Goal: Task Accomplishment & Management: Use online tool/utility

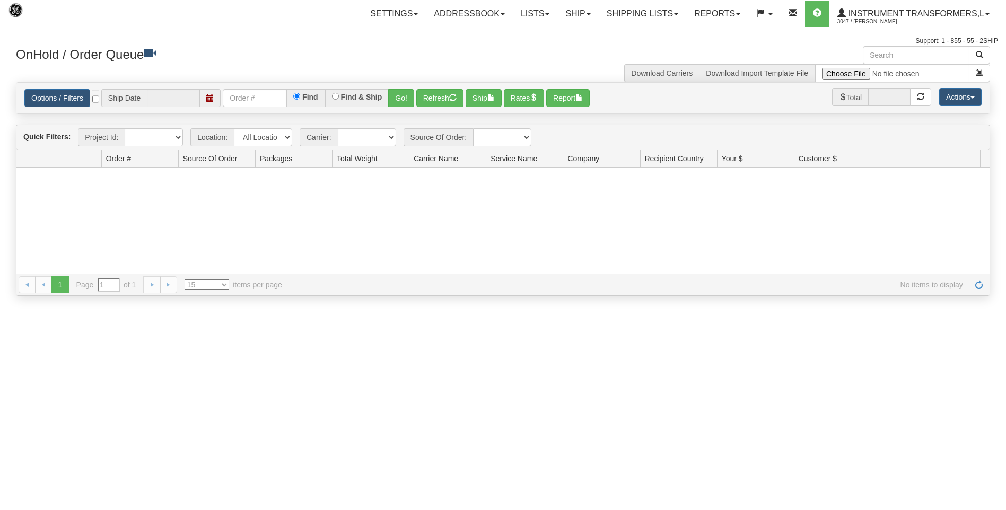
type input "[DATE]"
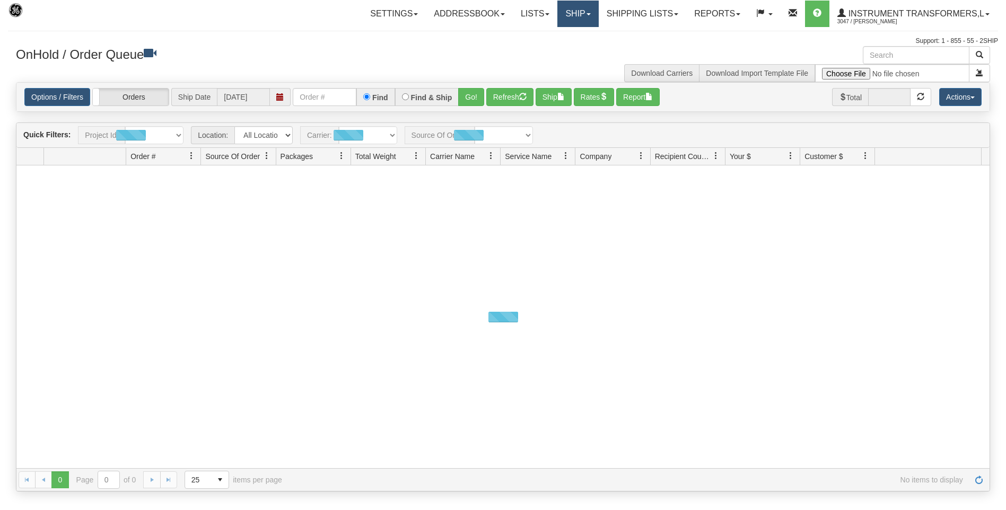
click at [565, 15] on link "Ship" at bounding box center [577, 14] width 41 height 27
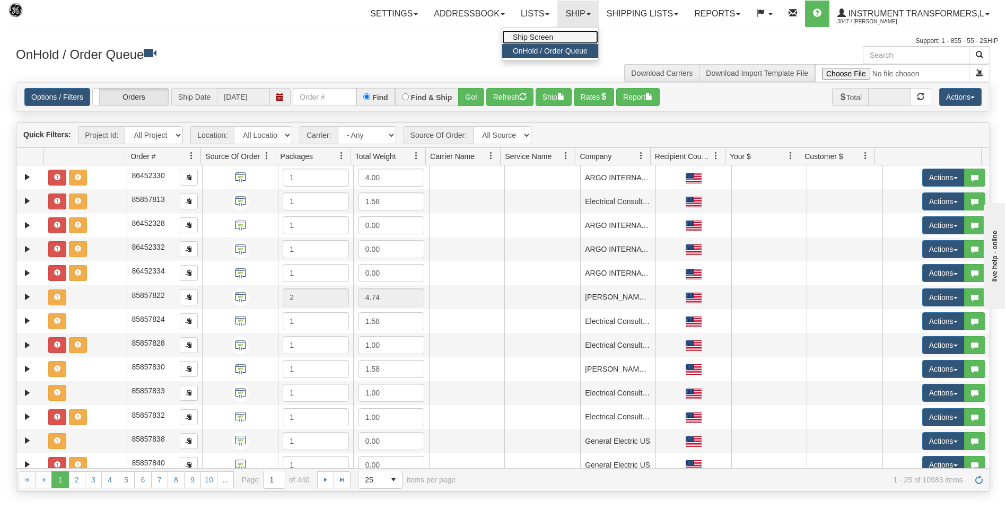
click at [539, 35] on span "Ship Screen" at bounding box center [533, 37] width 40 height 8
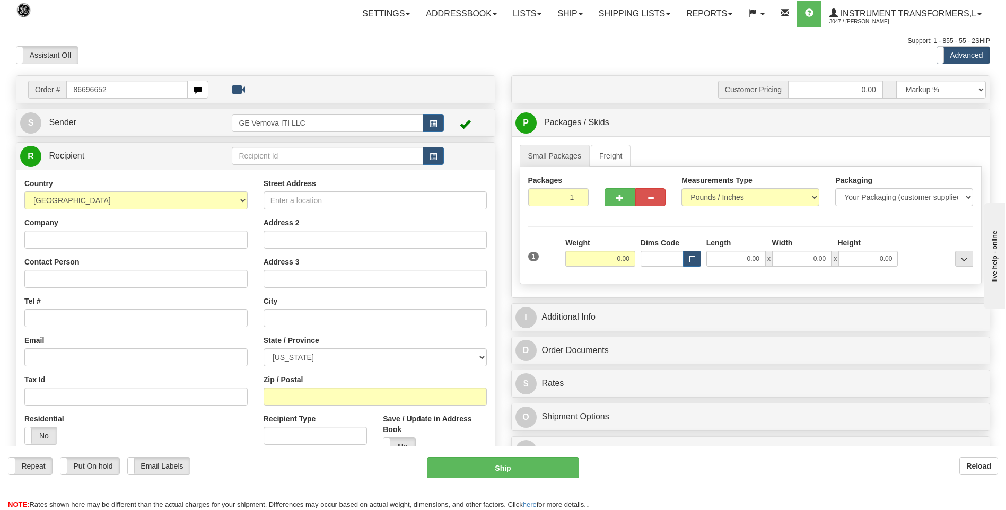
type input "86696652"
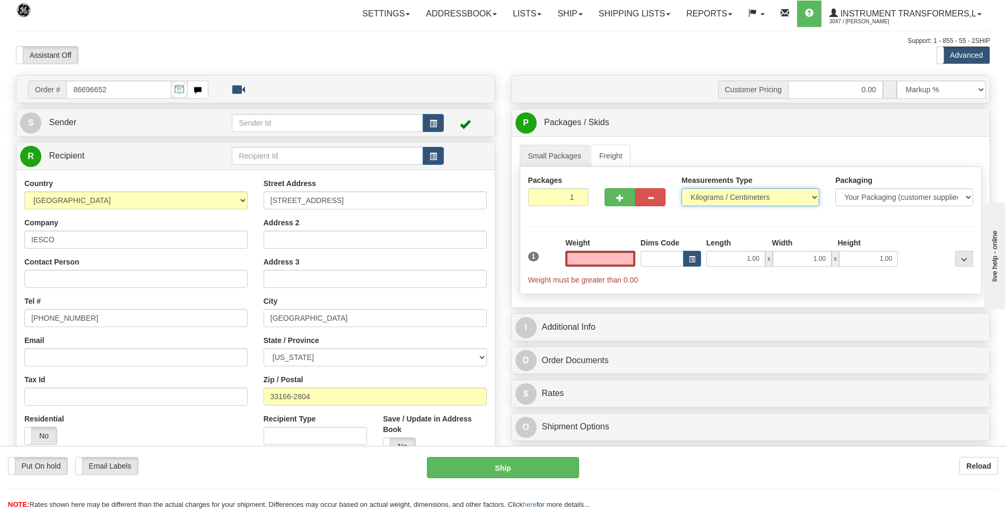
type input "0.00"
click at [710, 198] on select "Pounds / Inches Kilograms / Centimeters" at bounding box center [750, 197] width 138 height 18
select select "0"
click at [681, 188] on select "Pounds / Inches Kilograms / Centimeters" at bounding box center [750, 197] width 138 height 18
click at [629, 264] on input "0.00" at bounding box center [600, 259] width 70 height 16
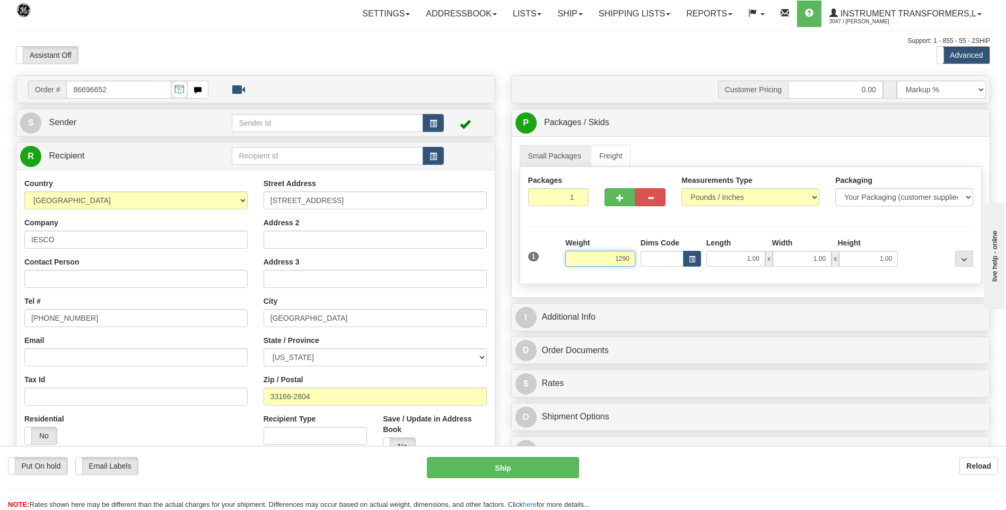
click button "Delete" at bounding box center [0, 0] width 0 height 0
type input "1290.00"
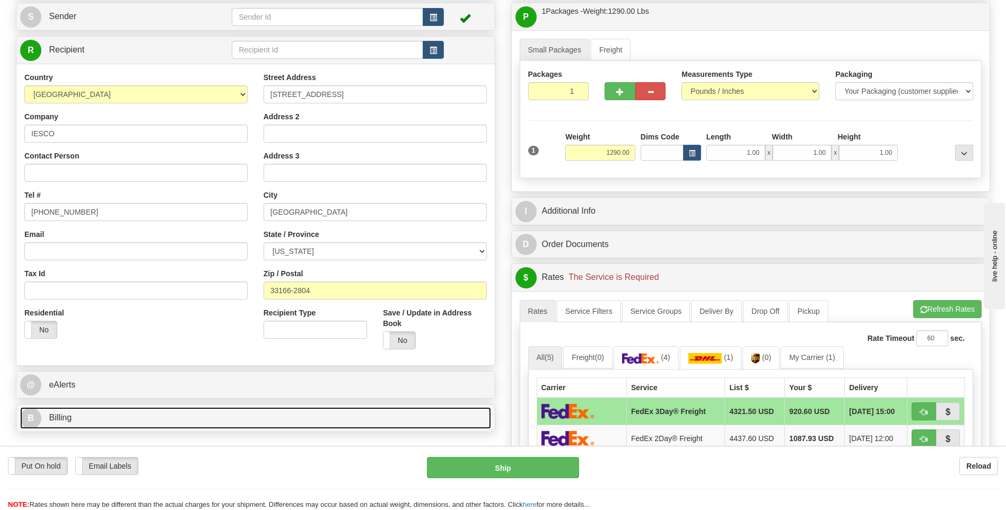
click at [119, 419] on link "B Billing" at bounding box center [255, 418] width 471 height 22
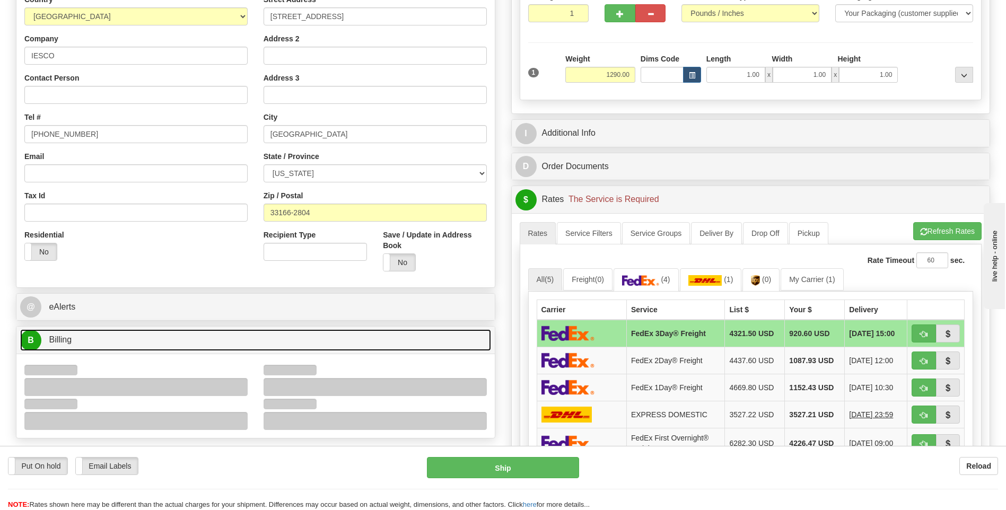
scroll to position [265, 0]
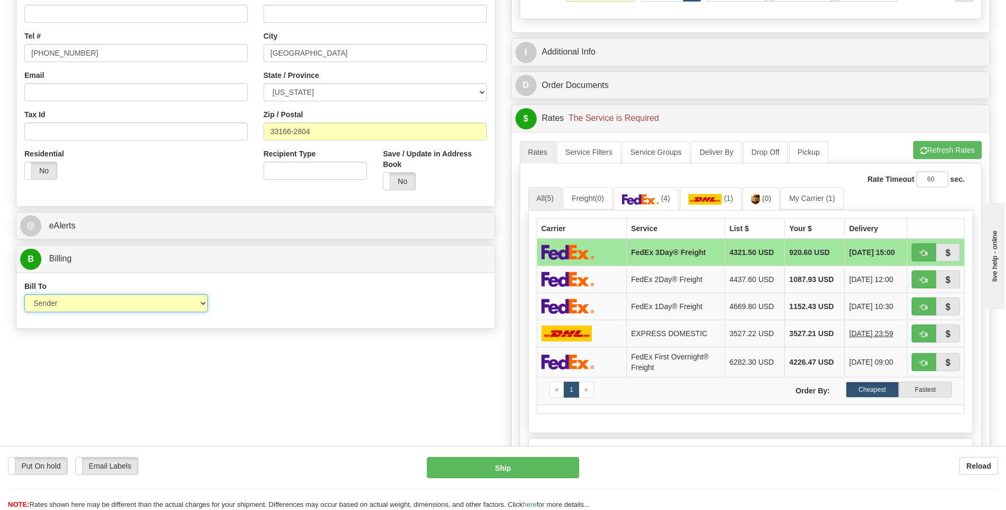
click at [67, 306] on select "Sender Recipient Third Party Collect" at bounding box center [115, 303] width 183 height 18
drag, startPoint x: 349, startPoint y: 305, endPoint x: 451, endPoint y: 286, distance: 103.5
click at [350, 305] on div "Bill To Sender Recipient Third Party Collect Account 3rd Party Account List Ple…" at bounding box center [255, 300] width 478 height 39
click at [793, 196] on link "My Carrier (1)" at bounding box center [811, 198] width 63 height 22
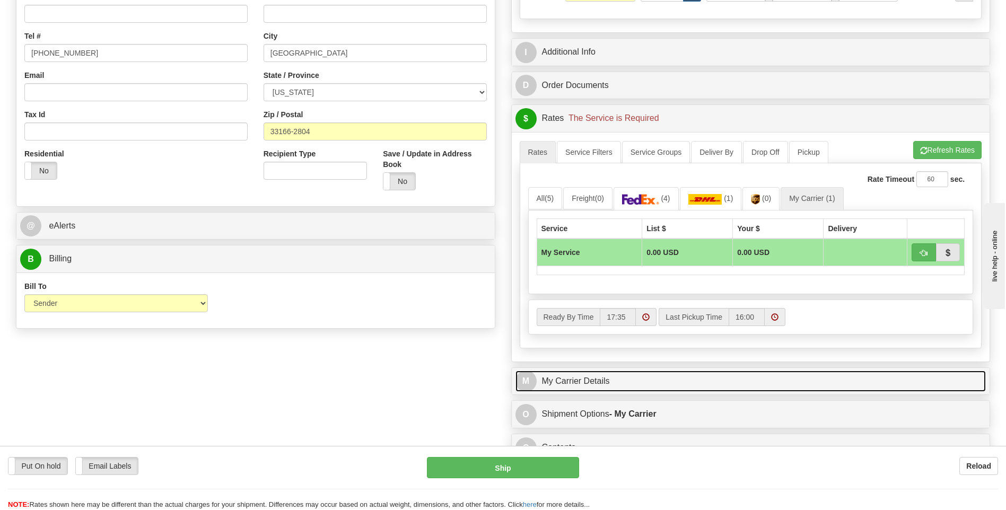
click at [607, 384] on link "M My Carrier Details" at bounding box center [750, 382] width 471 height 22
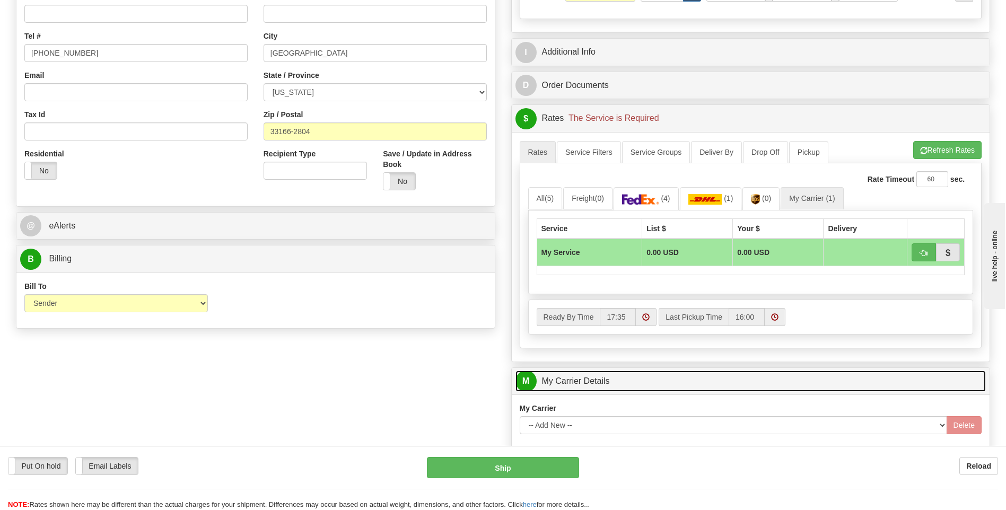
scroll to position [477, 0]
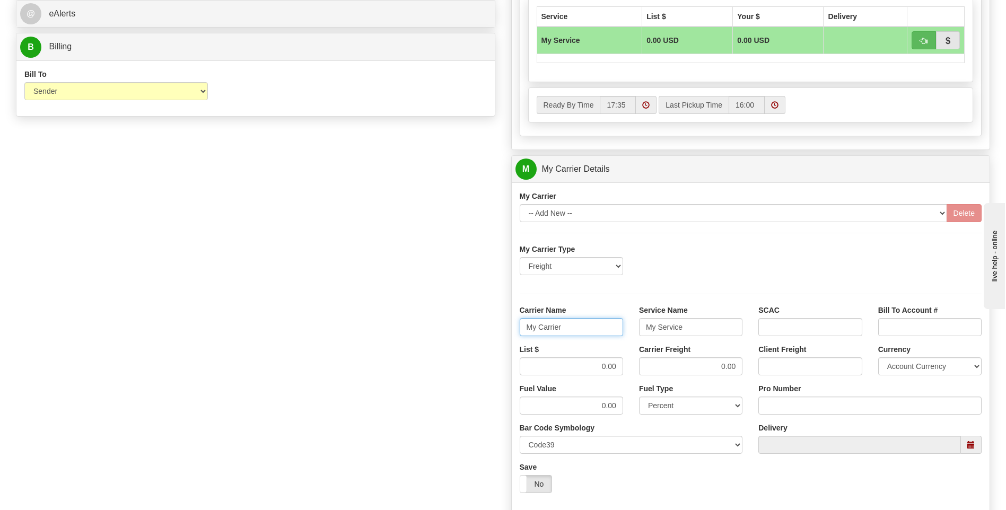
drag, startPoint x: 570, startPoint y: 330, endPoint x: 502, endPoint y: 324, distance: 68.1
click at [502, 337] on div "Order # 86696652 S Sender" at bounding box center [503, 109] width 990 height 1023
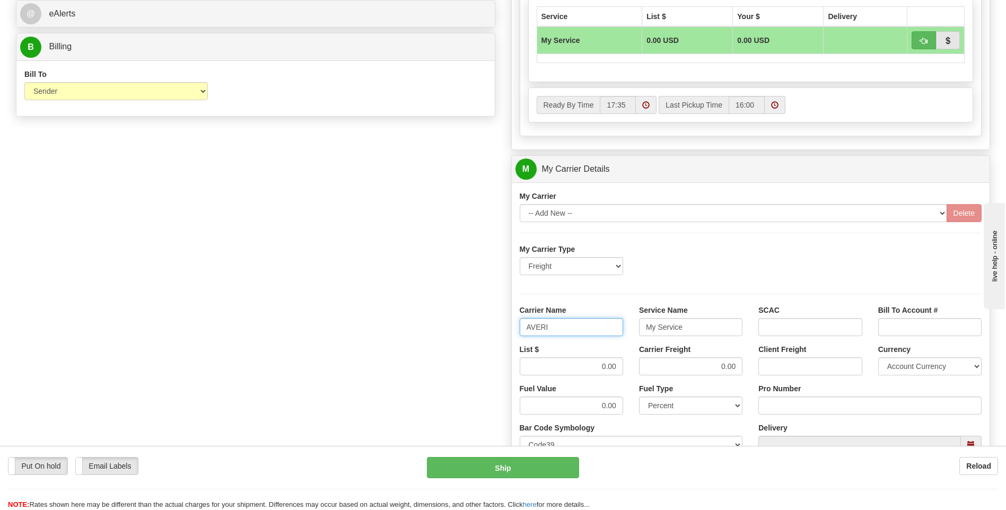
type input "AVERI"
type input "LTL"
drag, startPoint x: 601, startPoint y: 368, endPoint x: 638, endPoint y: 363, distance: 37.5
click at [638, 363] on div "List $ 0.00 Carrier Freight 0.00 Client Freight Currency Account Currency ARN A…" at bounding box center [751, 363] width 478 height 39
type input "450"
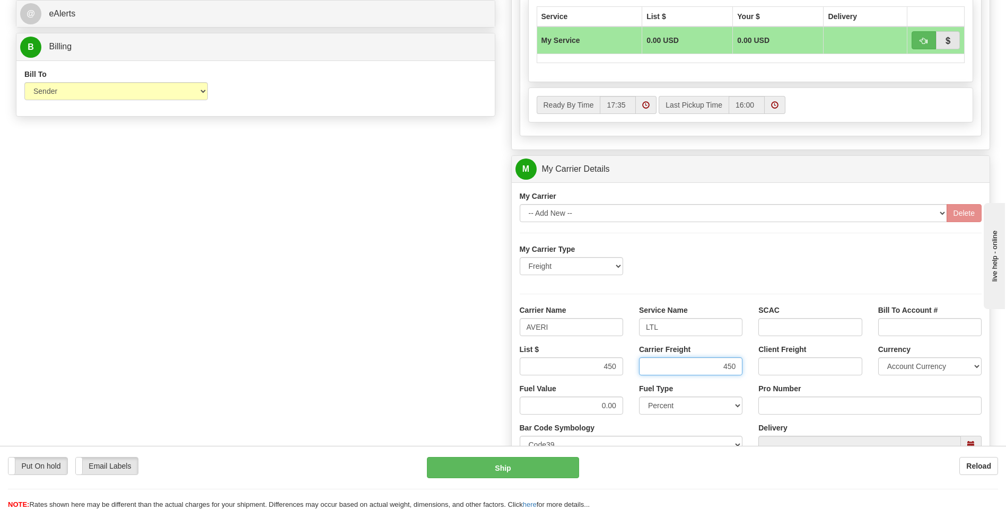
type input "450"
click at [782, 395] on div "Pro Number" at bounding box center [869, 398] width 223 height 31
click at [785, 403] on input "Pro Number" at bounding box center [869, 406] width 223 height 18
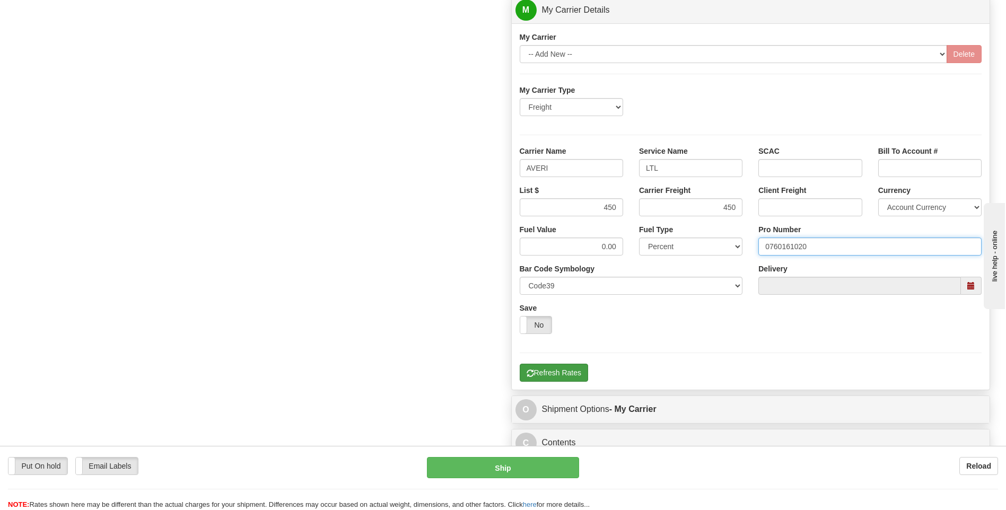
type input "0760161020"
click at [574, 379] on button "Refresh Rates" at bounding box center [554, 373] width 68 height 18
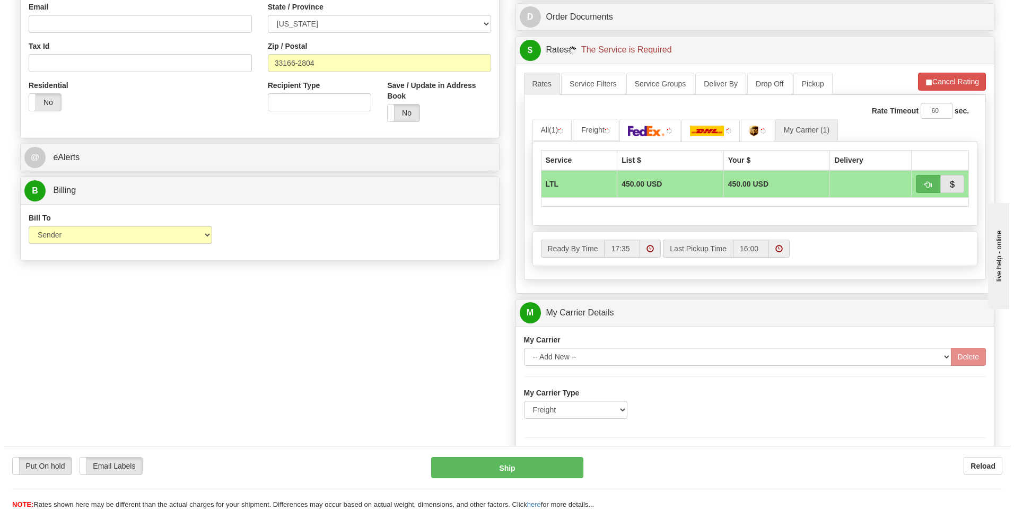
scroll to position [132, 0]
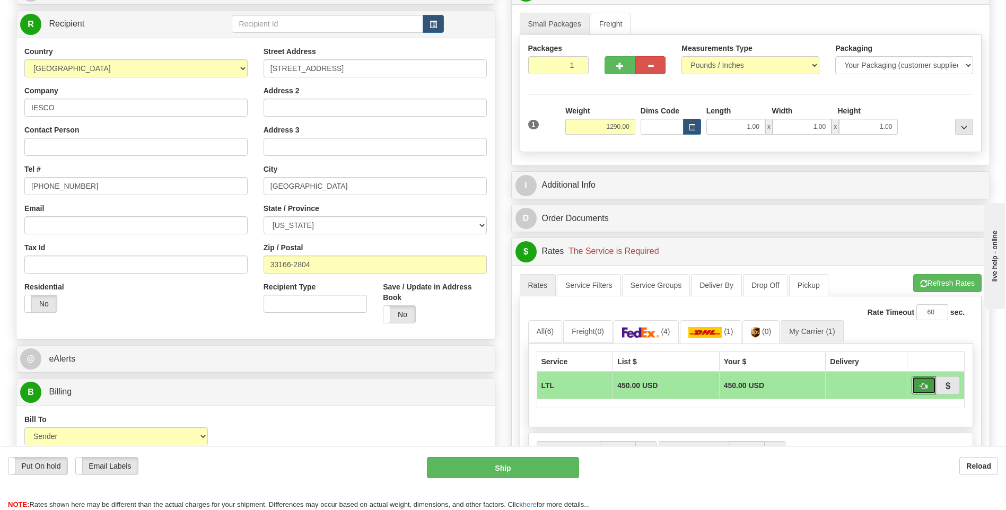
click at [917, 382] on button "button" at bounding box center [923, 385] width 24 height 18
type input "00"
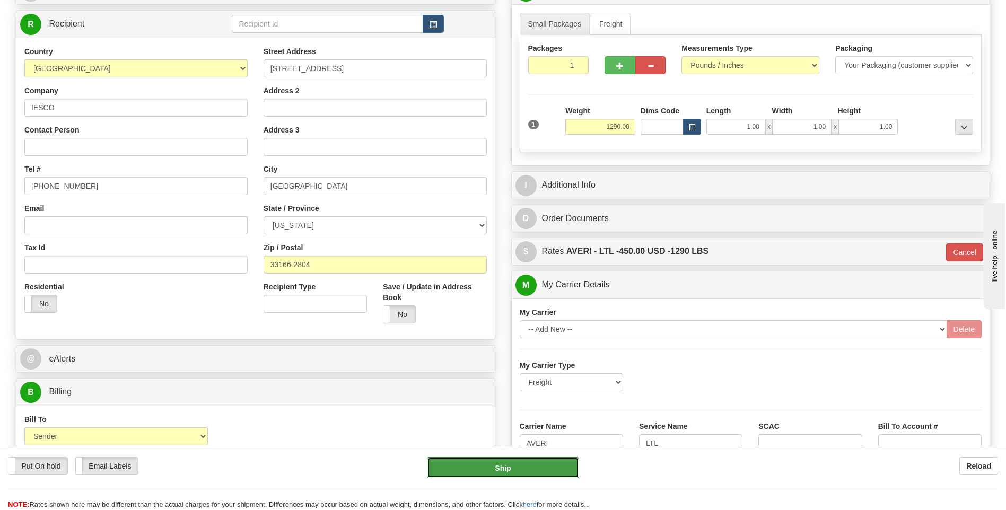
click at [559, 464] on button "Ship" at bounding box center [503, 467] width 152 height 21
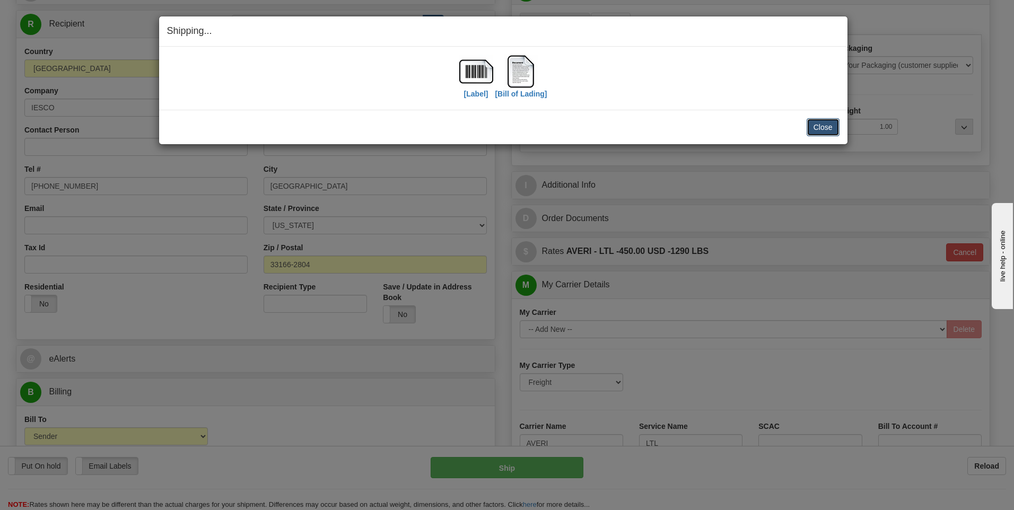
click at [827, 126] on button "Close" at bounding box center [822, 127] width 33 height 18
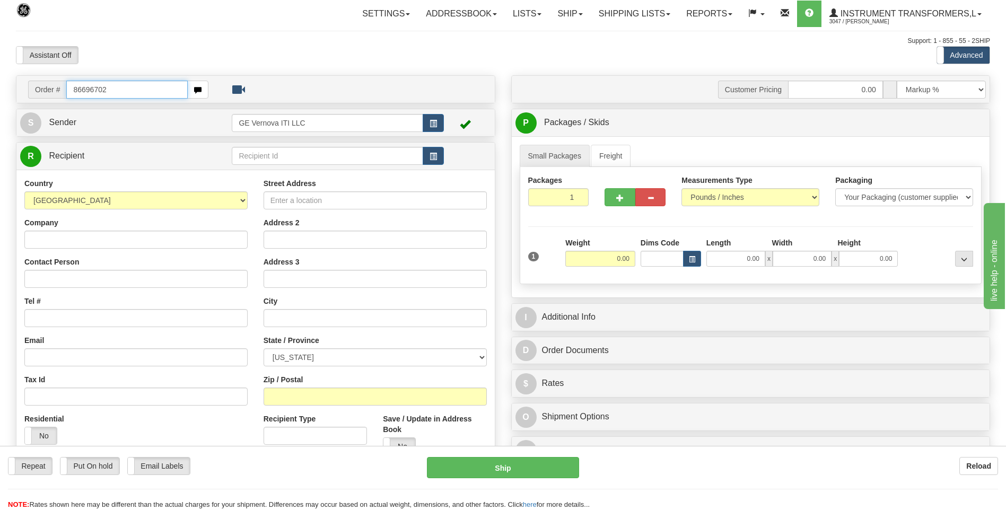
type input "86696702"
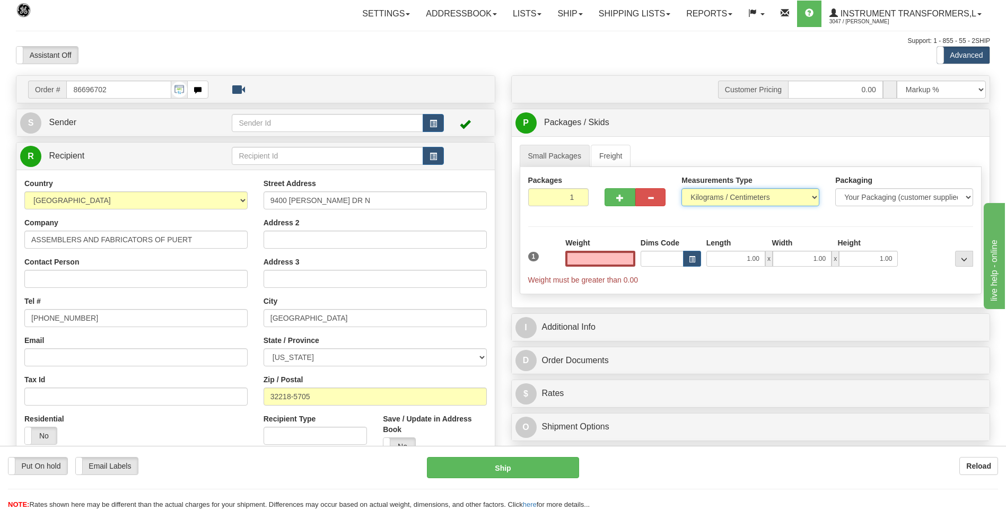
type input "0.00"
click at [776, 194] on select "Pounds / Inches Kilograms / Centimeters" at bounding box center [750, 197] width 138 height 18
select select "0"
click at [681, 188] on select "Pounds / Inches Kilograms / Centimeters" at bounding box center [750, 197] width 138 height 18
click at [634, 256] on input "0.00" at bounding box center [600, 259] width 70 height 16
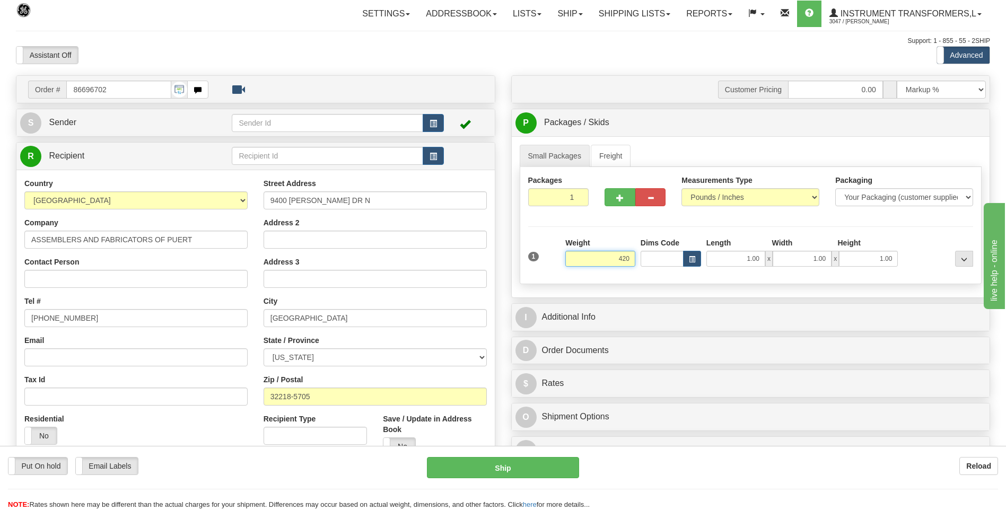
click button "Delete" at bounding box center [0, 0] width 0 height 0
type input "420.00"
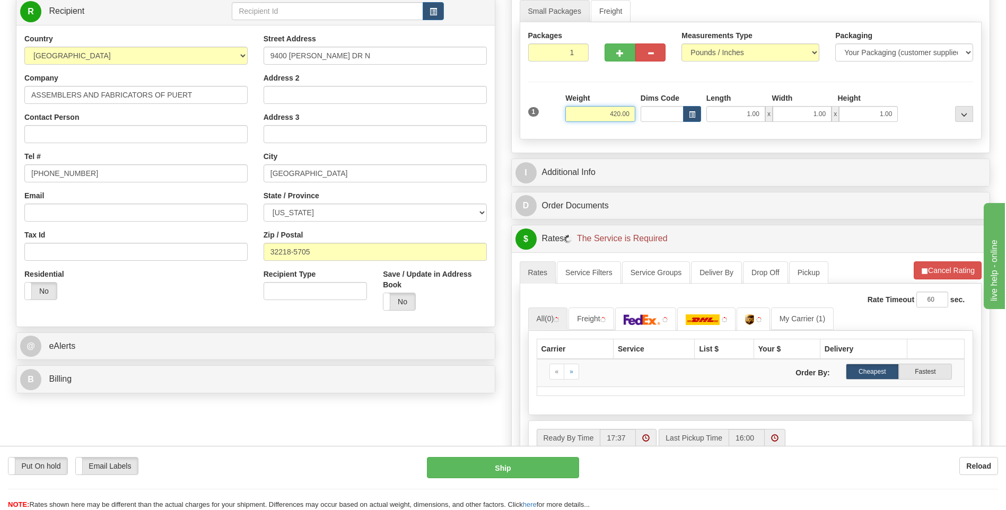
scroll to position [212, 0]
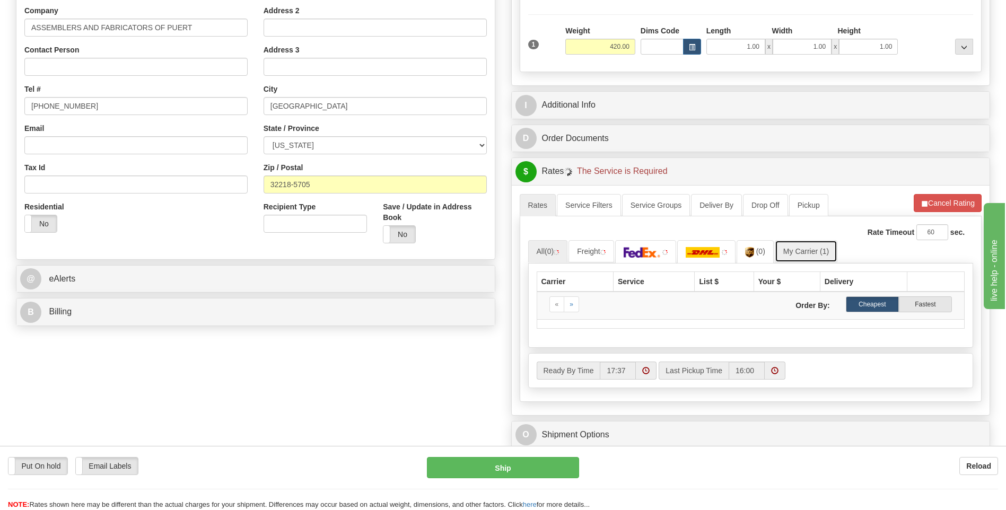
click at [820, 247] on link "My Carrier (1)" at bounding box center [806, 251] width 63 height 22
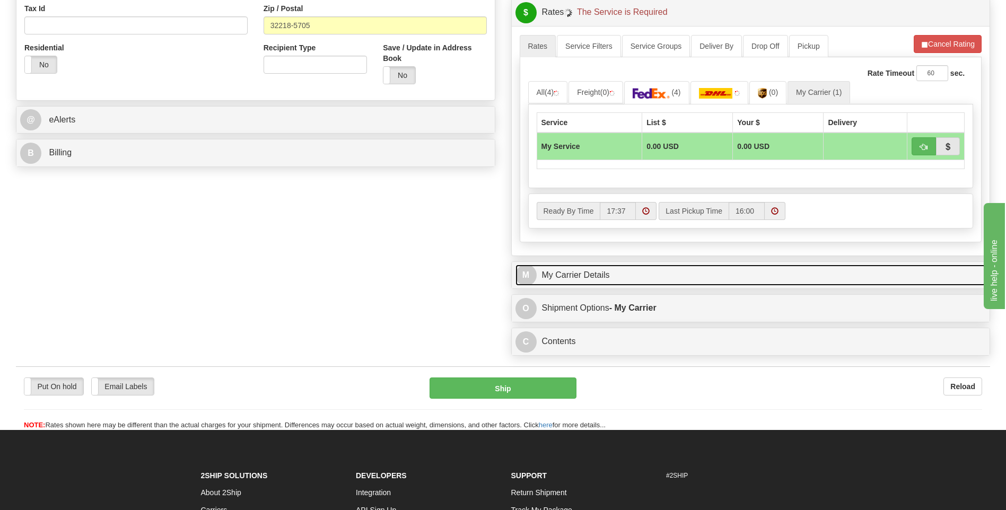
click at [666, 284] on link "M My Carrier Details" at bounding box center [750, 276] width 471 height 22
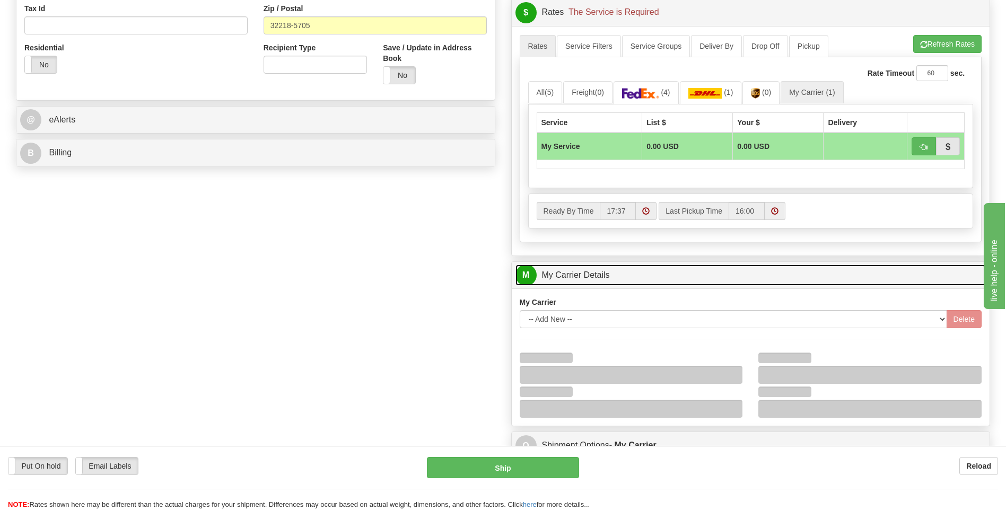
scroll to position [477, 0]
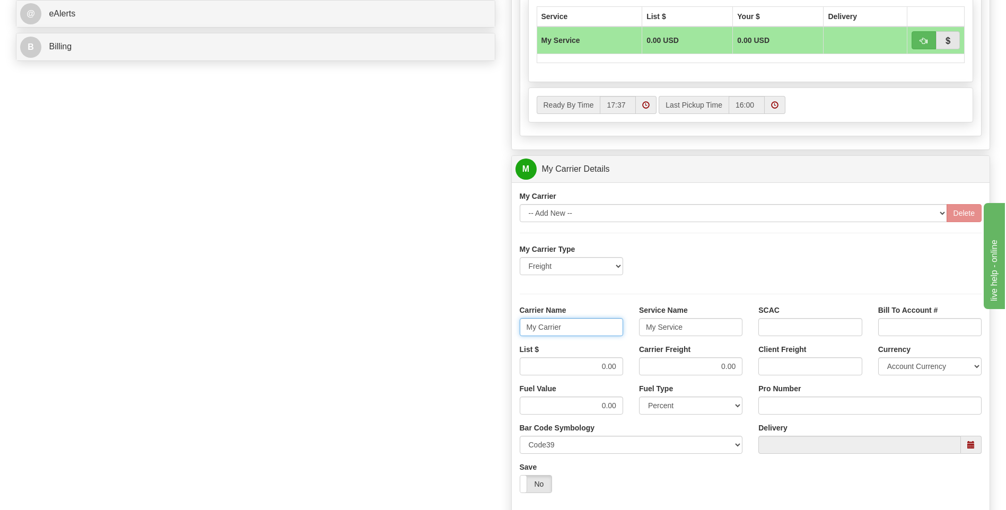
drag, startPoint x: 592, startPoint y: 328, endPoint x: 500, endPoint y: 334, distance: 91.4
click at [500, 334] on div "Order # 86696702 S Sender" at bounding box center [503, 109] width 990 height 1023
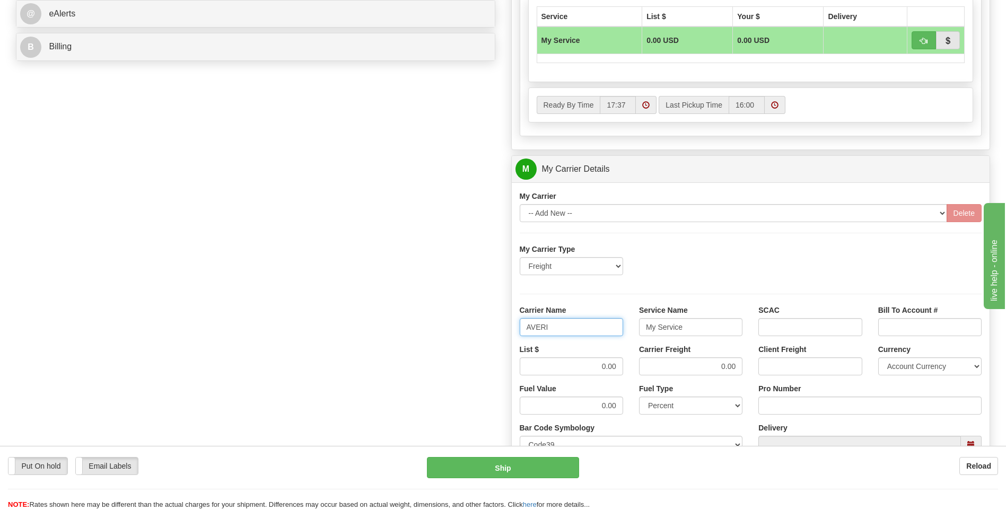
type input "AVERI"
type input "LTL"
drag, startPoint x: 587, startPoint y: 370, endPoint x: 645, endPoint y: 368, distance: 57.8
click at [645, 368] on div "List $ 0.00 Carrier Freight 0.00 Client Freight Currency Account Currency ARN A…" at bounding box center [751, 363] width 478 height 39
type input "320"
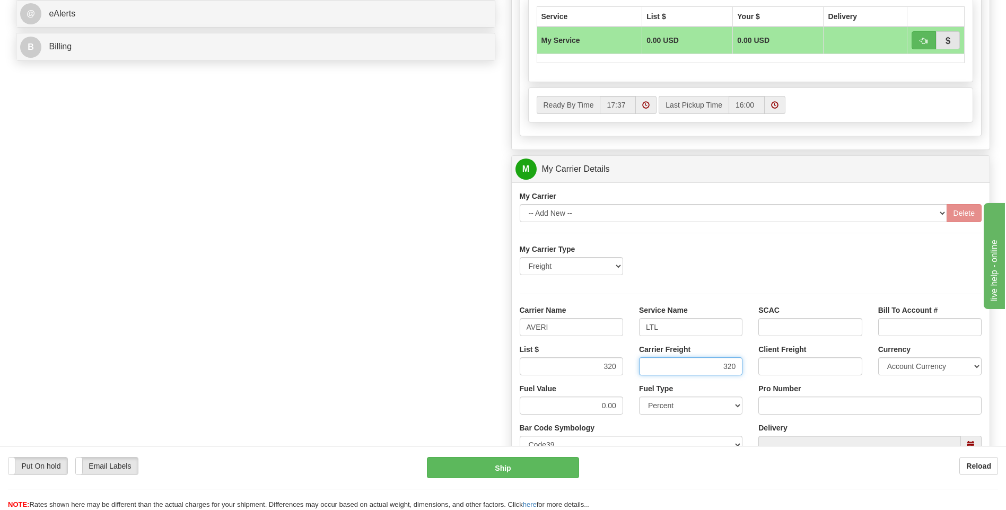
type input "320"
click at [808, 405] on input "Pro Number" at bounding box center [869, 406] width 223 height 18
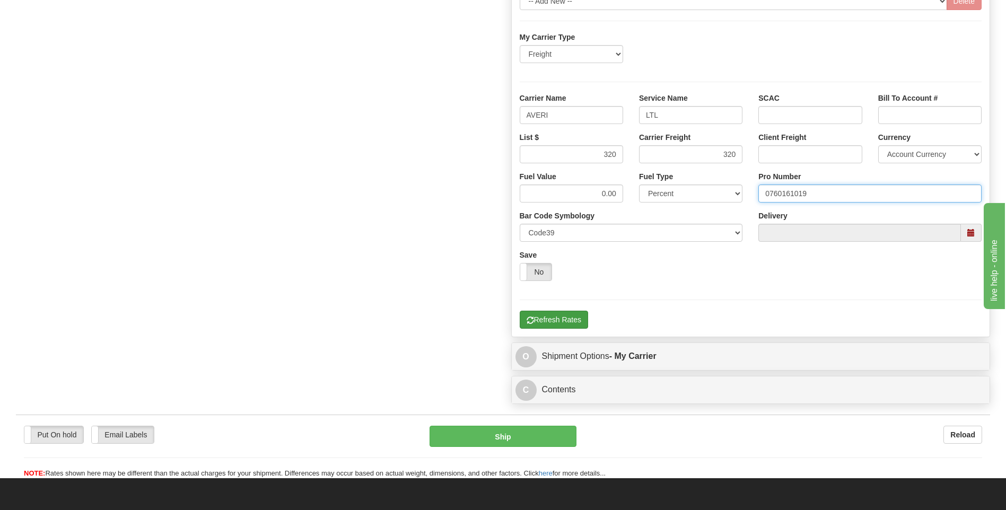
type input "0760161019"
click at [560, 324] on button "Refresh Rates" at bounding box center [554, 320] width 68 height 18
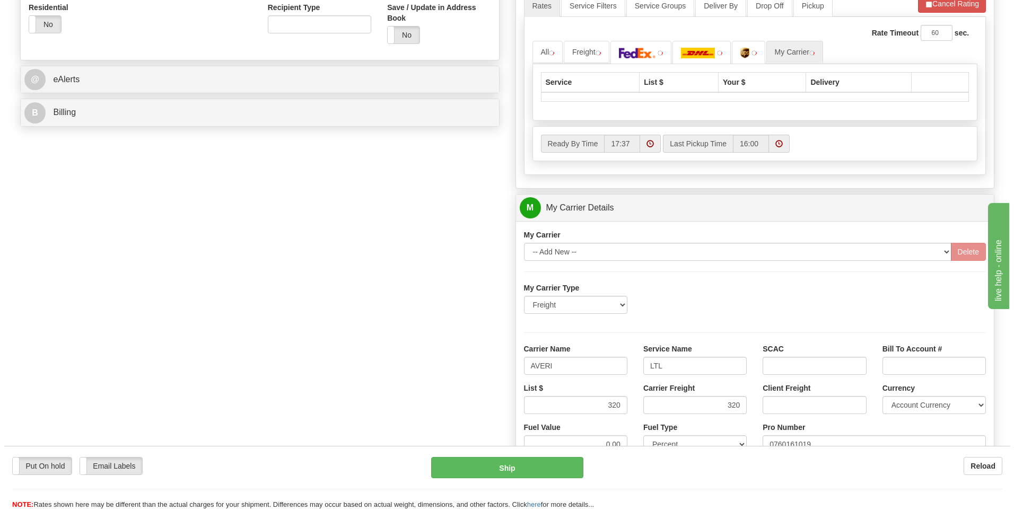
scroll to position [238, 0]
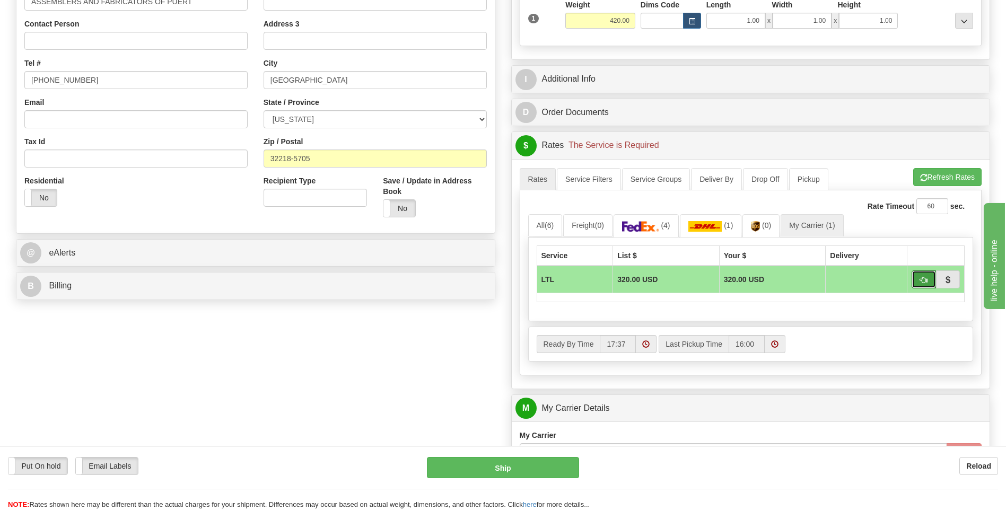
click at [921, 280] on span "button" at bounding box center [923, 280] width 7 height 7
type input "00"
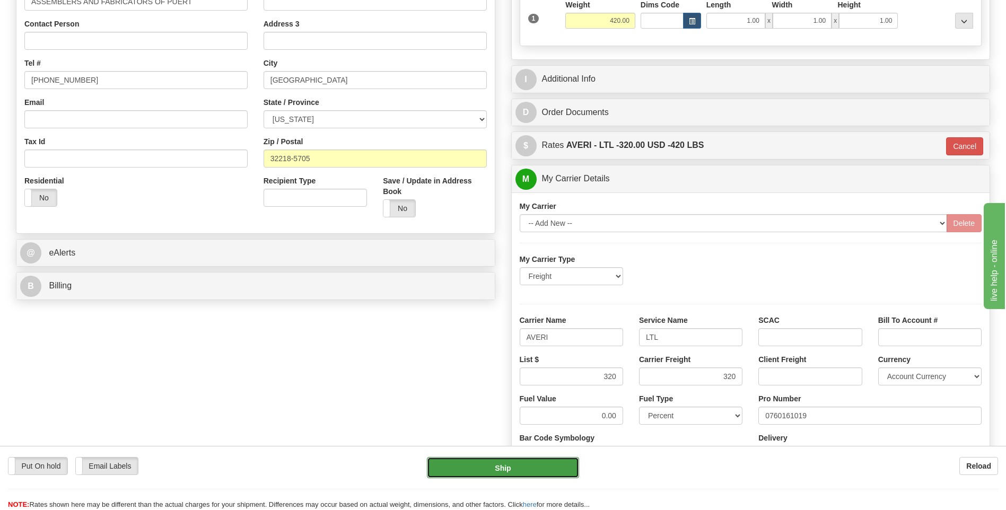
click at [535, 461] on button "Ship" at bounding box center [503, 467] width 152 height 21
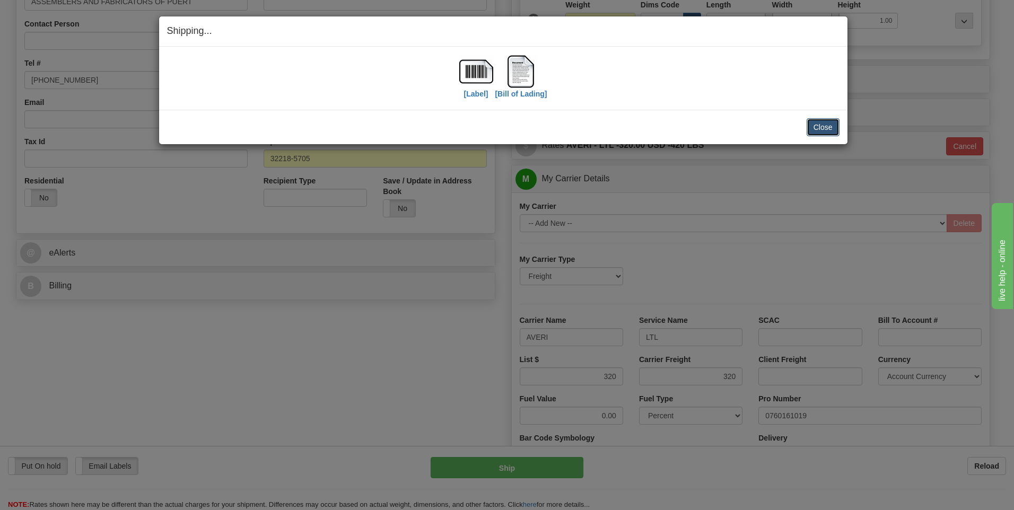
click at [812, 133] on button "Close" at bounding box center [822, 127] width 33 height 18
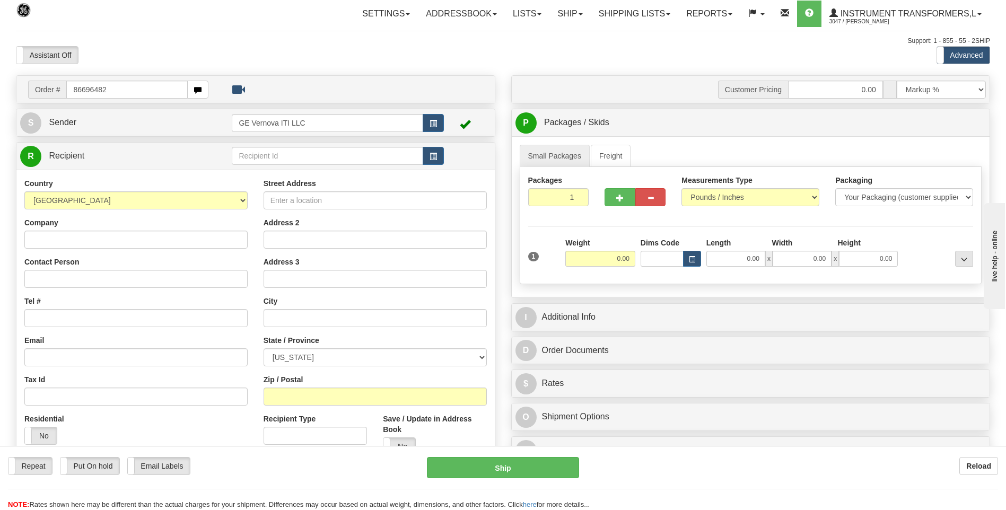
type input "86696482"
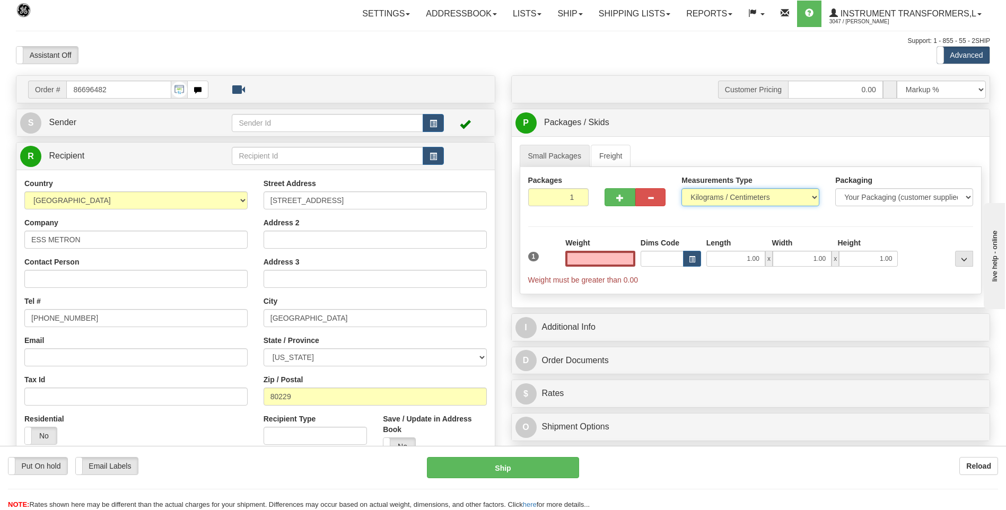
type input "0.00"
click at [701, 195] on select "Pounds / Inches Kilograms / Centimeters" at bounding box center [750, 197] width 138 height 18
select select "0"
click at [681, 188] on select "Pounds / Inches Kilograms / Centimeters" at bounding box center [750, 197] width 138 height 18
click at [634, 259] on input "0.00" at bounding box center [600, 259] width 70 height 16
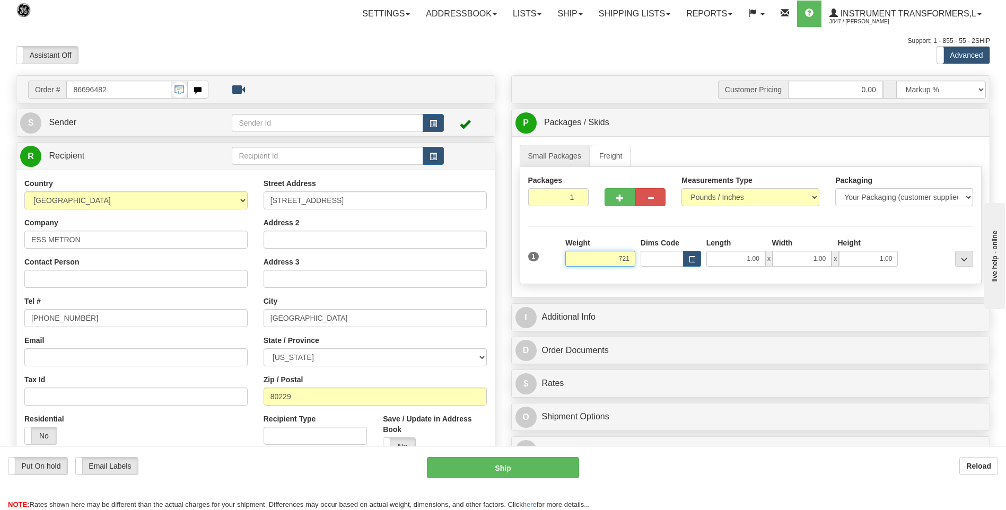
click button "Delete" at bounding box center [0, 0] width 0 height 0
type input "721.00"
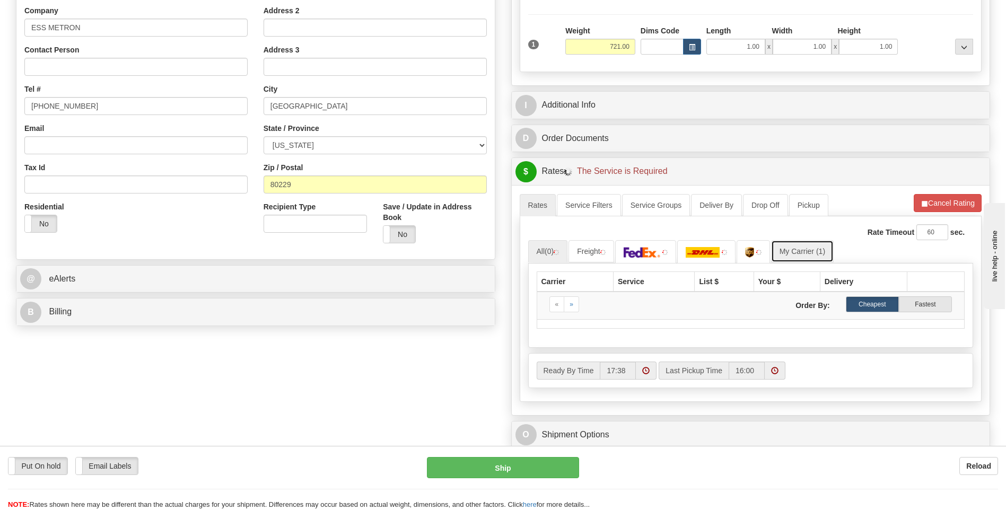
click at [820, 247] on link "My Carrier (1)" at bounding box center [802, 251] width 63 height 22
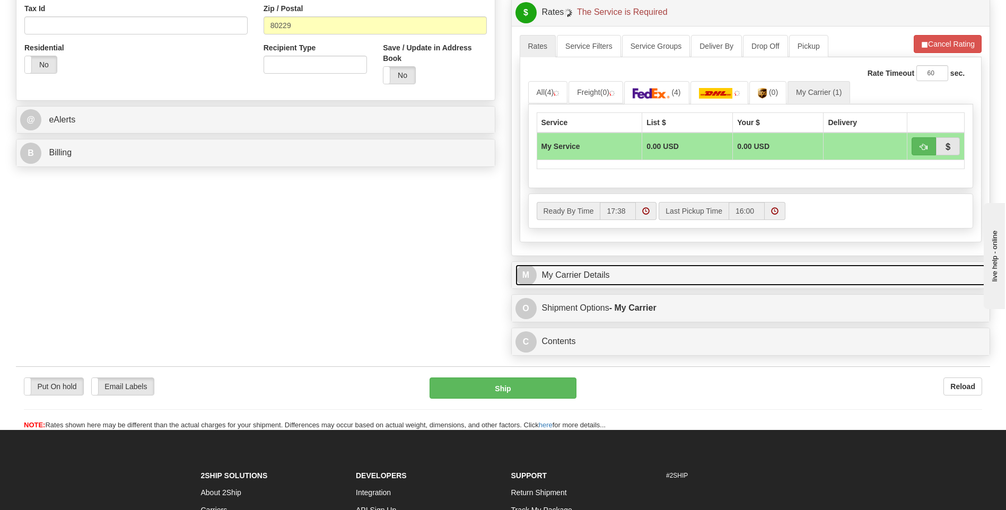
click at [634, 274] on link "M My Carrier Details" at bounding box center [750, 276] width 471 height 22
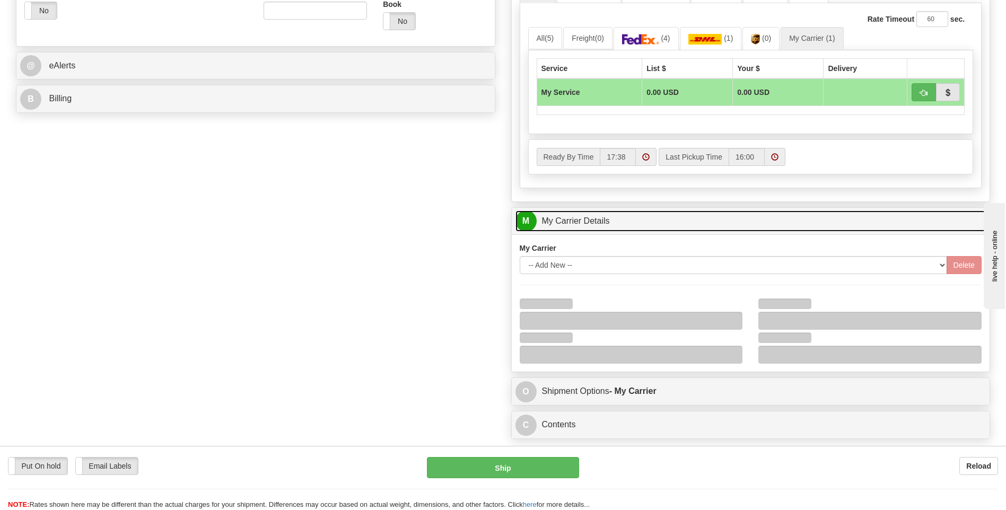
scroll to position [477, 0]
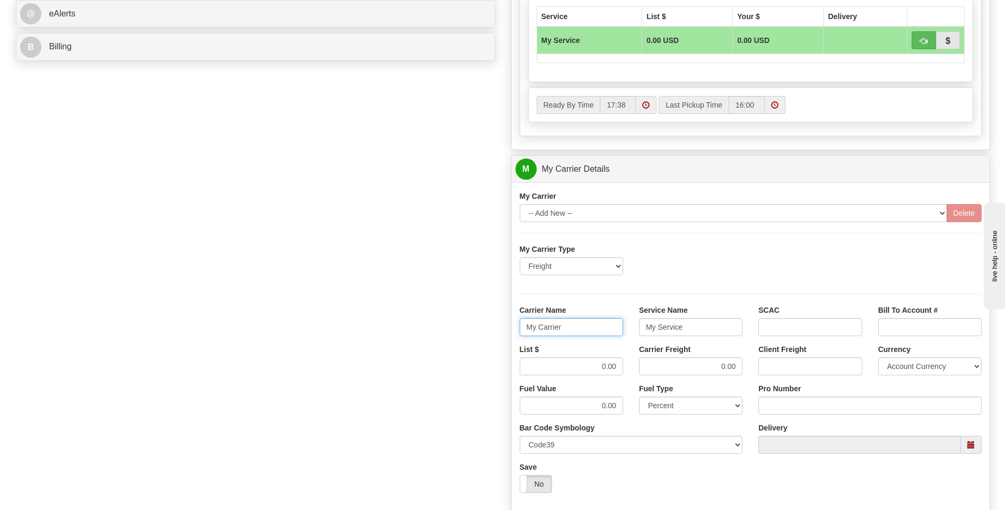
click at [500, 333] on div "Order # 86696482 S Sender" at bounding box center [503, 109] width 990 height 1023
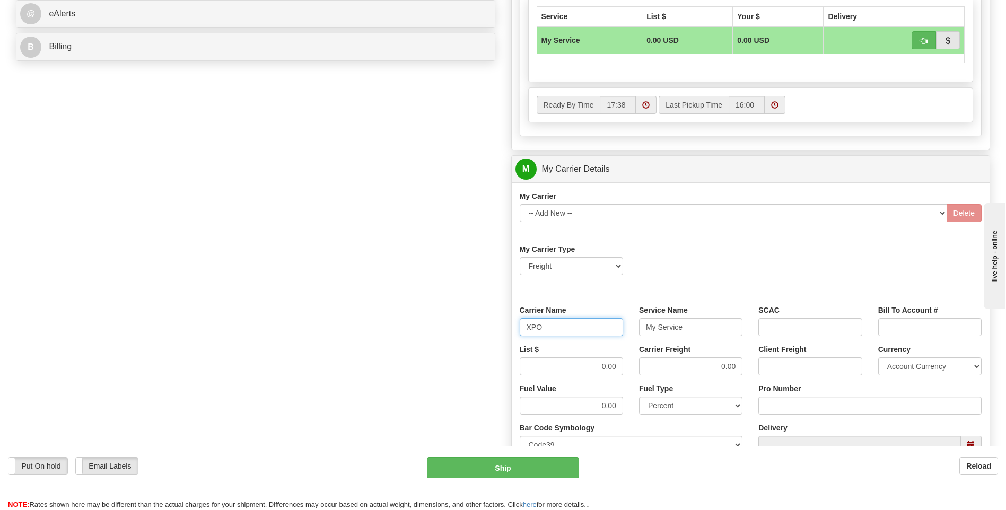
type input "XPO"
type input "LTL"
drag, startPoint x: 590, startPoint y: 364, endPoint x: 655, endPoint y: 370, distance: 65.5
click at [655, 370] on div "List $ 0.00 Carrier Freight 0.00 Client Freight Currency Account Currency ARN A…" at bounding box center [751, 363] width 478 height 39
type input "385"
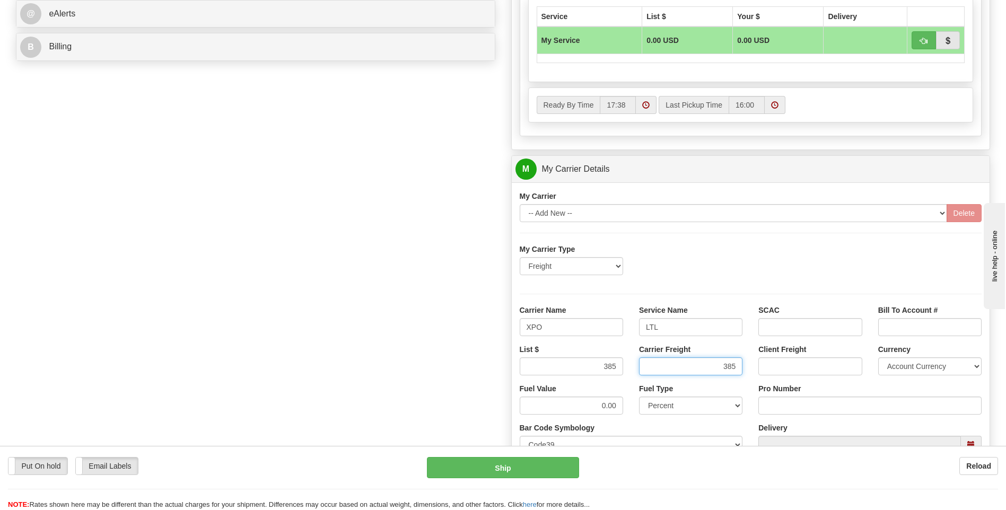
type input "385"
click at [798, 402] on input "Pro Number" at bounding box center [869, 406] width 223 height 18
type input "2"
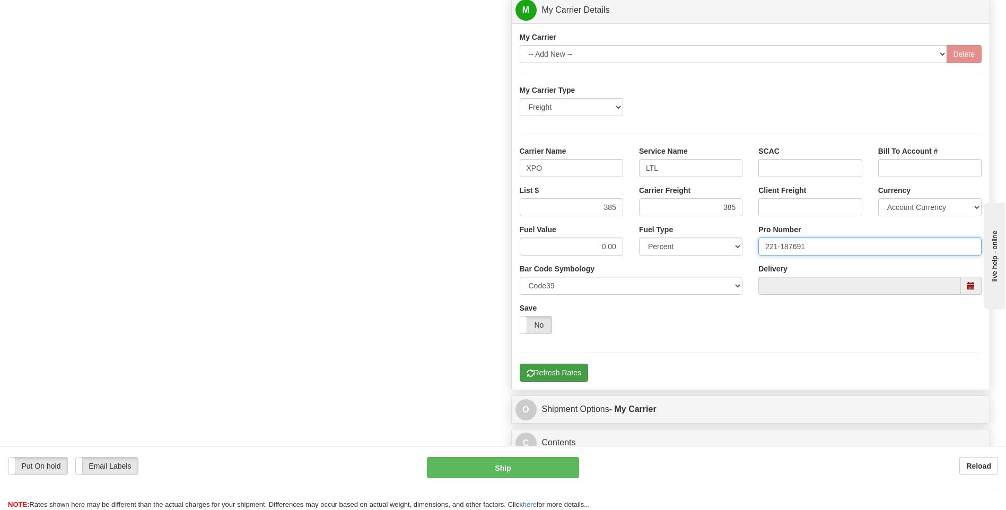
type input "221-187691"
click at [563, 366] on button "Refresh Rates" at bounding box center [554, 373] width 68 height 18
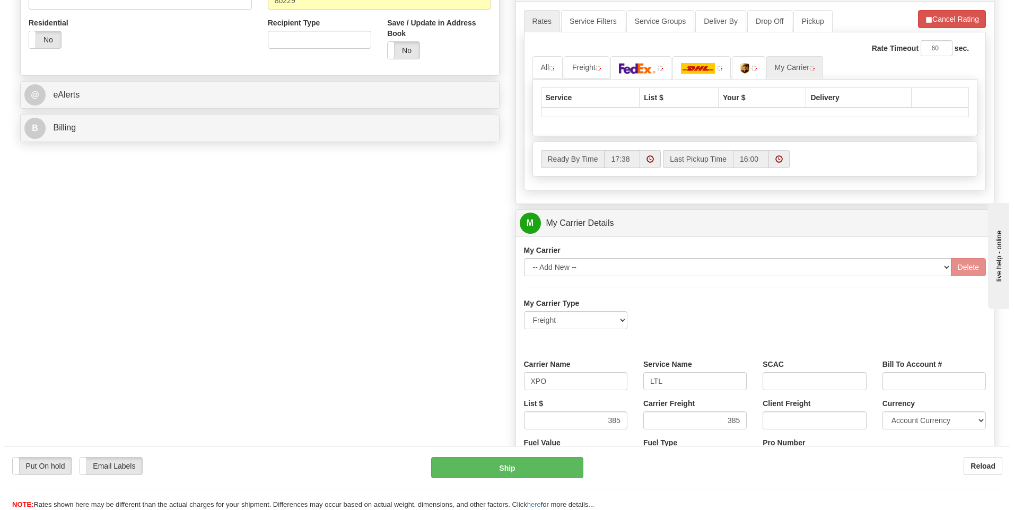
scroll to position [238, 0]
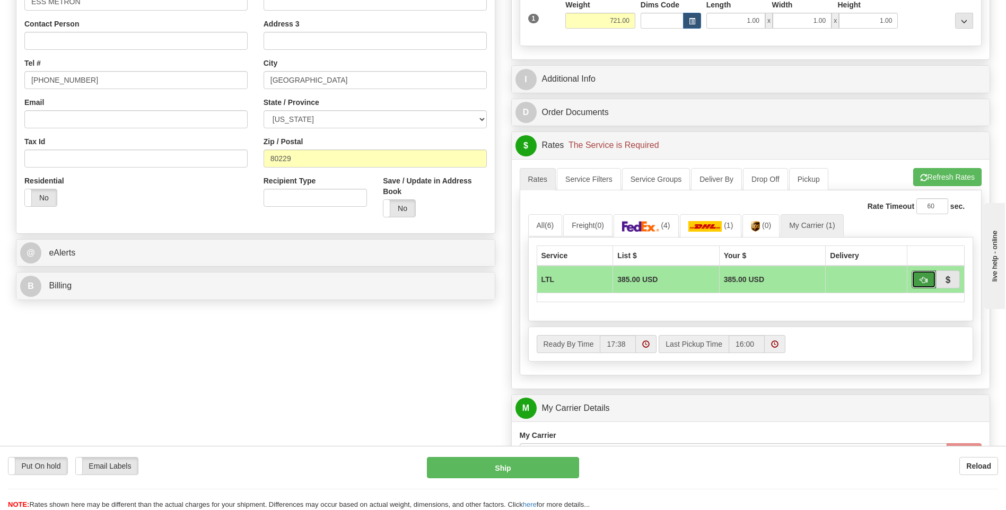
click at [920, 278] on span "button" at bounding box center [923, 280] width 7 height 7
type input "00"
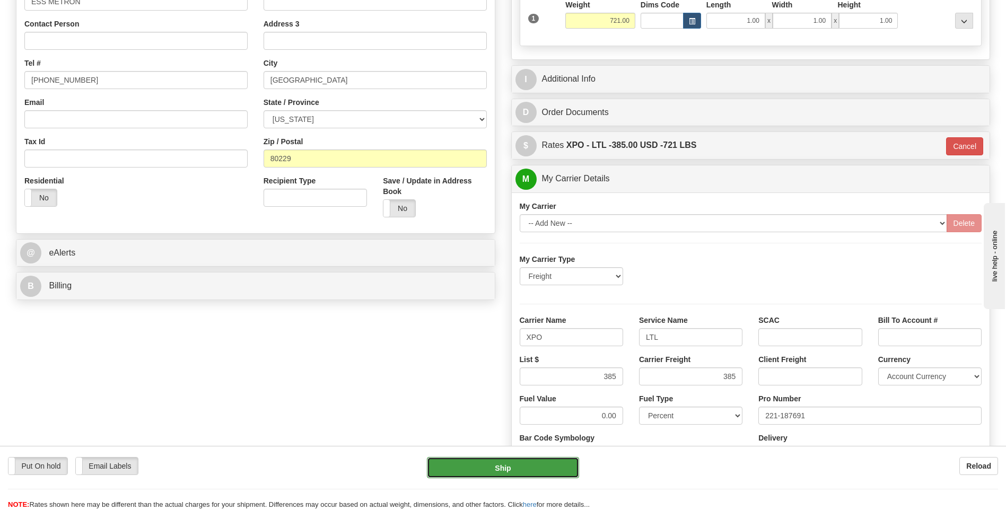
click at [521, 466] on button "Ship" at bounding box center [503, 467] width 152 height 21
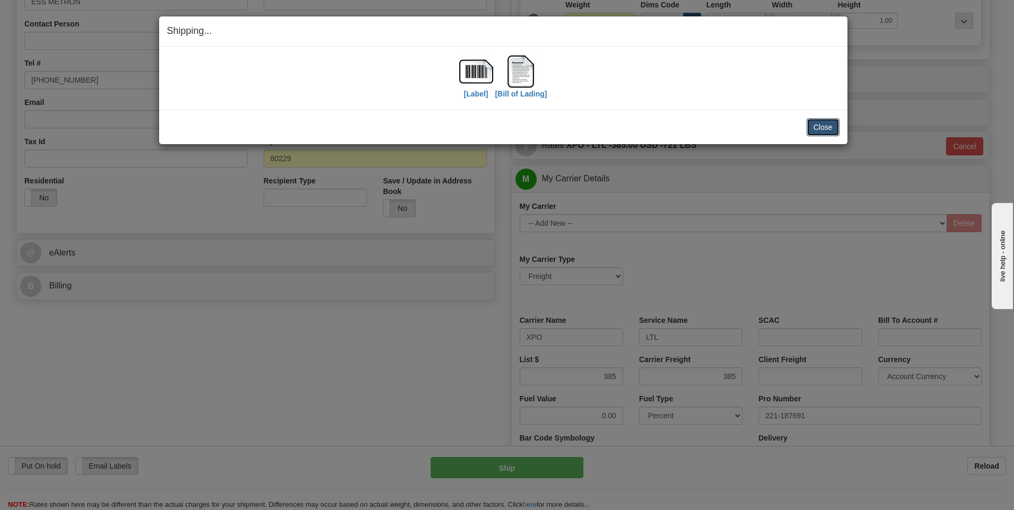
click at [810, 129] on button "Close" at bounding box center [822, 127] width 33 height 18
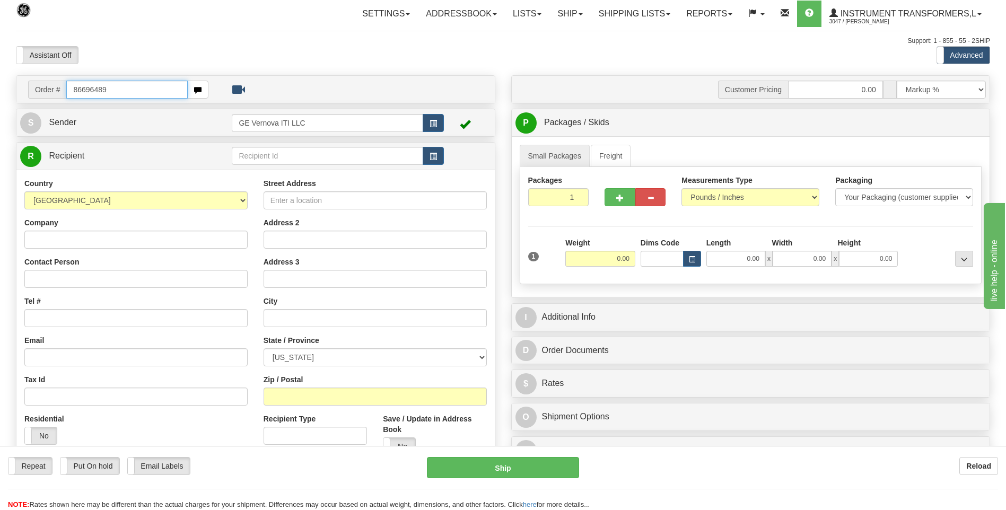
type input "86696489"
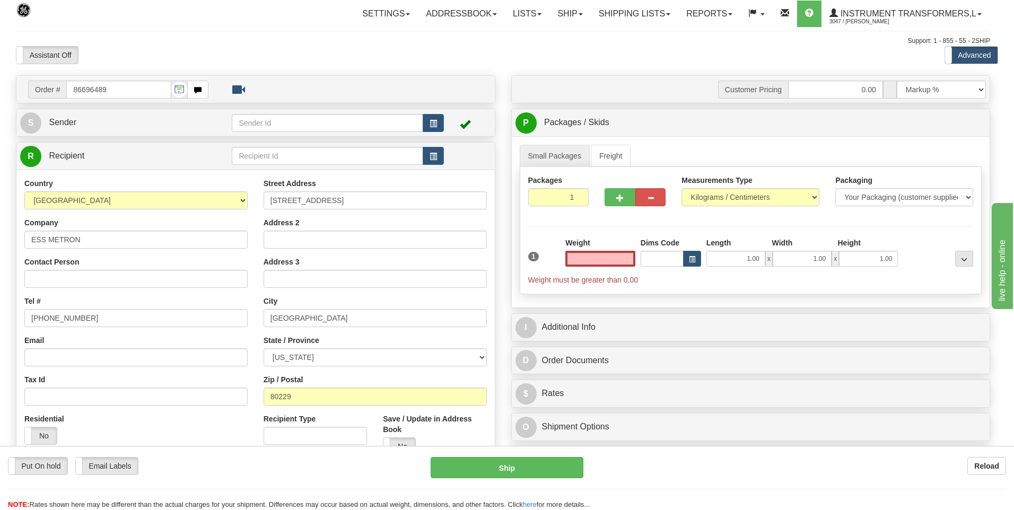
type input "0.00"
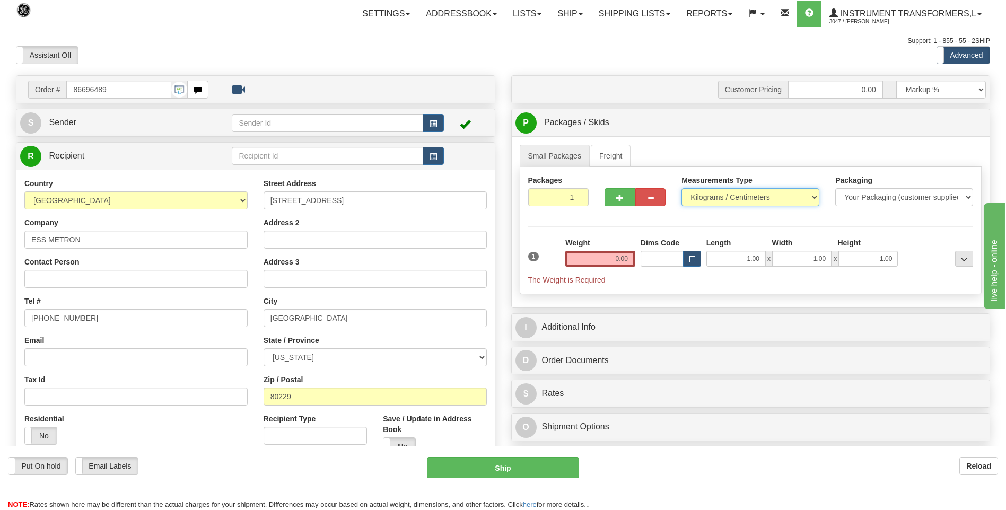
click at [710, 198] on select "Pounds / Inches Kilograms / Centimeters" at bounding box center [750, 197] width 138 height 18
select select "0"
click at [681, 188] on select "Pounds / Inches Kilograms / Centimeters" at bounding box center [750, 197] width 138 height 18
click at [629, 263] on input "0.00" at bounding box center [600, 259] width 70 height 16
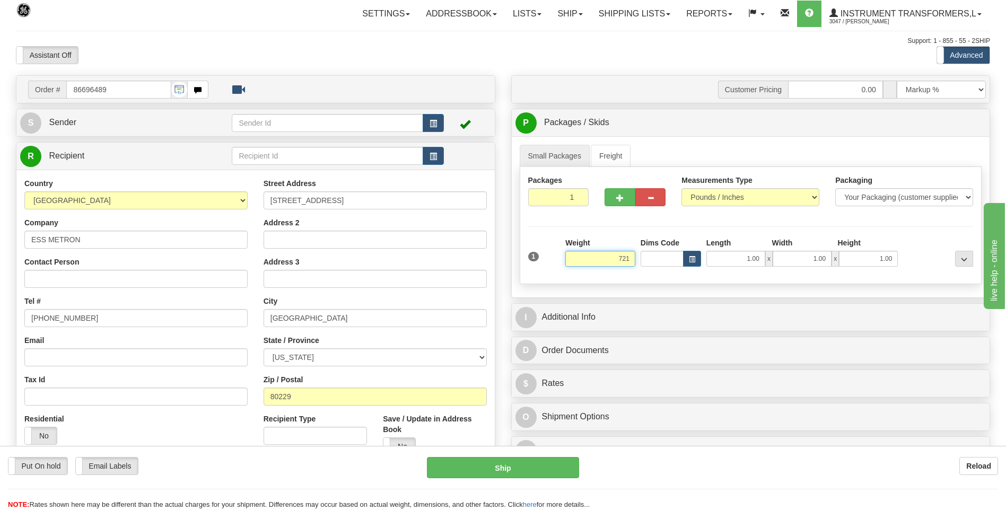
click button "Delete" at bounding box center [0, 0] width 0 height 0
type input "721.00"
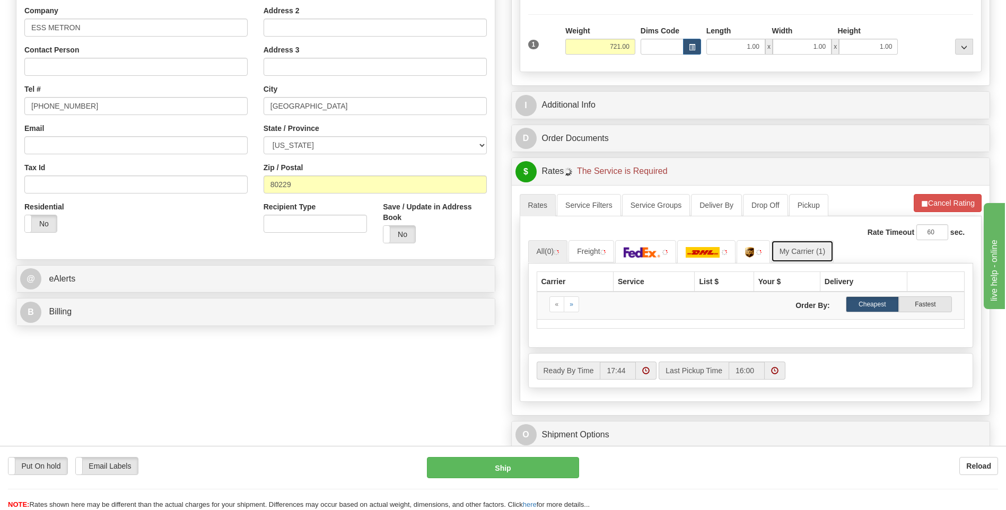
click at [804, 249] on link "My Carrier (1)" at bounding box center [802, 251] width 63 height 22
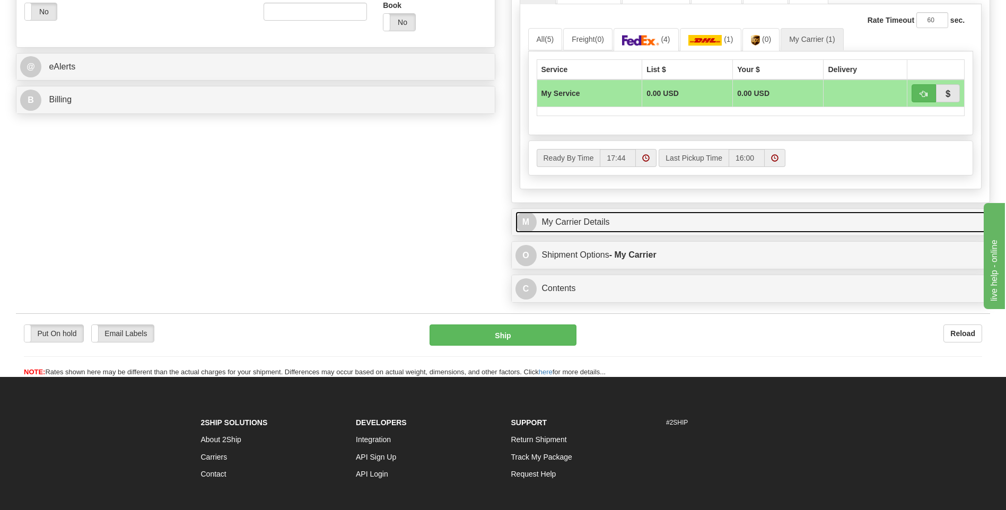
click at [598, 228] on link "M My Carrier Details" at bounding box center [750, 223] width 471 height 22
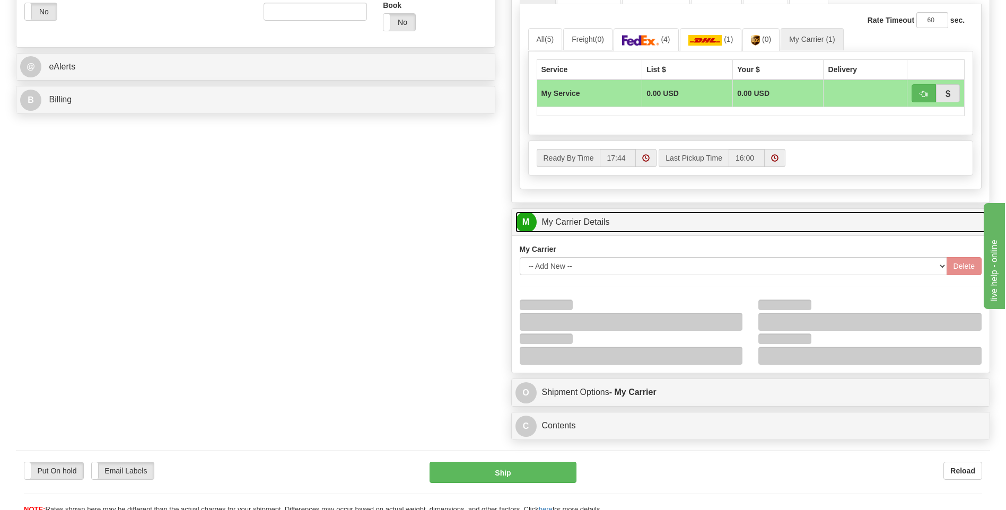
scroll to position [530, 0]
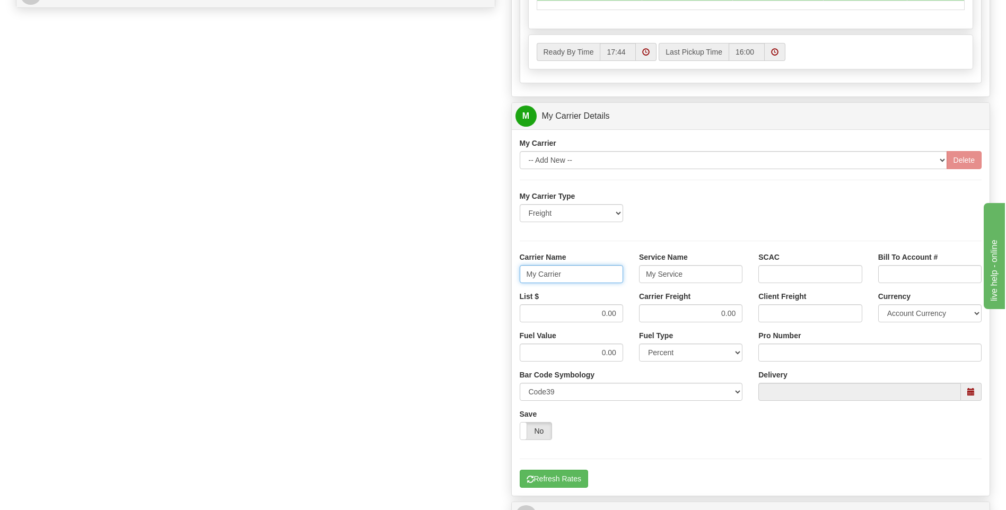
drag, startPoint x: 513, startPoint y: 279, endPoint x: 464, endPoint y: 279, distance: 48.8
click at [464, 279] on div "Order # 86696489 S Sender" at bounding box center [503, 56] width 990 height 1023
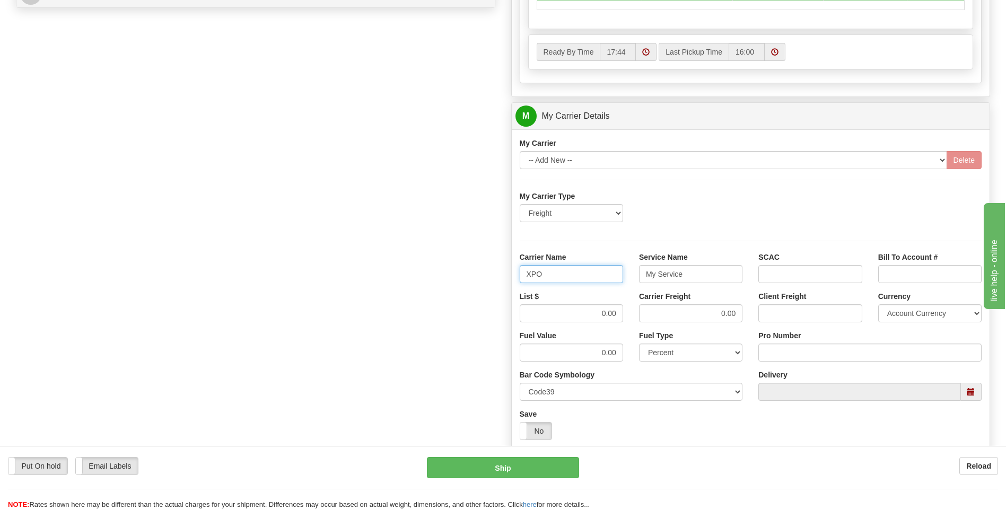
type input "XPO"
type input "LTL"
drag, startPoint x: 627, startPoint y: 313, endPoint x: 637, endPoint y: 314, distance: 9.6
click at [637, 314] on div "List $ 0.00 Carrier Freight 0.00 Client Freight Currency Account Currency ARN A…" at bounding box center [751, 310] width 478 height 39
type input ".01"
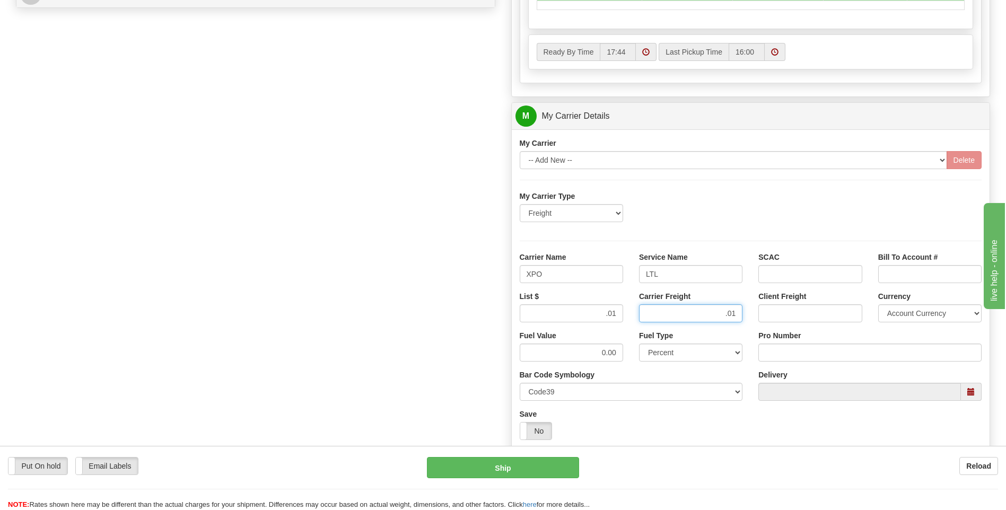
type input ".01"
click at [773, 357] on input "Pro Number" at bounding box center [869, 353] width 223 height 18
type input "1"
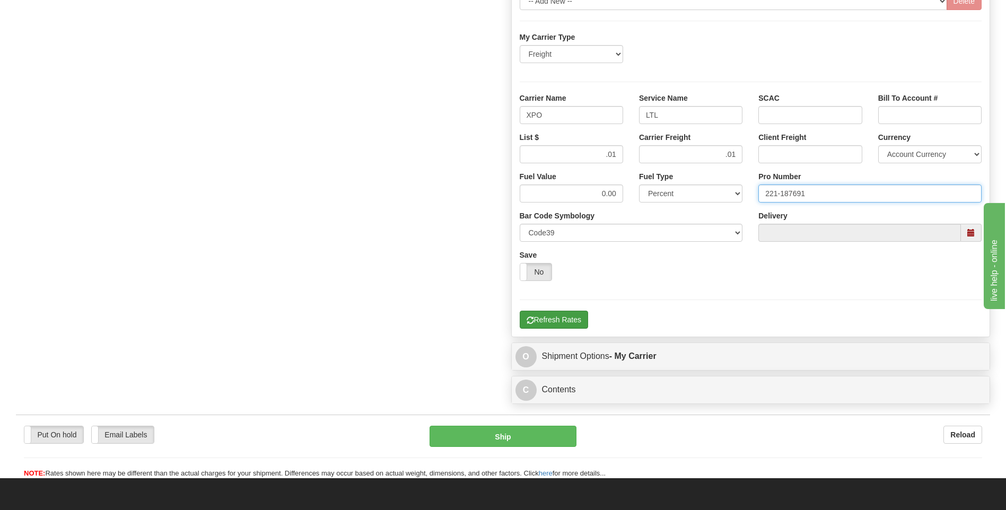
type input "221-187691"
click at [569, 321] on button "Refresh Rates" at bounding box center [554, 320] width 68 height 18
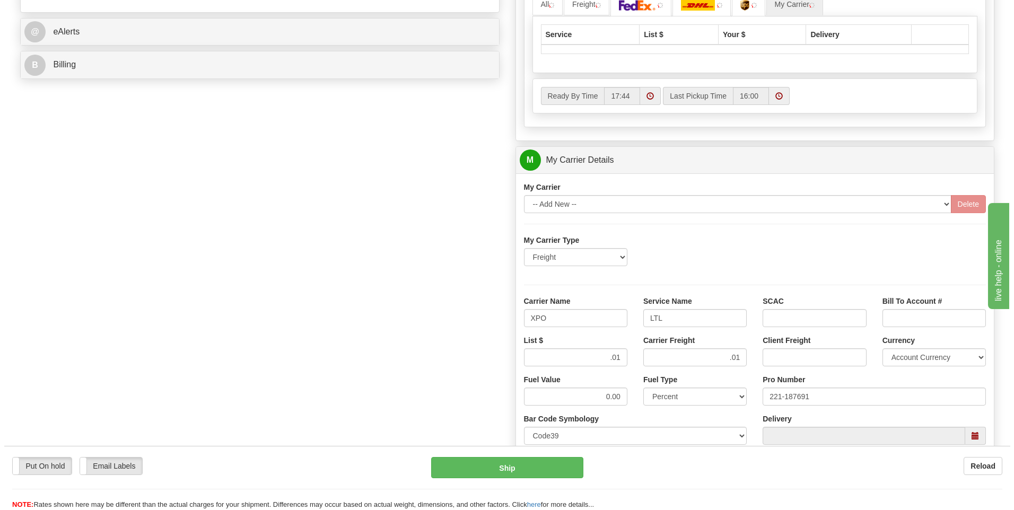
scroll to position [238, 0]
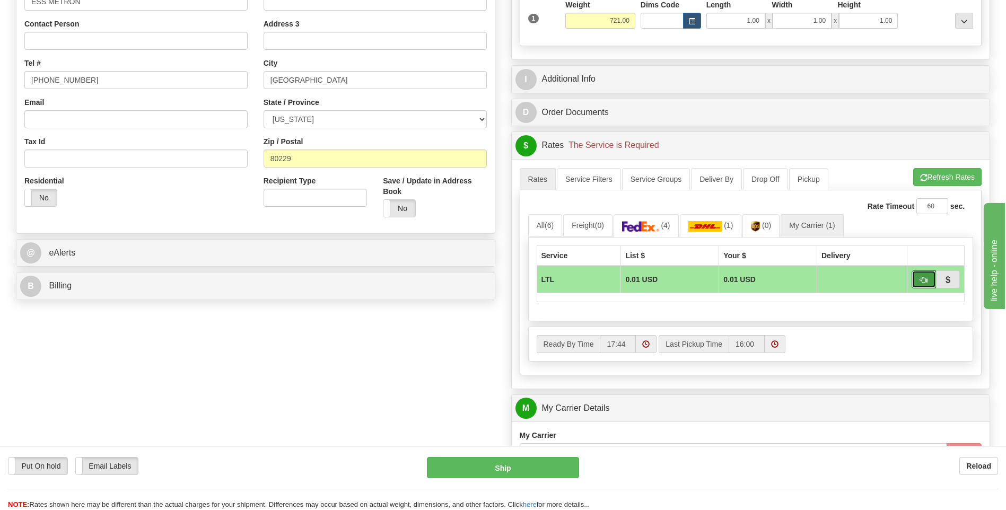
click at [925, 280] on span "button" at bounding box center [923, 280] width 7 height 7
type input "00"
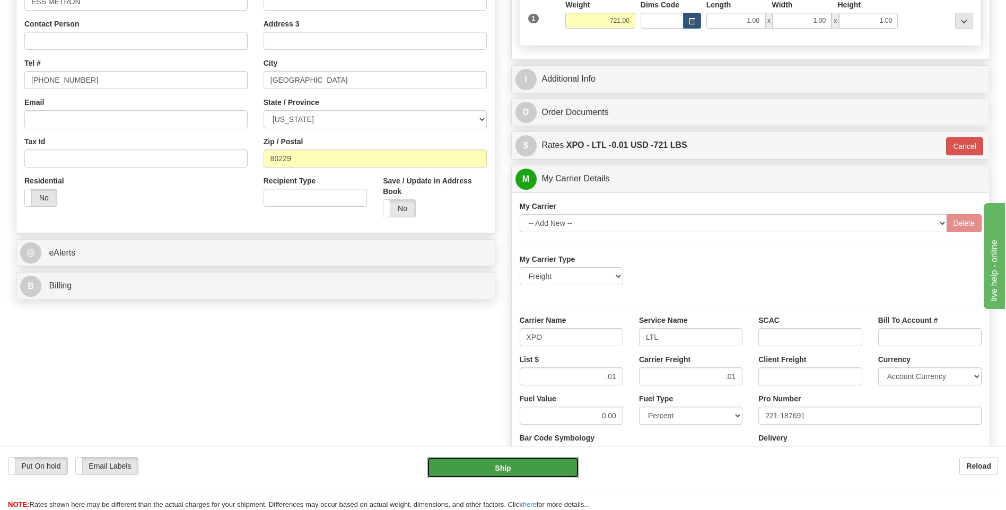
click at [525, 470] on button "Ship" at bounding box center [503, 467] width 152 height 21
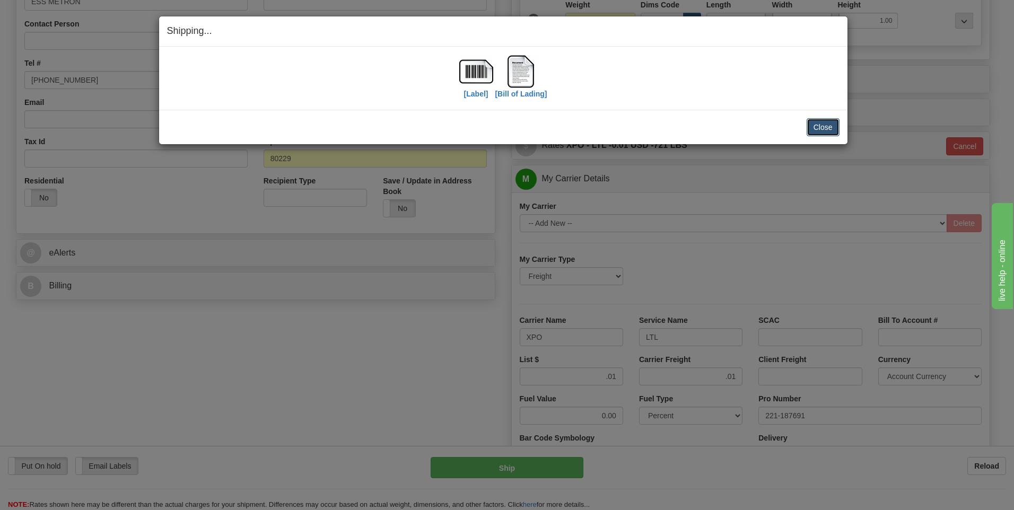
click at [826, 126] on button "Close" at bounding box center [822, 127] width 33 height 18
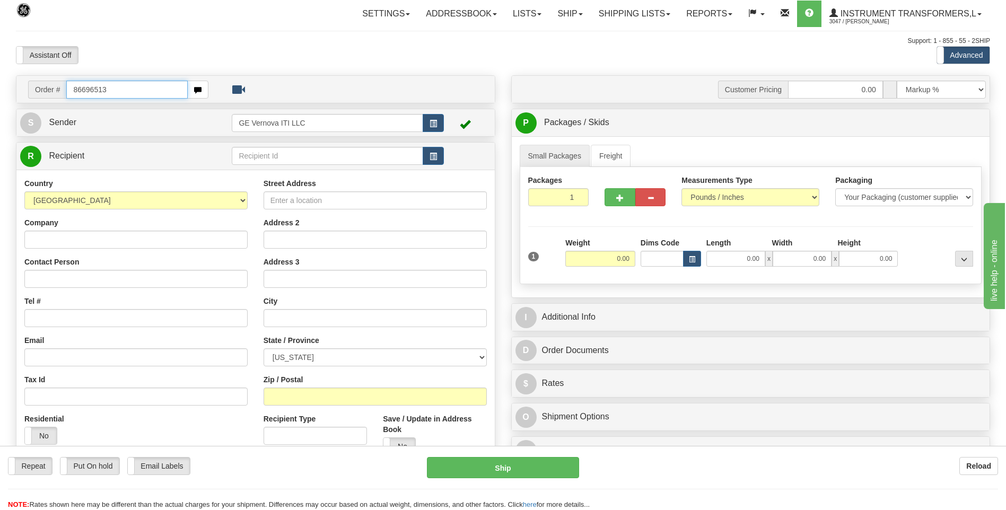
type input "86696513"
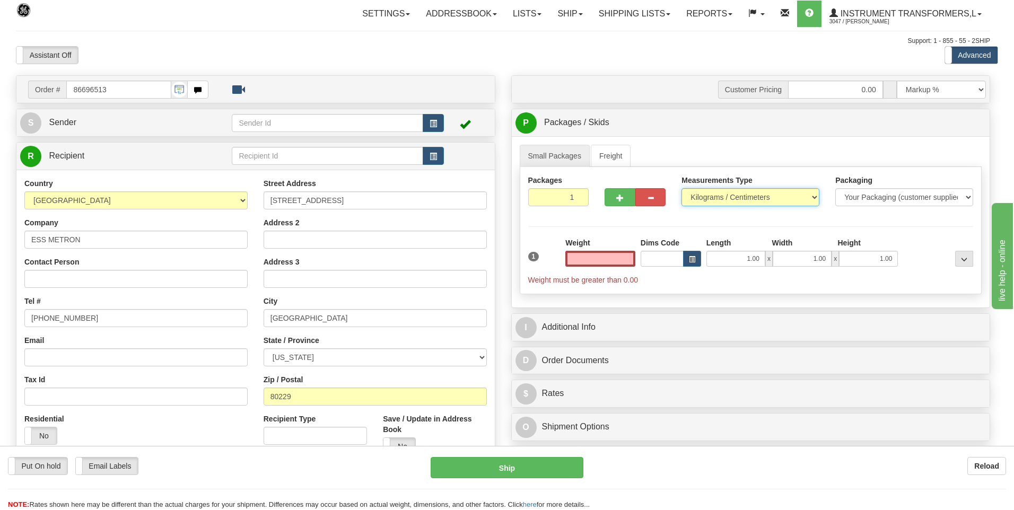
type input "0.00"
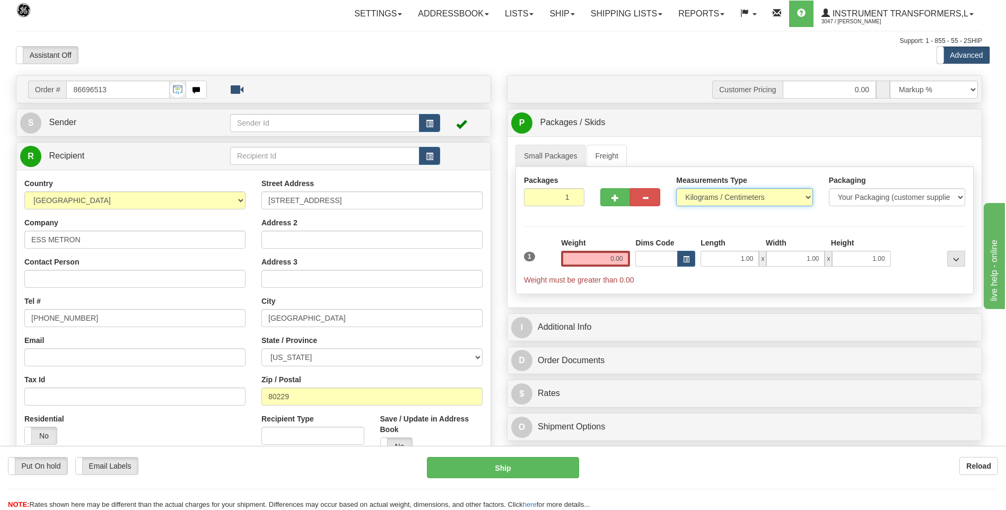
click at [700, 198] on select "Pounds / Inches Kilograms / Centimeters" at bounding box center [744, 197] width 136 height 18
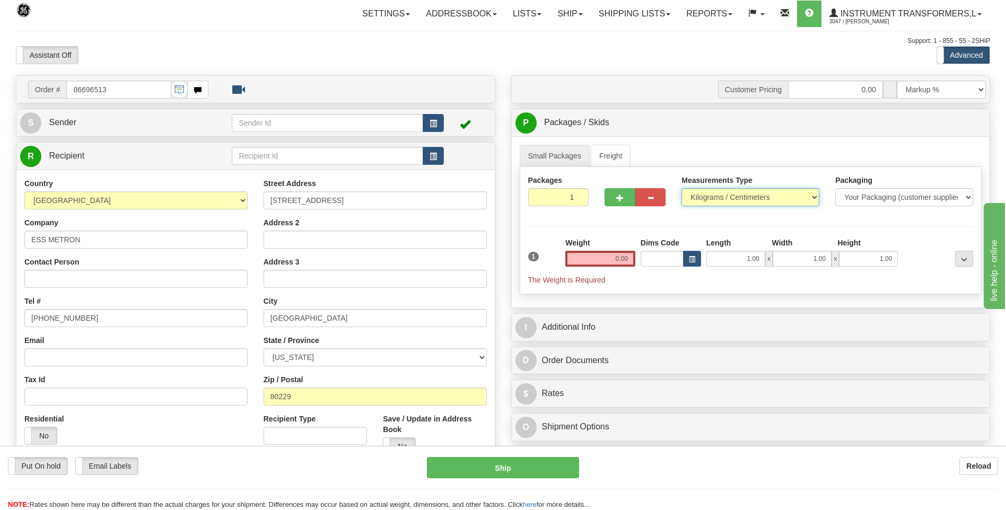
select select "0"
click at [681, 188] on select "Pounds / Inches Kilograms / Centimeters" at bounding box center [750, 197] width 138 height 18
click at [625, 260] on input "0.00" at bounding box center [600, 259] width 70 height 16
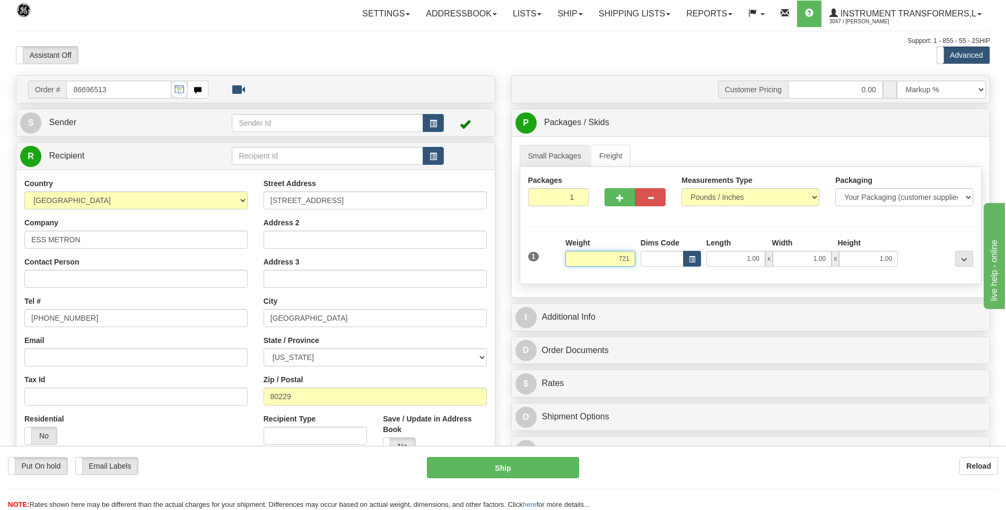
click button "Delete" at bounding box center [0, 0] width 0 height 0
type input "721.00"
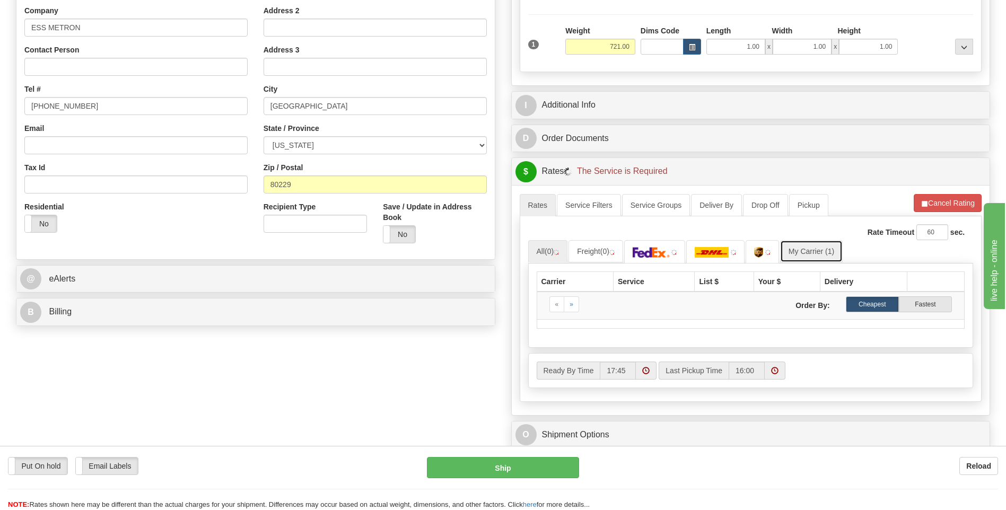
click at [827, 250] on link "My Carrier (1)" at bounding box center [811, 251] width 63 height 22
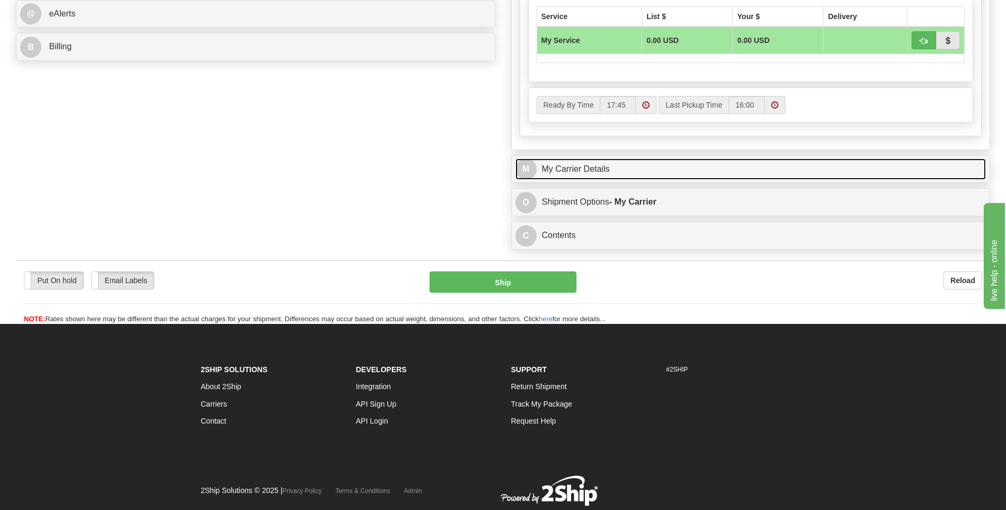
click at [602, 178] on link "M My Carrier Details" at bounding box center [750, 170] width 471 height 22
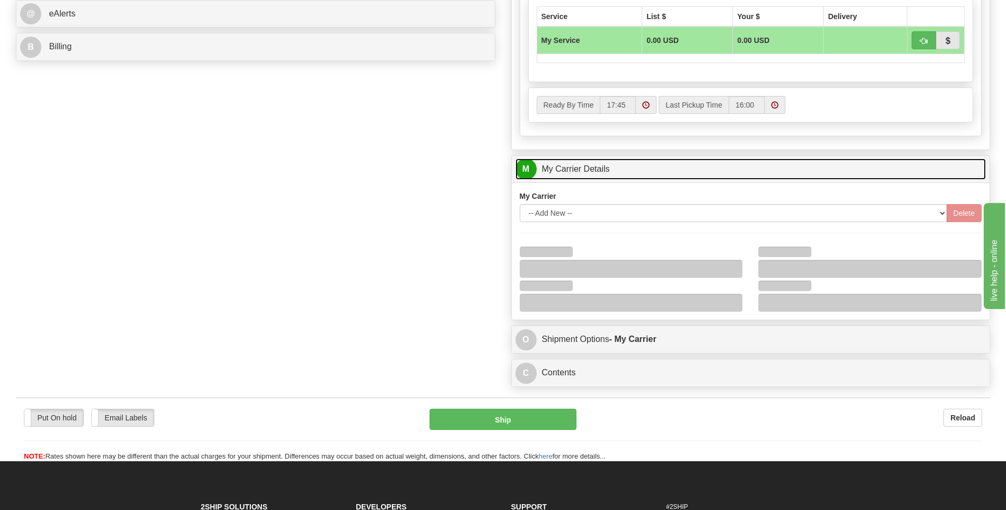
scroll to position [630, 0]
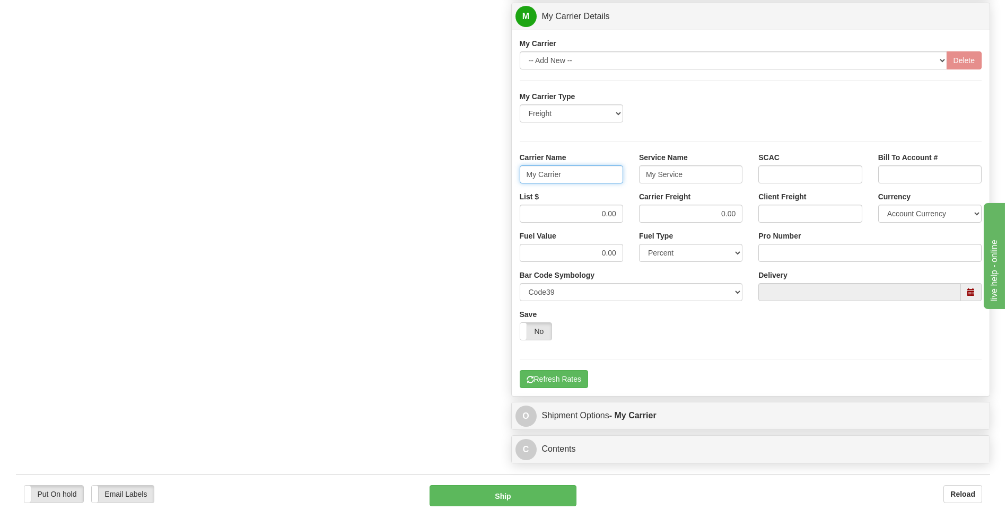
drag, startPoint x: 553, startPoint y: 179, endPoint x: 448, endPoint y: 181, distance: 105.0
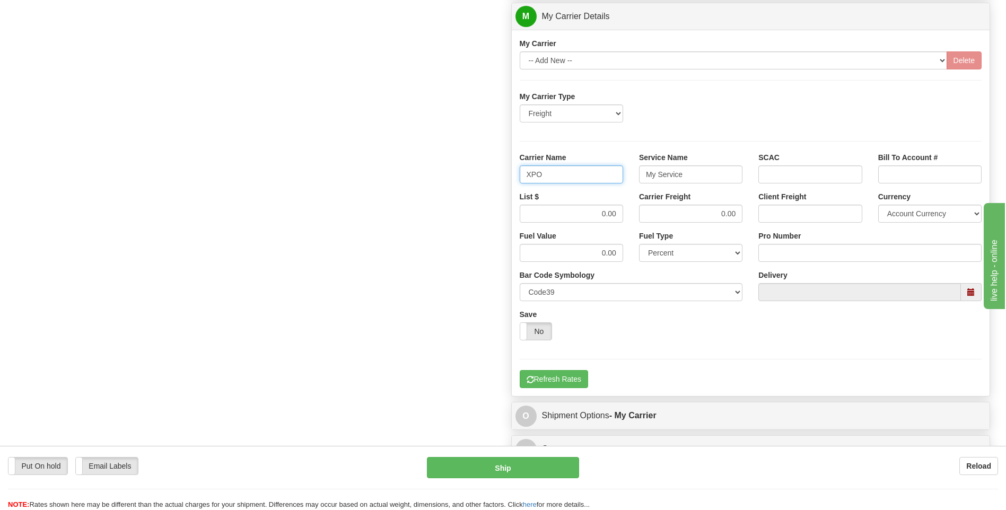
type input "XPO"
type input "LTL"
drag, startPoint x: 576, startPoint y: 216, endPoint x: 674, endPoint y: 218, distance: 97.6
click at [674, 218] on div "List $ 0.00 Carrier Freight 0.00 Client Freight Currency Account Currency ARN A…" at bounding box center [751, 210] width 478 height 39
type input ".01"
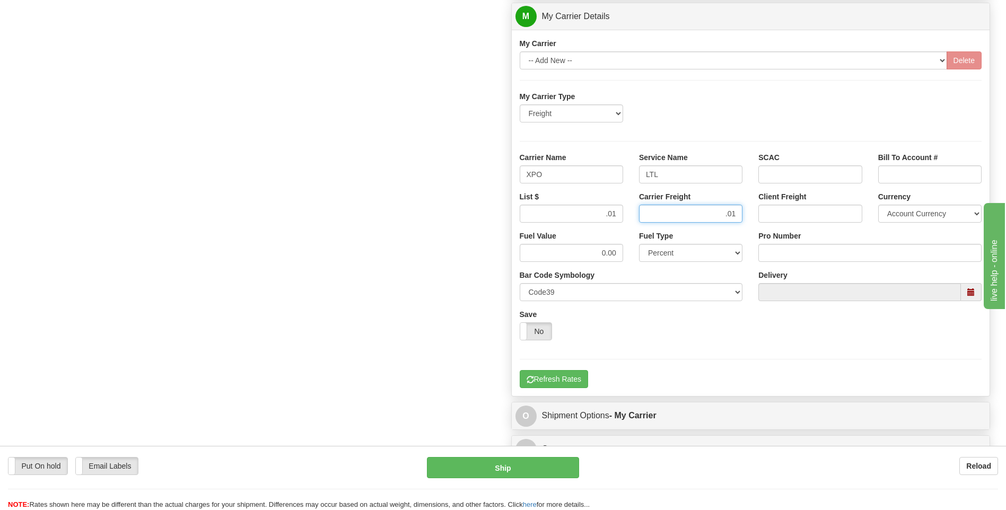
type input ".01"
click at [783, 257] on input "Pro Number" at bounding box center [869, 253] width 223 height 18
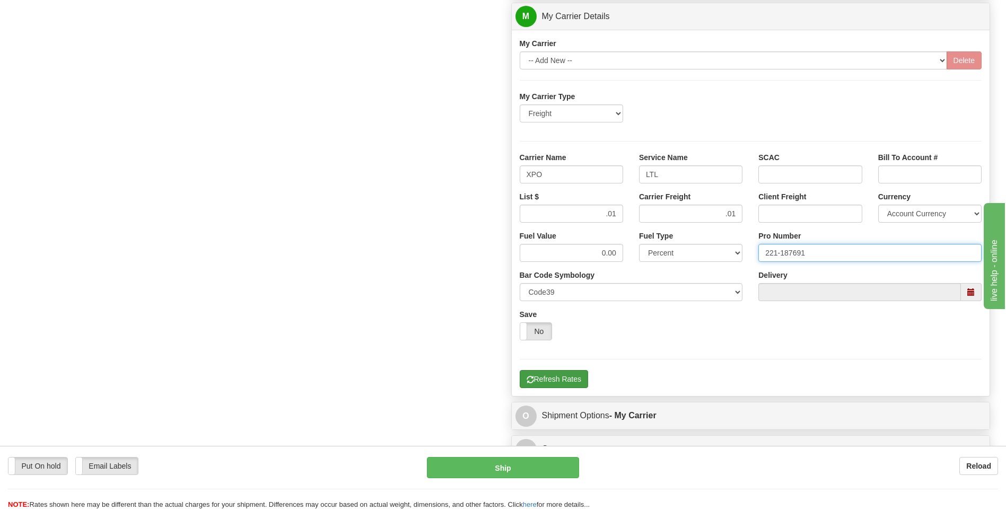
type input "221-187691"
click at [558, 385] on button "Refresh Rates" at bounding box center [554, 379] width 68 height 18
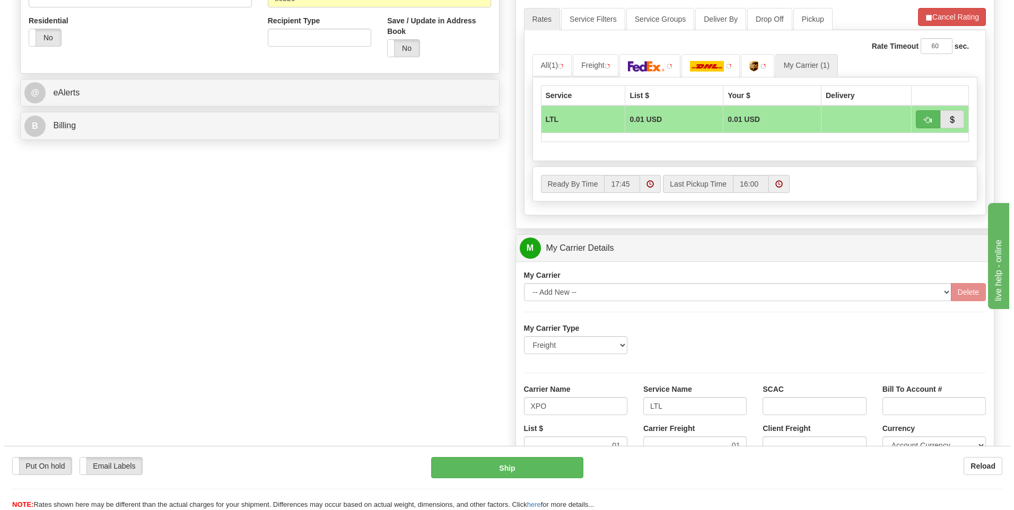
scroll to position [285, 0]
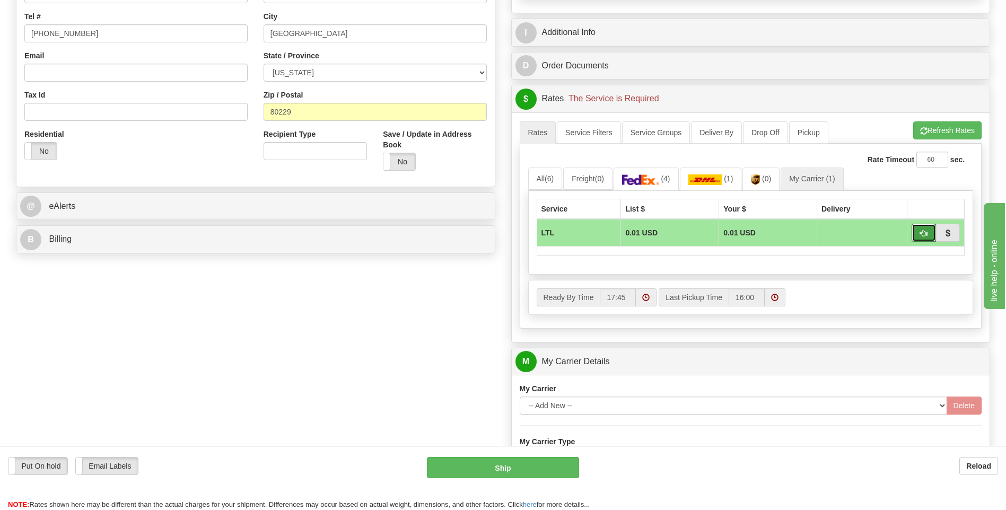
click at [917, 236] on button "button" at bounding box center [923, 233] width 24 height 18
type input "00"
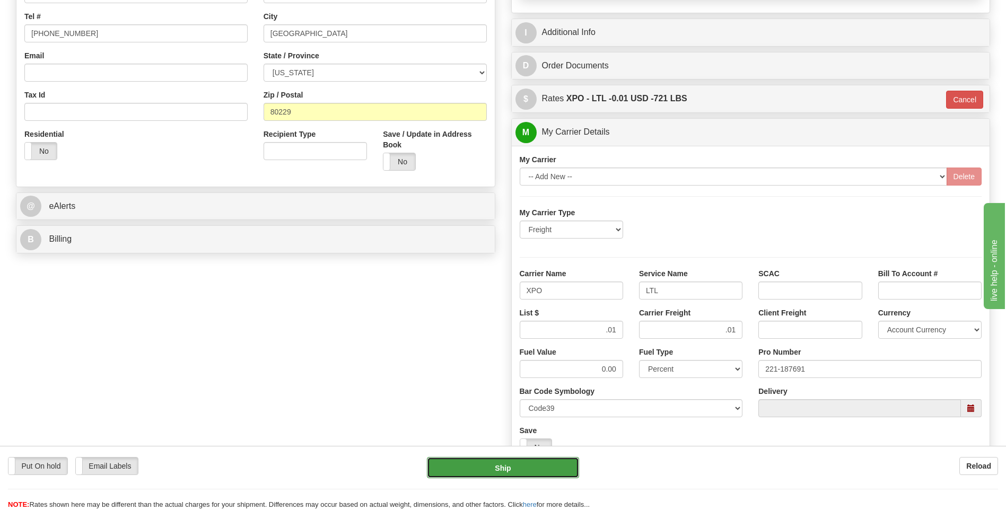
click at [540, 471] on button "Ship" at bounding box center [503, 467] width 152 height 21
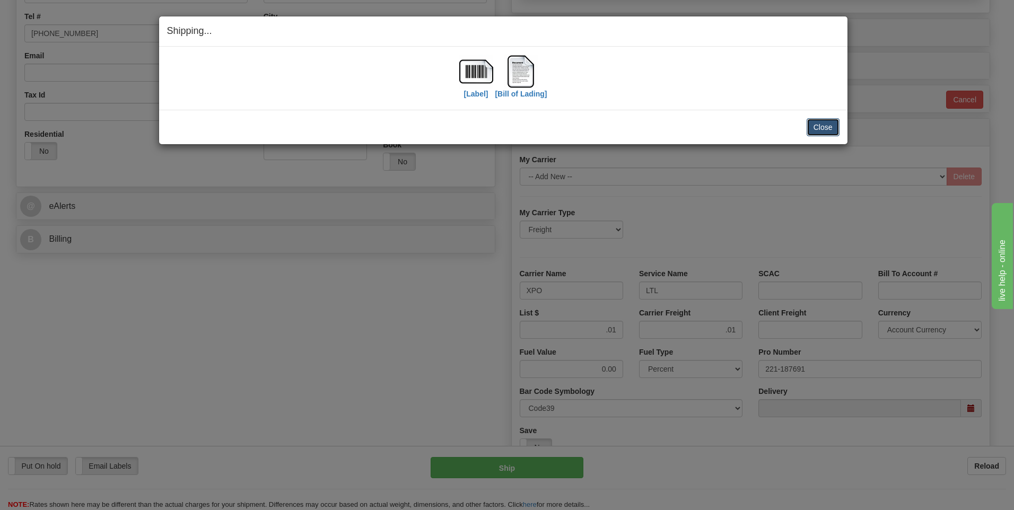
click at [828, 131] on button "Close" at bounding box center [822, 127] width 33 height 18
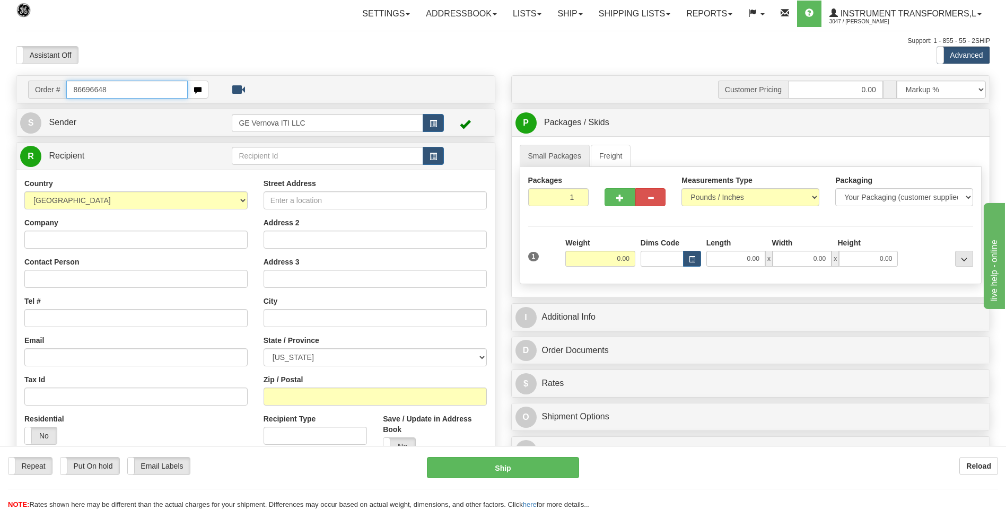
type input "86696648"
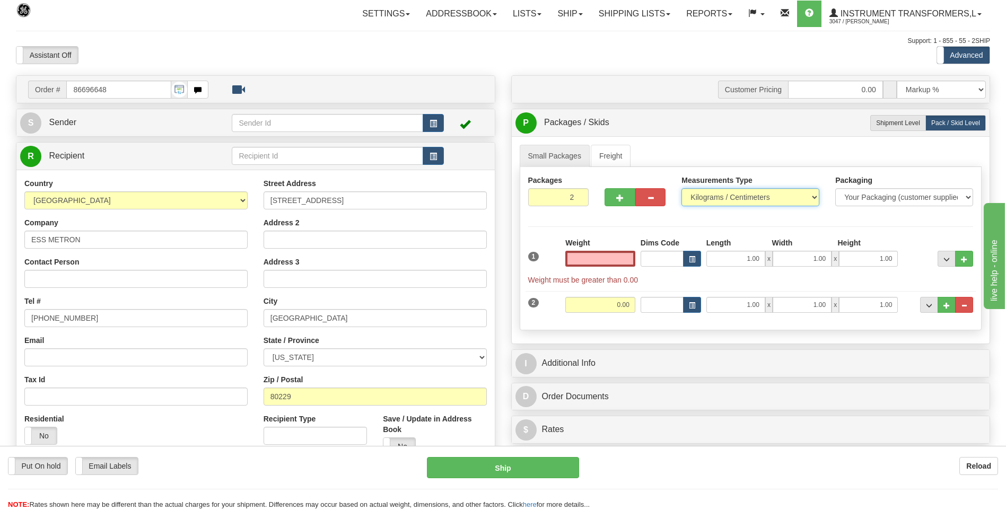
type input "0.00"
click at [722, 193] on select "Pounds / Inches Kilograms / Centimeters" at bounding box center [750, 197] width 138 height 18
select select "0"
click at [681, 188] on select "Pounds / Inches Kilograms / Centimeters" at bounding box center [750, 197] width 138 height 18
click at [963, 305] on span "..." at bounding box center [964, 306] width 6 height 6
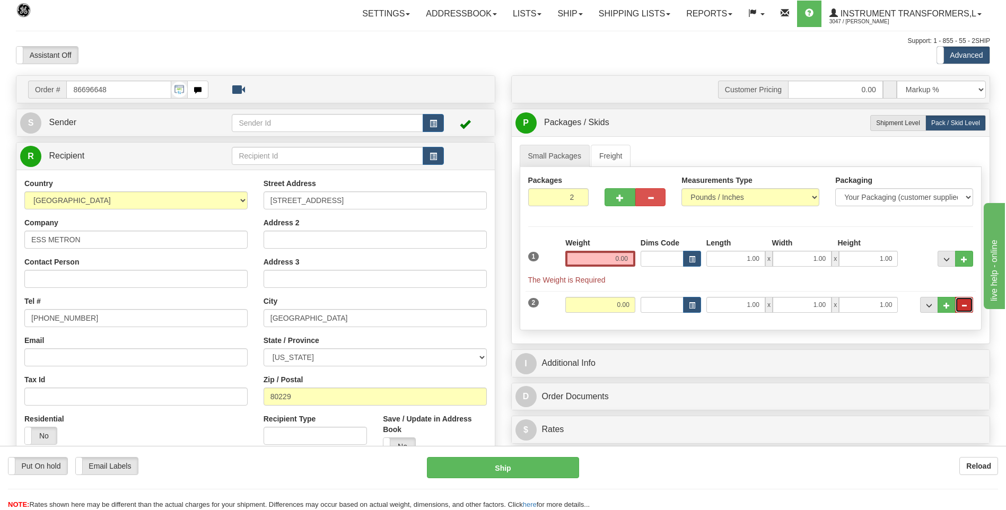
type input "1"
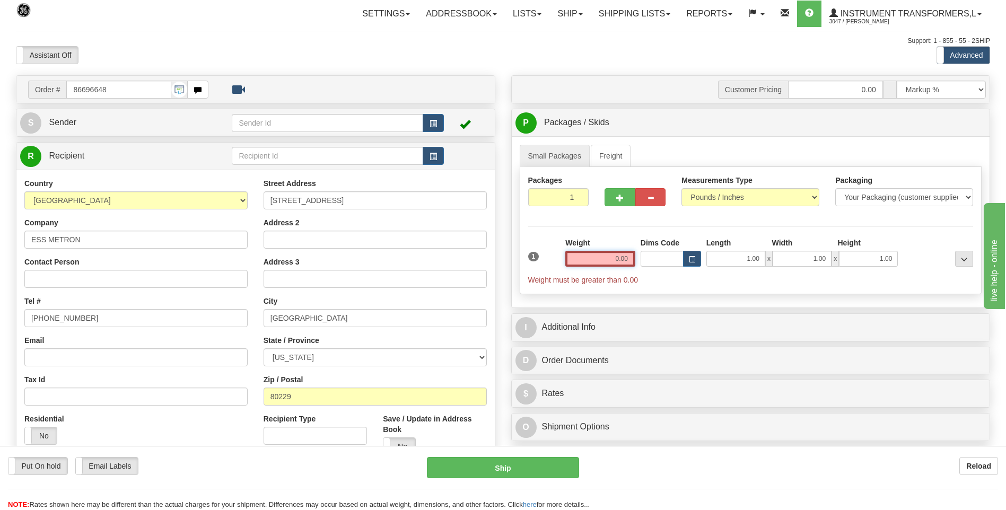
click at [633, 258] on input "0.00" at bounding box center [600, 259] width 70 height 16
click at [633, 258] on input "text" at bounding box center [600, 259] width 70 height 16
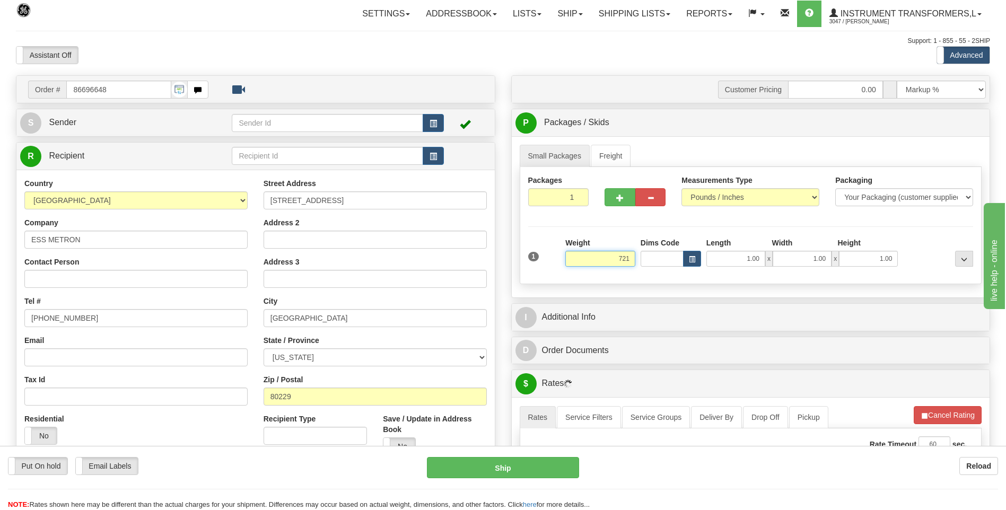
click button "Delete" at bounding box center [0, 0] width 0 height 0
type input "721.00"
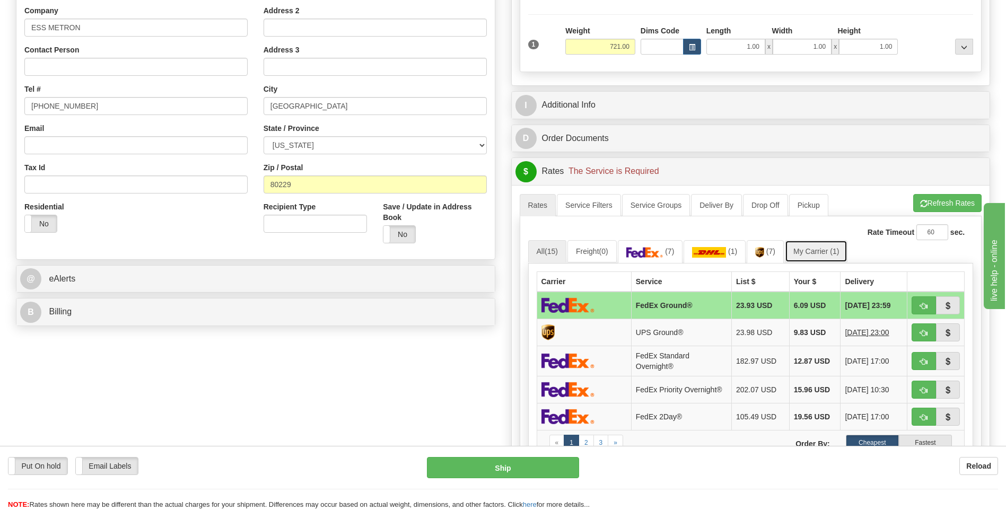
click at [809, 257] on link "My Carrier (1)" at bounding box center [816, 251] width 63 height 22
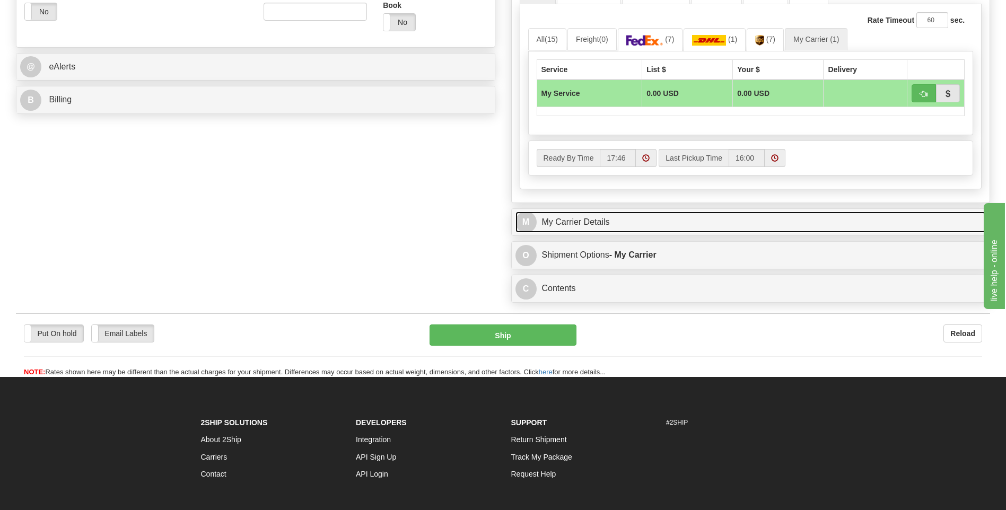
click at [616, 228] on link "M My Carrier Details" at bounding box center [750, 223] width 471 height 22
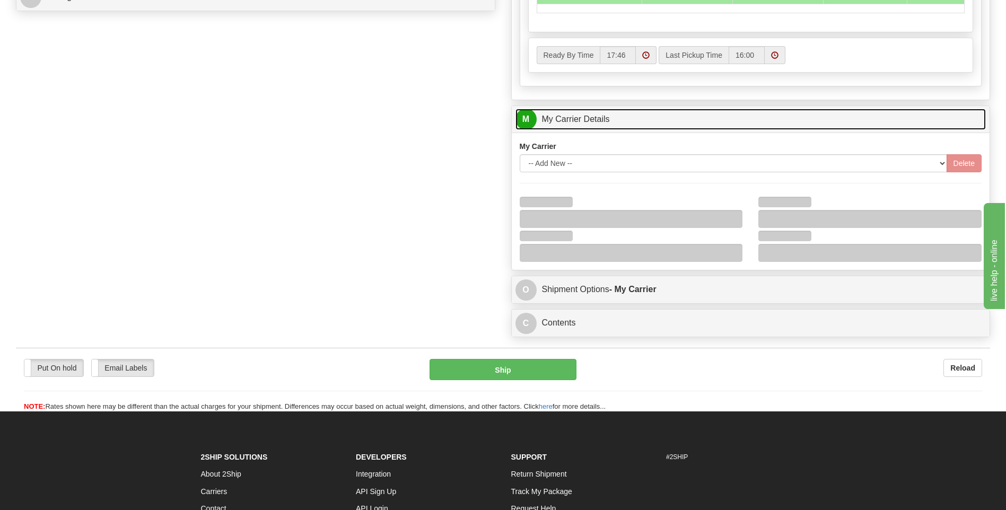
scroll to position [530, 0]
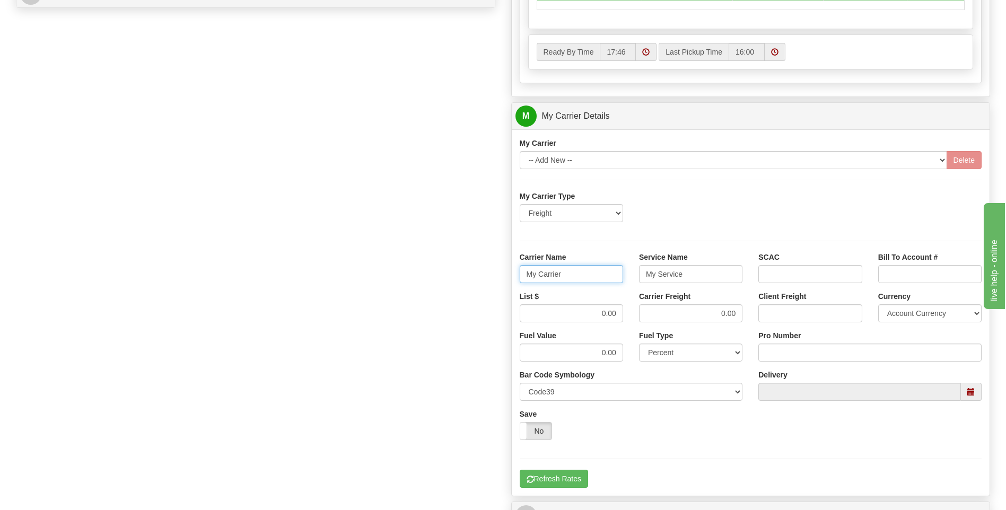
drag, startPoint x: 551, startPoint y: 270, endPoint x: 487, endPoint y: 274, distance: 64.8
click at [489, 274] on div "Order # 86696648 S Sender" at bounding box center [503, 56] width 990 height 1023
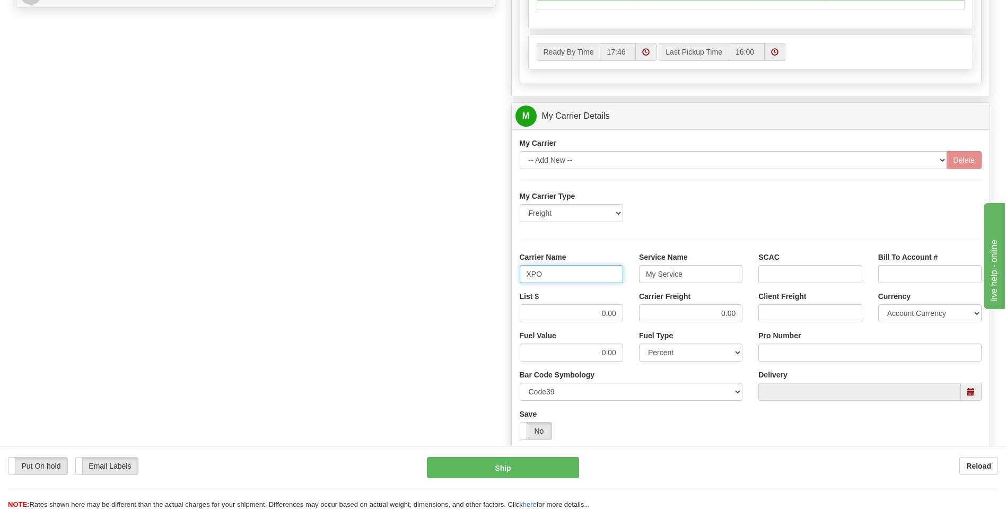
type input "XPO"
type input "LTL"
drag, startPoint x: 573, startPoint y: 315, endPoint x: 635, endPoint y: 315, distance: 62.6
click at [635, 315] on div "List $ 0.00 Carrier Freight 0.00 Client Freight Currency Account Currency ARN A…" at bounding box center [751, 310] width 478 height 39
type input "3"
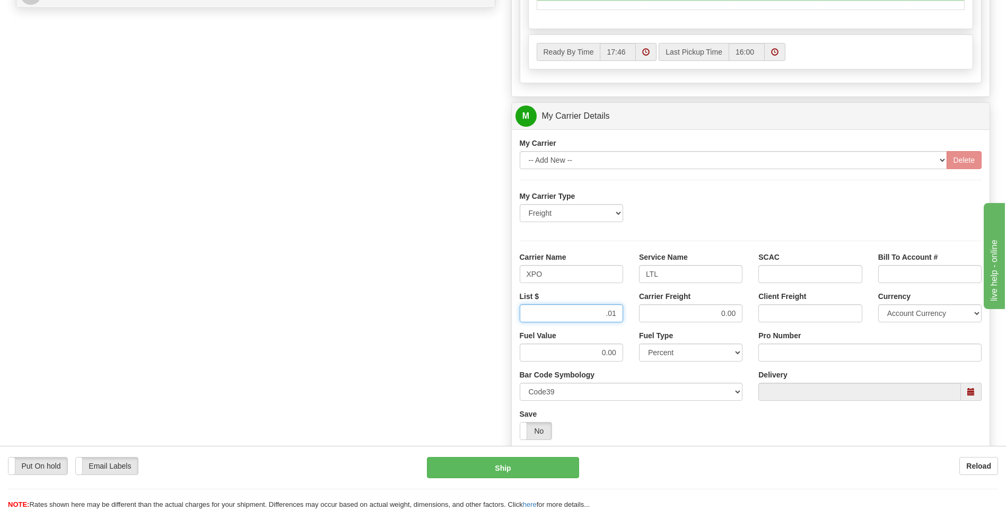
type input ".01"
click at [778, 357] on input "Pro Number" at bounding box center [869, 353] width 223 height 18
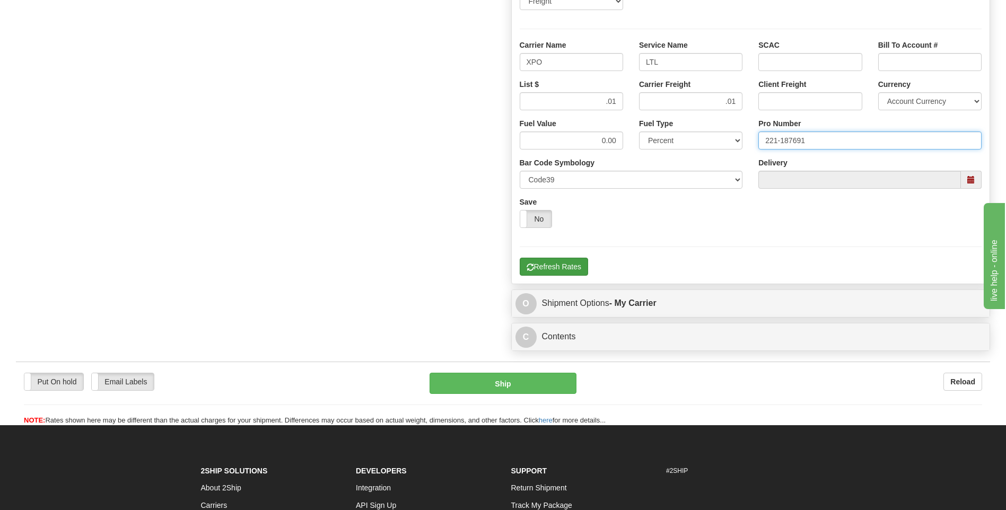
type input "221-187691"
click at [563, 271] on button "Refresh Rates" at bounding box center [554, 267] width 68 height 18
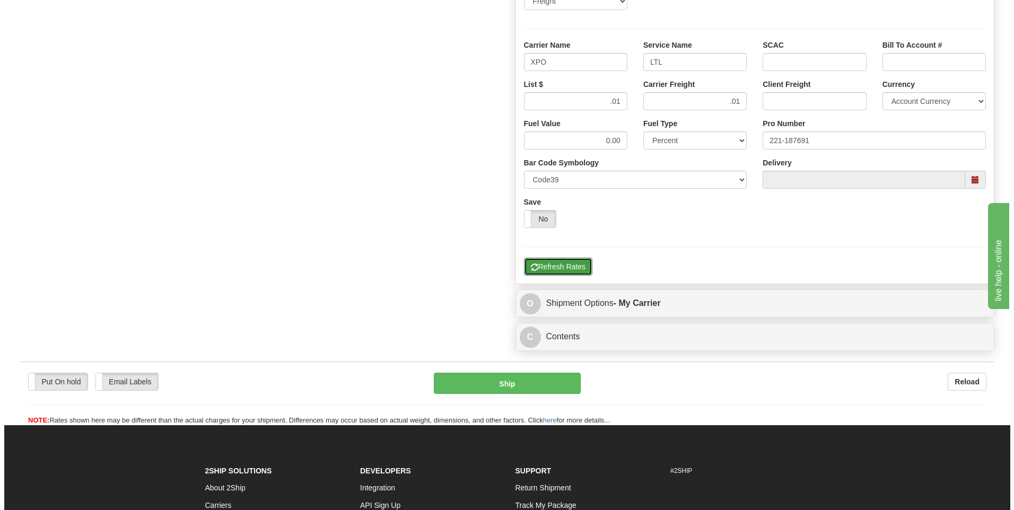
scroll to position [344, 0]
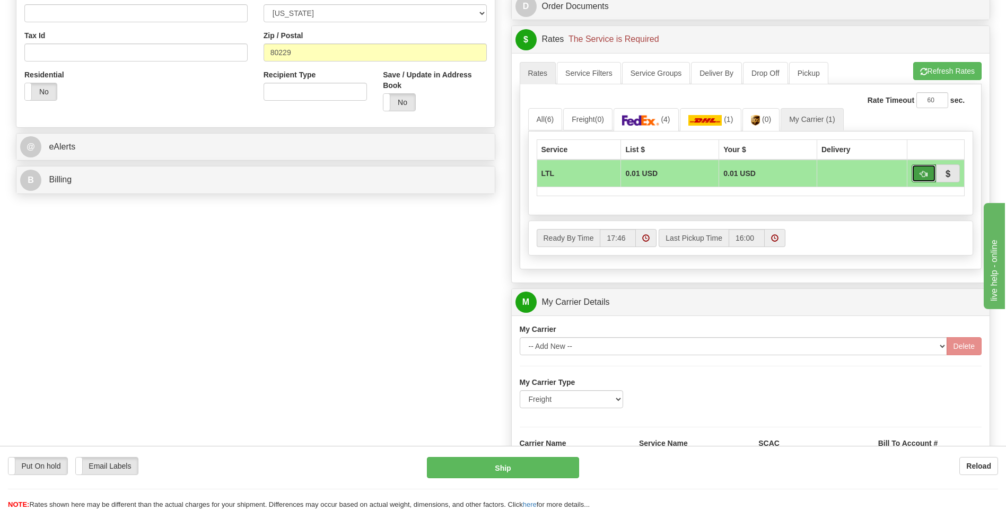
click at [919, 175] on button "button" at bounding box center [923, 173] width 24 height 18
type input "00"
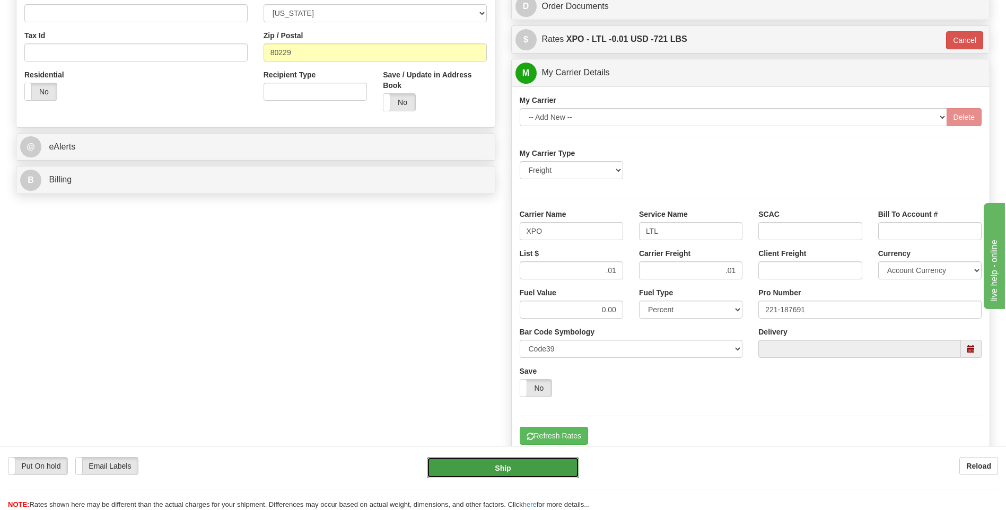
click at [516, 463] on button "Ship" at bounding box center [503, 467] width 152 height 21
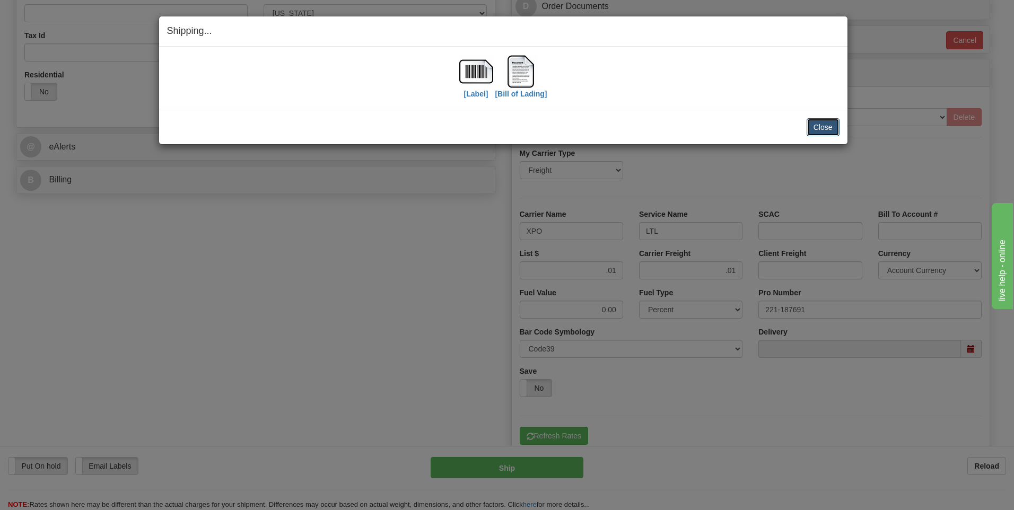
click at [810, 132] on button "Close" at bounding box center [822, 127] width 33 height 18
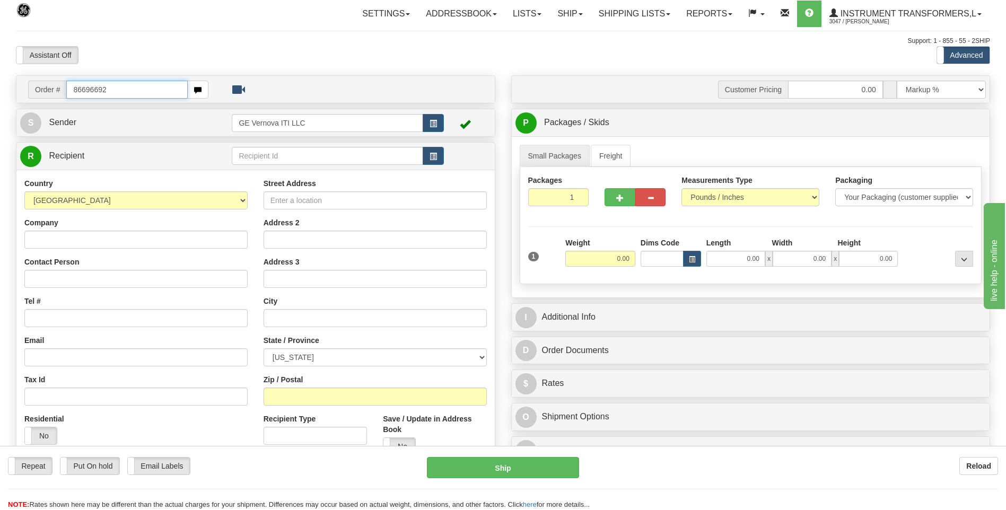
type input "86696692"
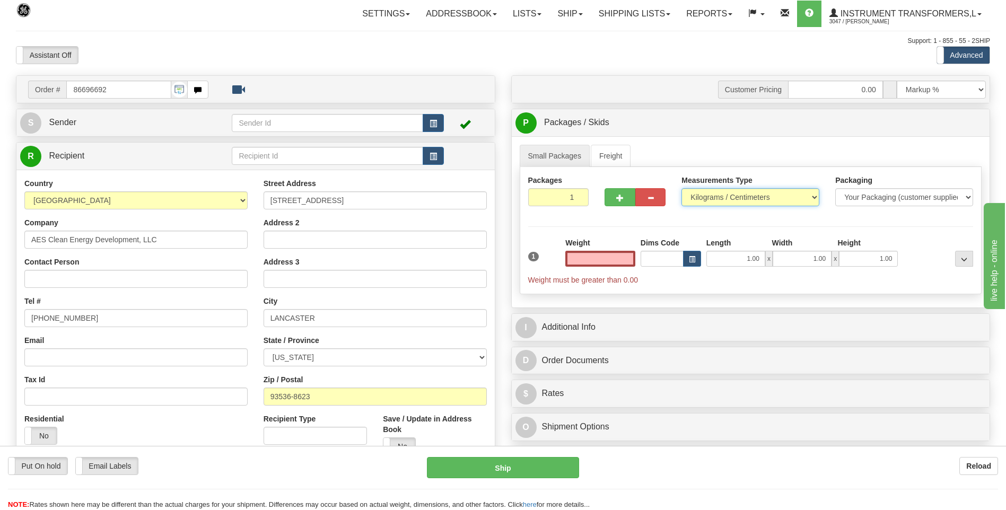
type input "0.00"
click at [708, 199] on select "Pounds / Inches Kilograms / Centimeters" at bounding box center [750, 197] width 138 height 18
select select "0"
click at [681, 188] on select "Pounds / Inches Kilograms / Centimeters" at bounding box center [750, 197] width 138 height 18
click at [631, 255] on input "0.00" at bounding box center [600, 259] width 70 height 16
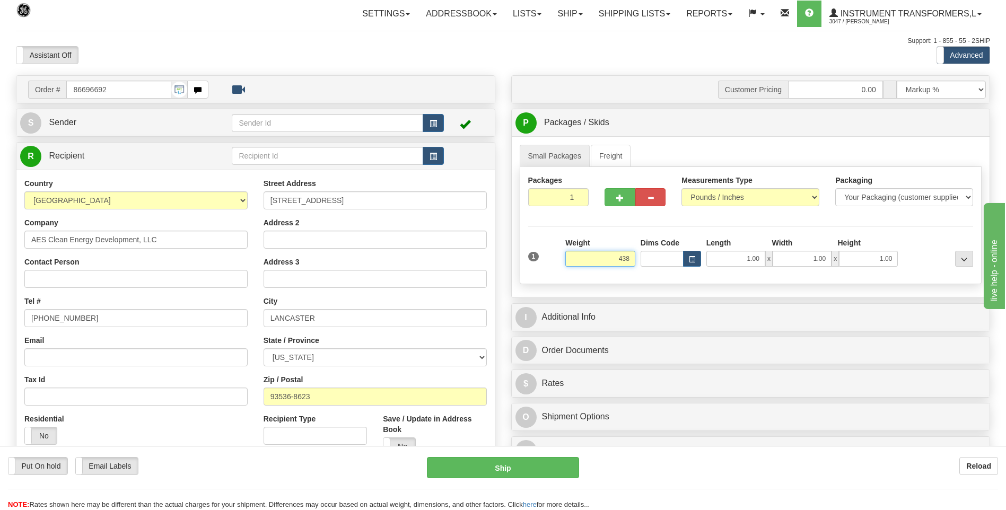
click button "Delete" at bounding box center [0, 0] width 0 height 0
type input "438.00"
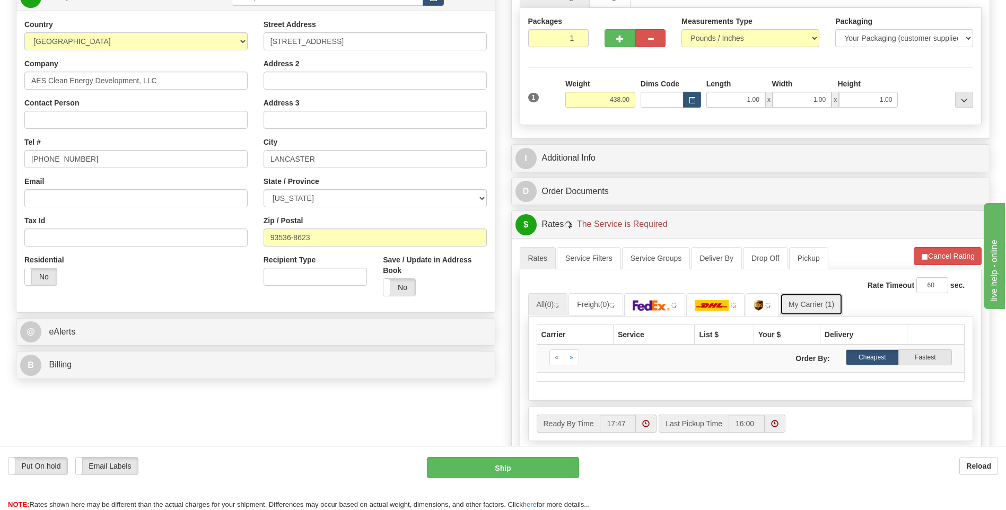
drag, startPoint x: 802, startPoint y: 299, endPoint x: 813, endPoint y: 305, distance: 12.4
click at [804, 300] on link "My Carrier (1)" at bounding box center [811, 304] width 63 height 22
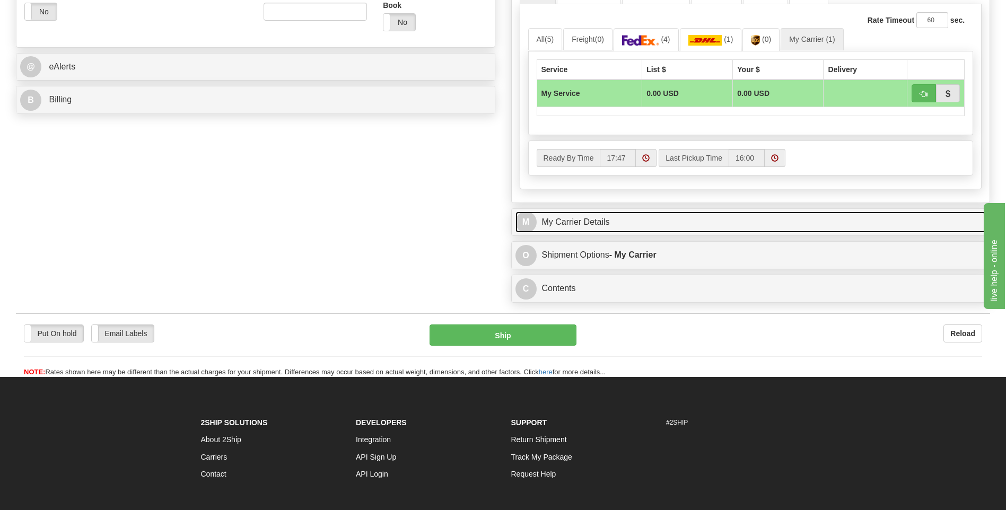
click at [625, 218] on link "M My Carrier Details" at bounding box center [750, 223] width 471 height 22
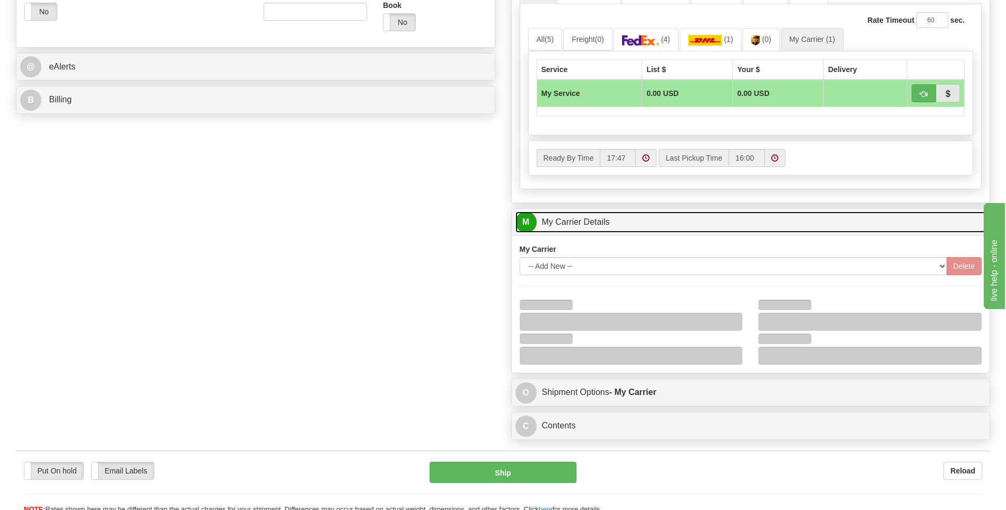
scroll to position [635, 0]
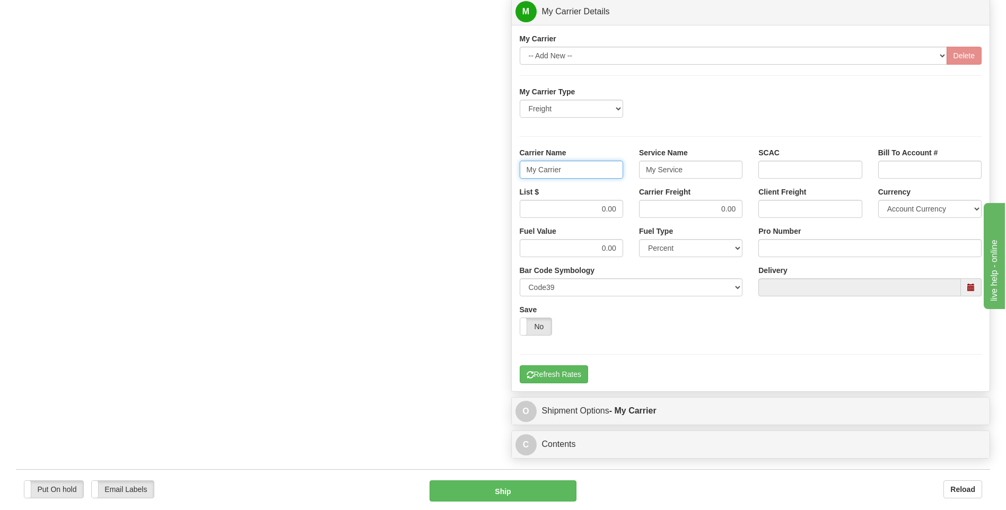
drag, startPoint x: 576, startPoint y: 176, endPoint x: 489, endPoint y: 172, distance: 86.5
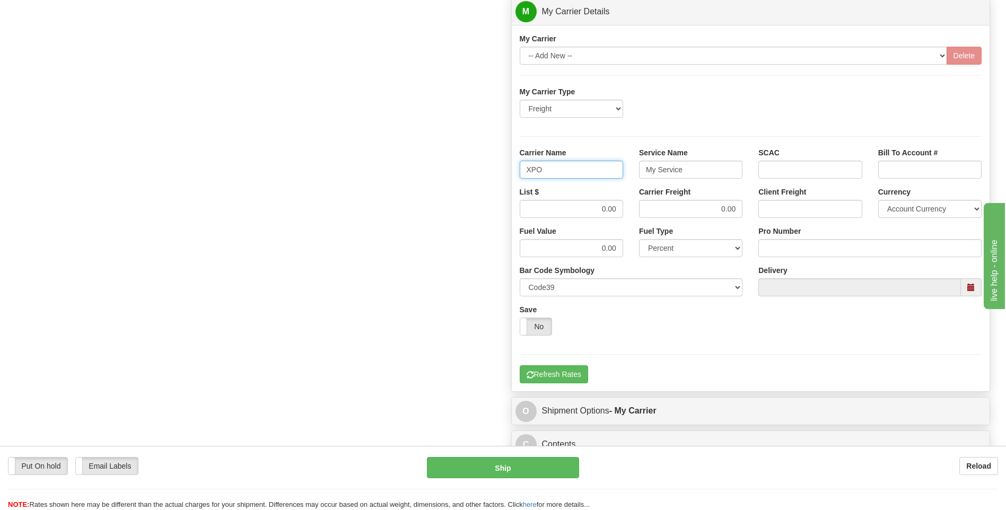
type input "XPO"
type input "LTL"
drag, startPoint x: 609, startPoint y: 214, endPoint x: 644, endPoint y: 213, distance: 34.5
click at [644, 213] on div "List $ 0.00 Carrier Freight 0.00 Client Freight Currency Account Currency ARN A…" at bounding box center [751, 206] width 478 height 39
type input "385"
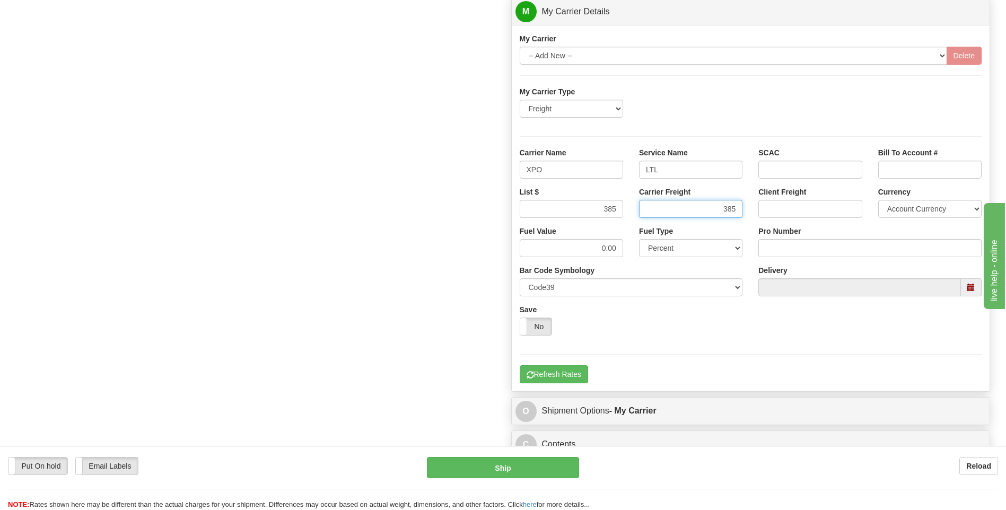
type input "385"
click at [811, 245] on input "Pro Number" at bounding box center [869, 248] width 223 height 18
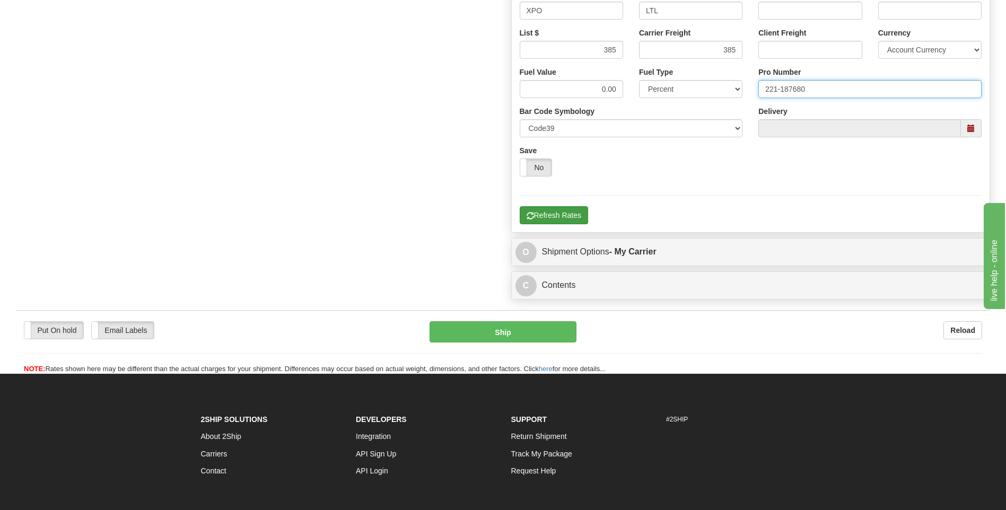
type input "221-187680"
click at [565, 219] on button "Refresh Rates" at bounding box center [554, 215] width 68 height 18
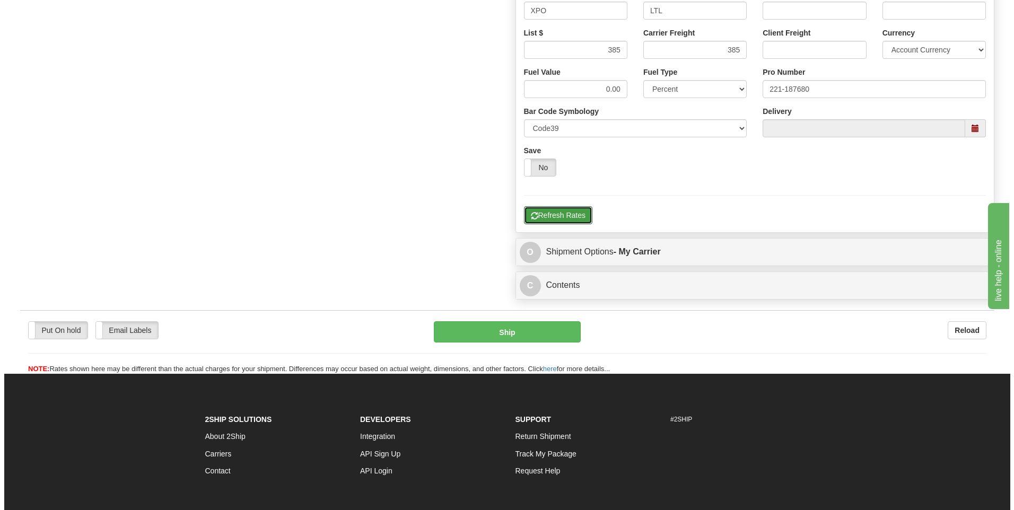
scroll to position [396, 0]
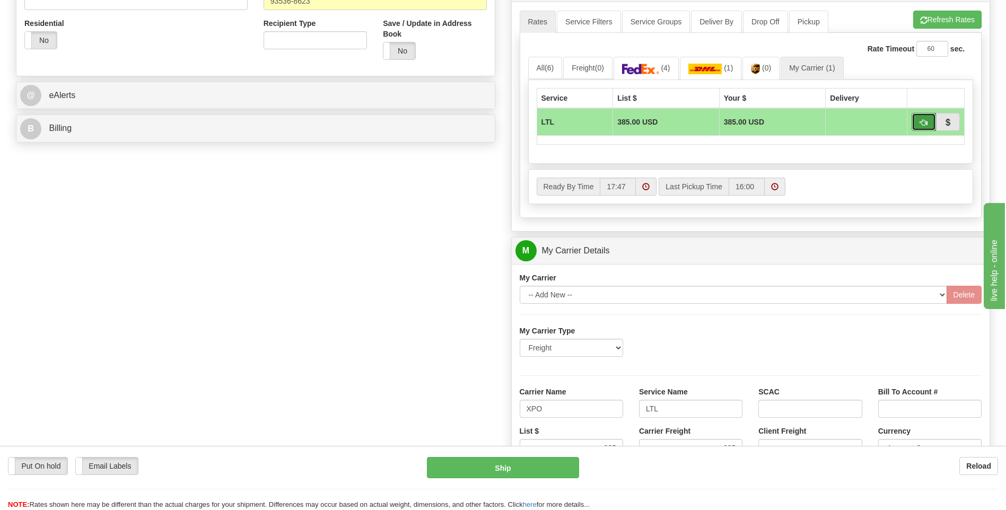
drag, startPoint x: 921, startPoint y: 122, endPoint x: 916, endPoint y: 128, distance: 7.5
click at [921, 122] on span "button" at bounding box center [923, 122] width 7 height 7
type input "00"
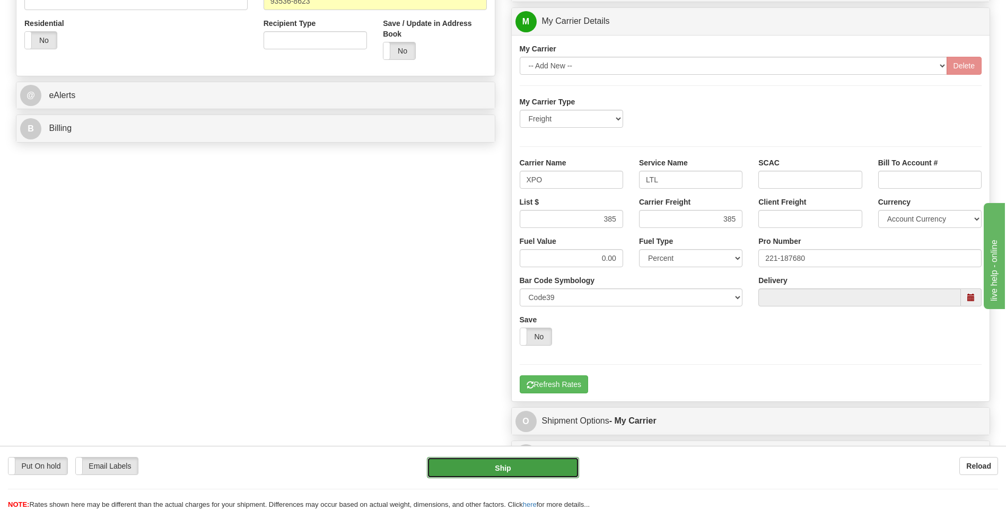
click at [490, 459] on button "Ship" at bounding box center [503, 467] width 152 height 21
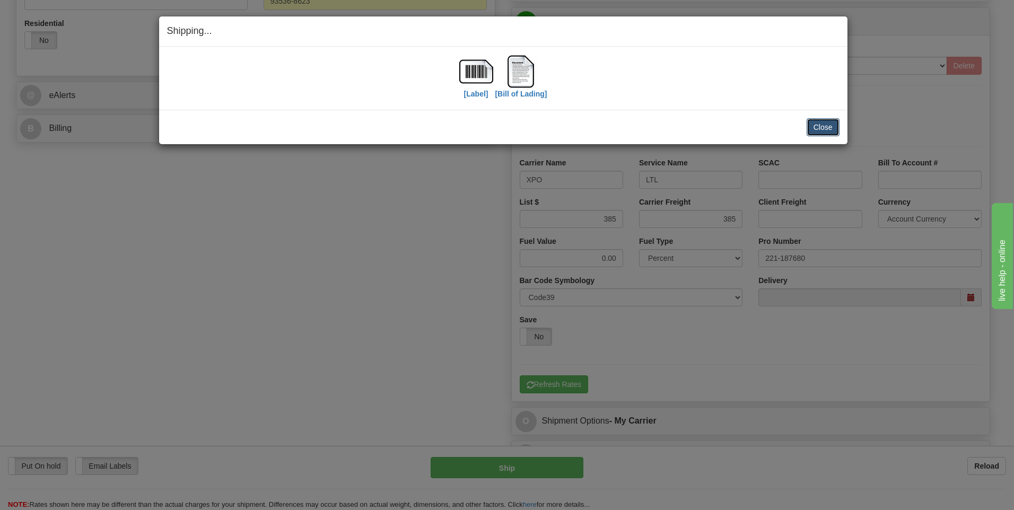
click at [825, 131] on button "Close" at bounding box center [822, 127] width 33 height 18
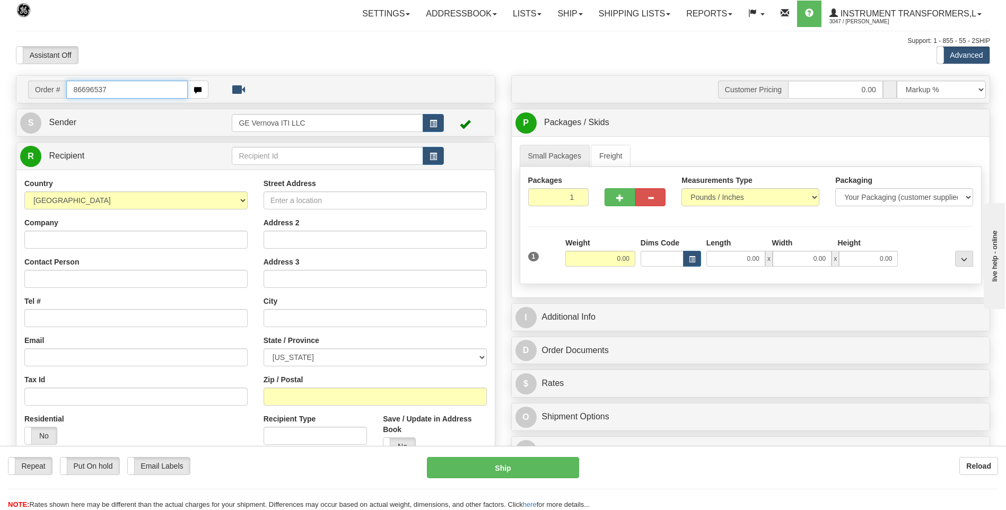
type input "86696537"
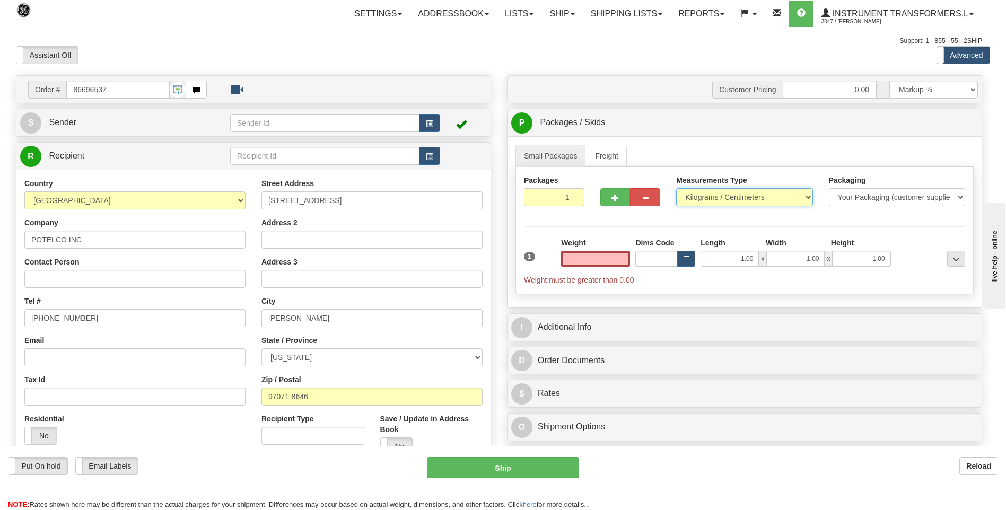
type input "0.00"
click at [709, 200] on select "Pounds / Inches Kilograms / Centimeters" at bounding box center [744, 197] width 136 height 18
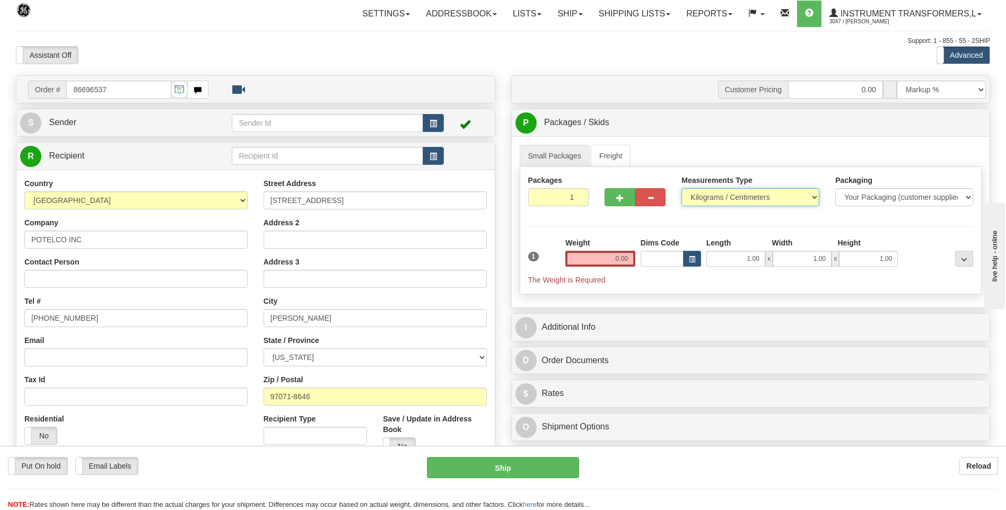
select select "0"
click at [681, 188] on select "Pounds / Inches Kilograms / Centimeters" at bounding box center [750, 197] width 138 height 18
click at [629, 260] on input "0.00" at bounding box center [600, 259] width 70 height 16
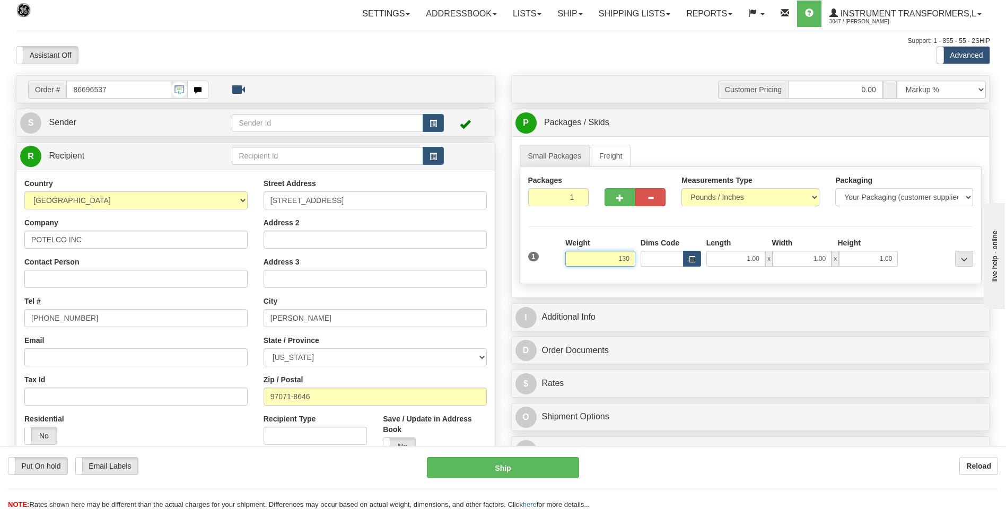
click button "Delete" at bounding box center [0, 0] width 0 height 0
type input "130.00"
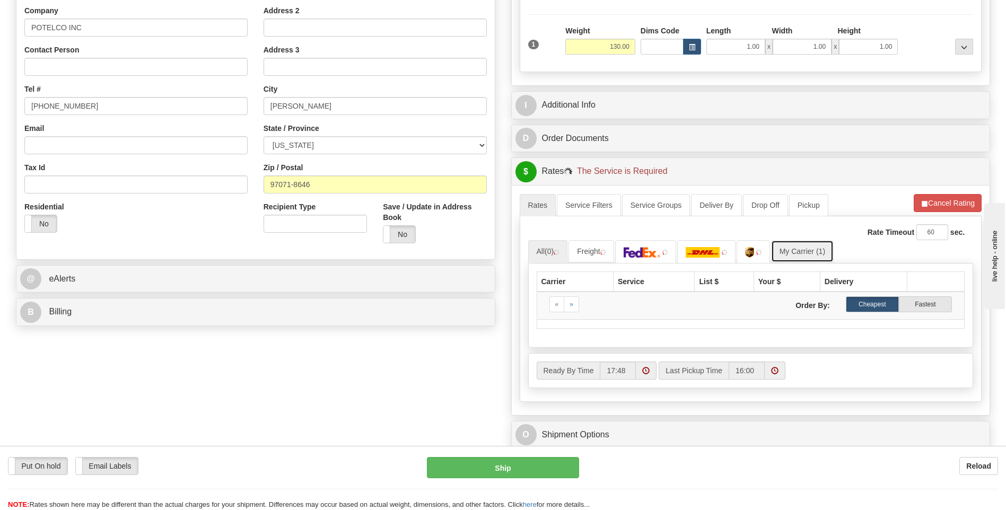
click at [799, 246] on link "My Carrier (1)" at bounding box center [802, 251] width 63 height 22
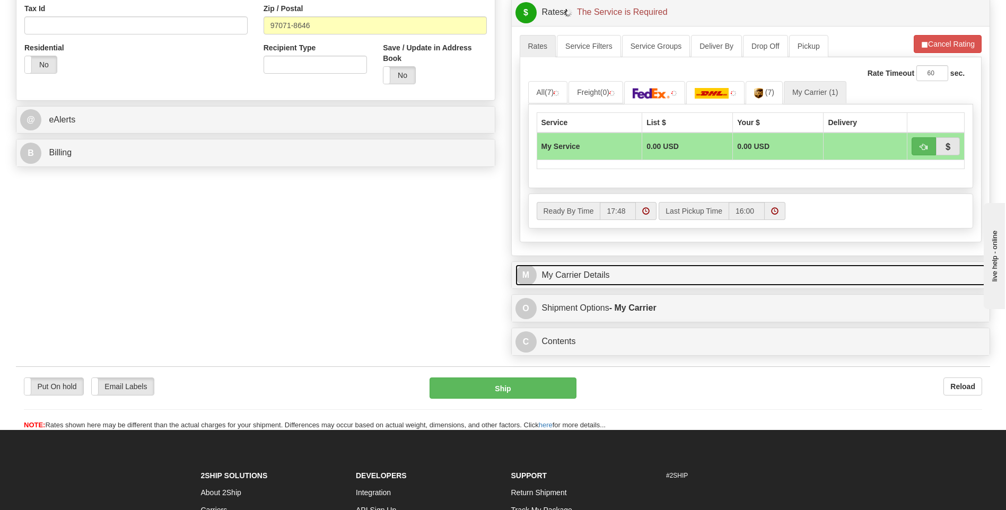
click at [655, 272] on link "M My Carrier Details" at bounding box center [750, 276] width 471 height 22
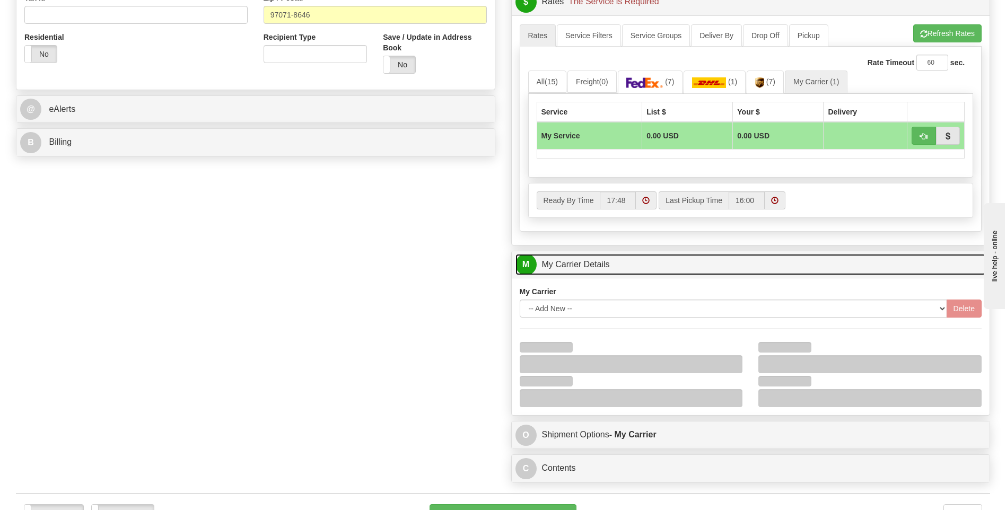
scroll to position [583, 0]
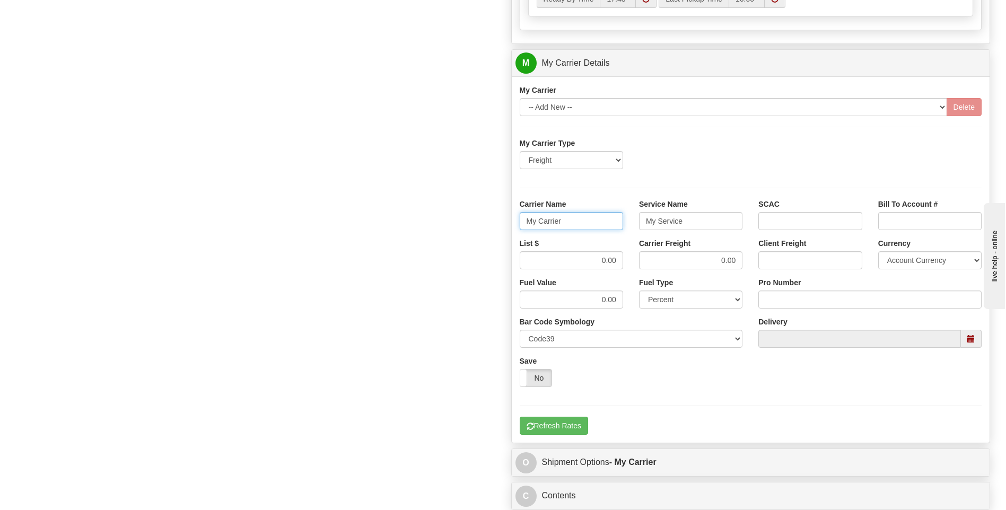
drag, startPoint x: 572, startPoint y: 213, endPoint x: 509, endPoint y: 220, distance: 63.0
click at [509, 220] on div "Customer Pricing 0.00 Markup % Discount % Flat Amount Per Pound Flat Amount Mar…" at bounding box center [750, 3] width 495 height 1023
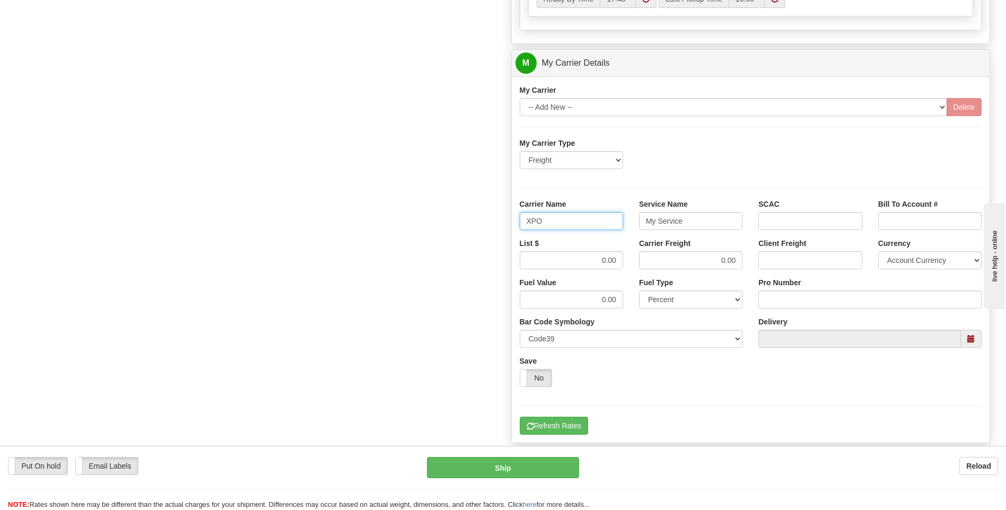
type input "XPO"
type input "LTL"
drag, startPoint x: 578, startPoint y: 252, endPoint x: 619, endPoint y: 260, distance: 41.5
click at [619, 260] on input "0.00" at bounding box center [571, 260] width 103 height 18
type input "385"
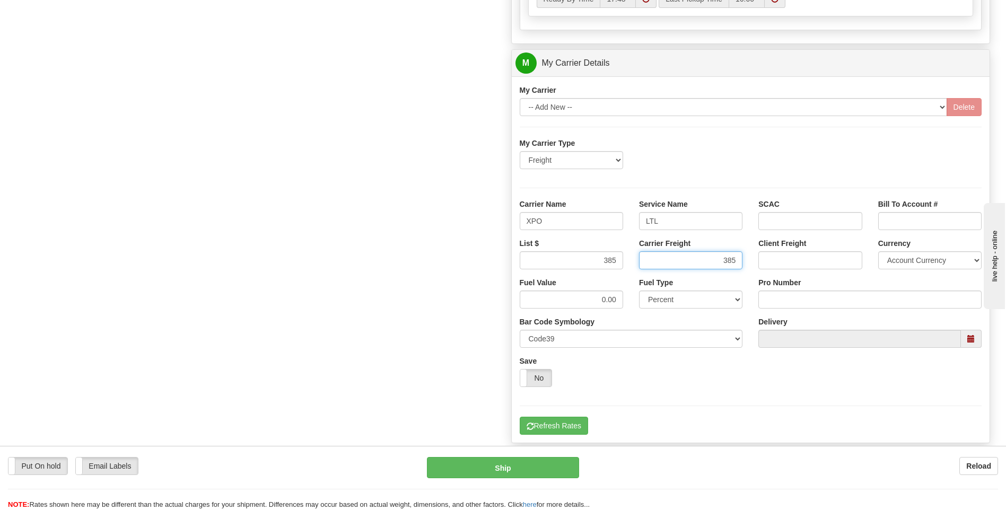
type input "385"
click at [785, 293] on input "Pro Number" at bounding box center [869, 300] width 223 height 18
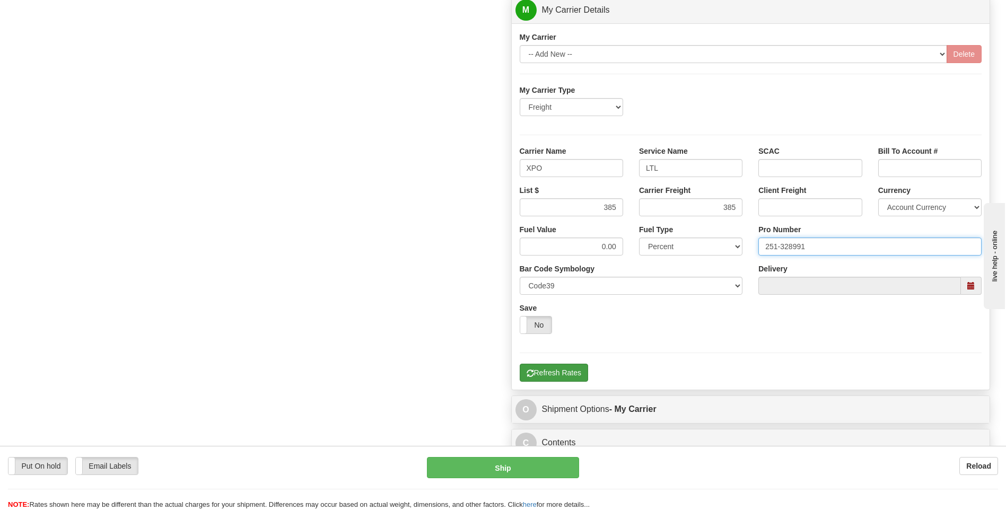
type input "251-328991"
click at [557, 380] on button "Refresh Rates" at bounding box center [554, 373] width 68 height 18
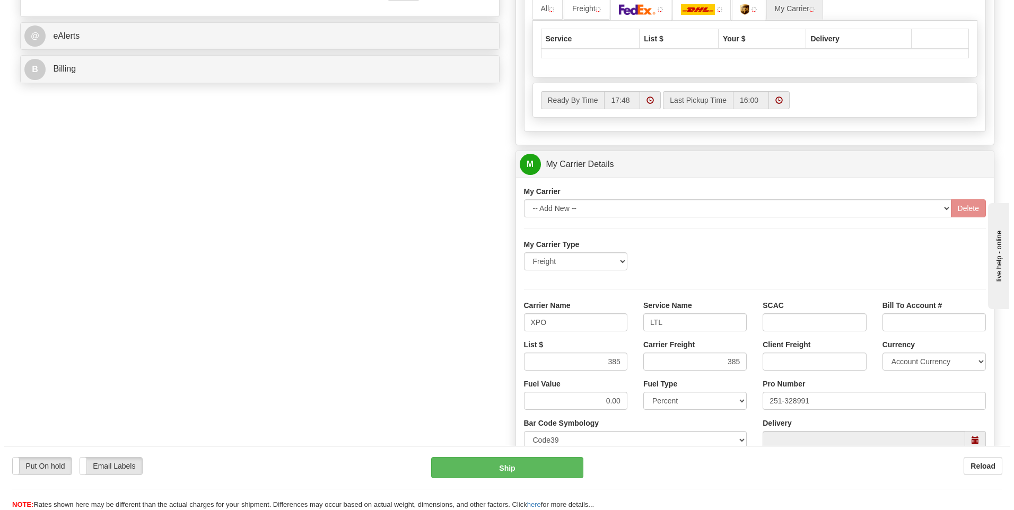
scroll to position [185, 0]
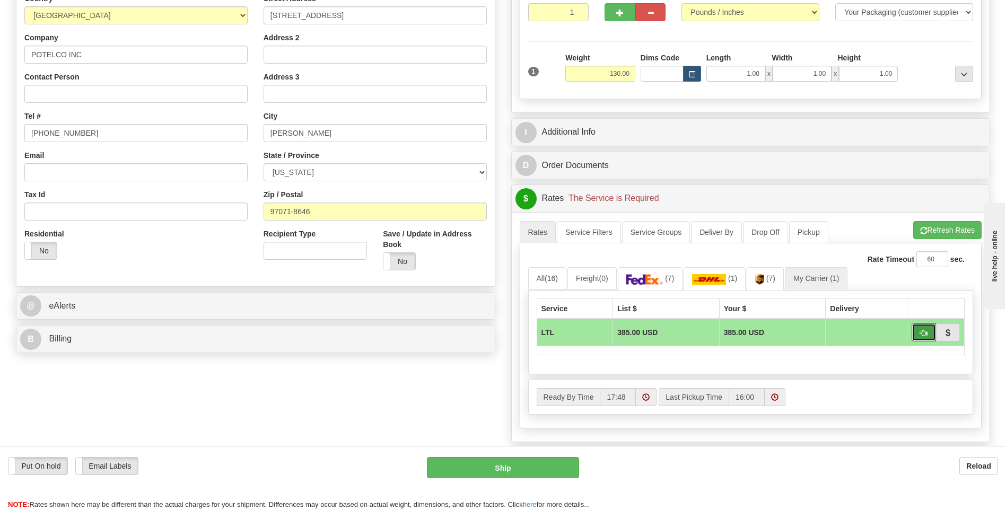
click at [921, 333] on span "button" at bounding box center [923, 333] width 7 height 7
type input "00"
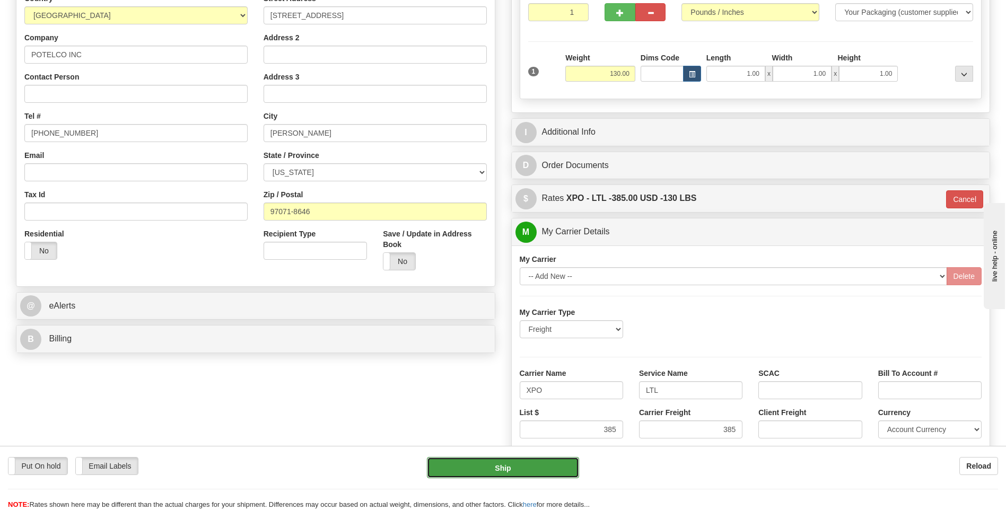
click at [517, 471] on button "Ship" at bounding box center [503, 467] width 152 height 21
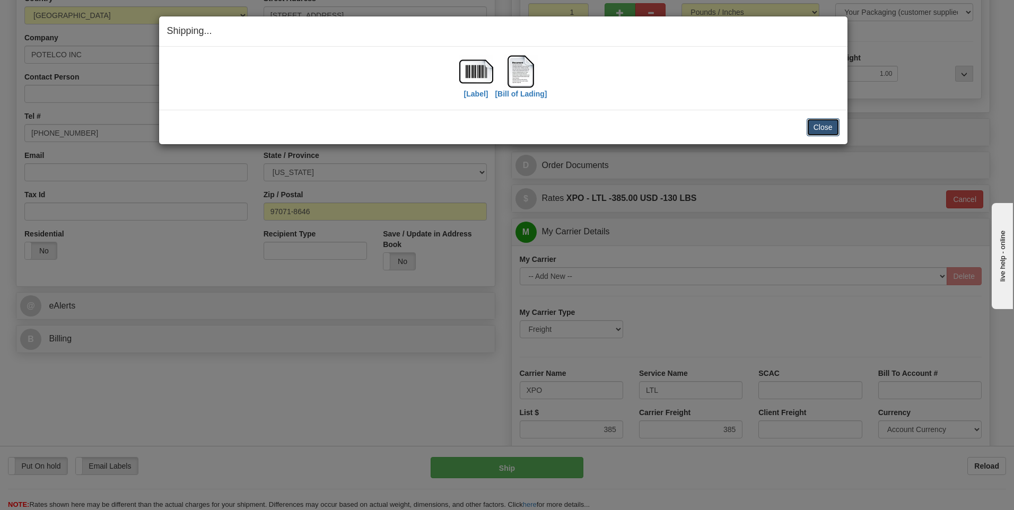
click at [823, 124] on button "Close" at bounding box center [822, 127] width 33 height 18
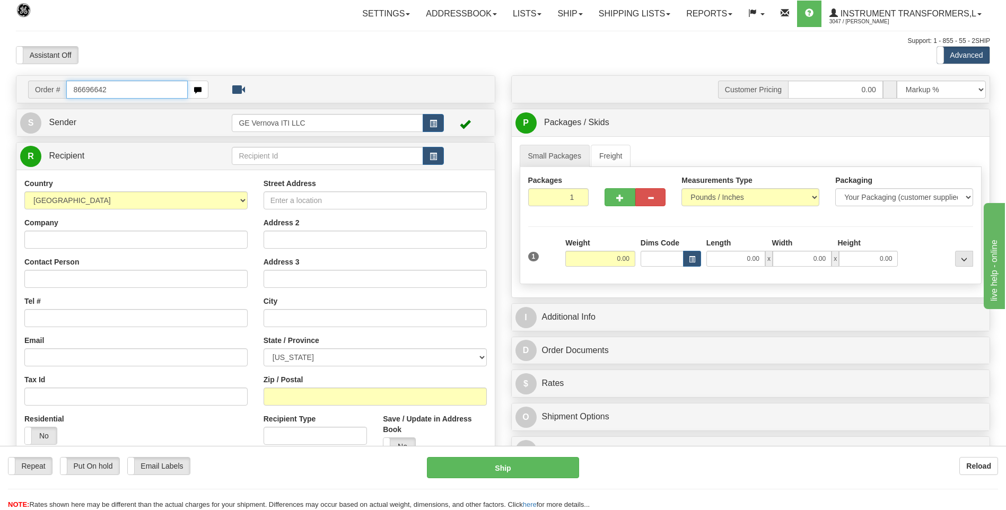
type input "86696642"
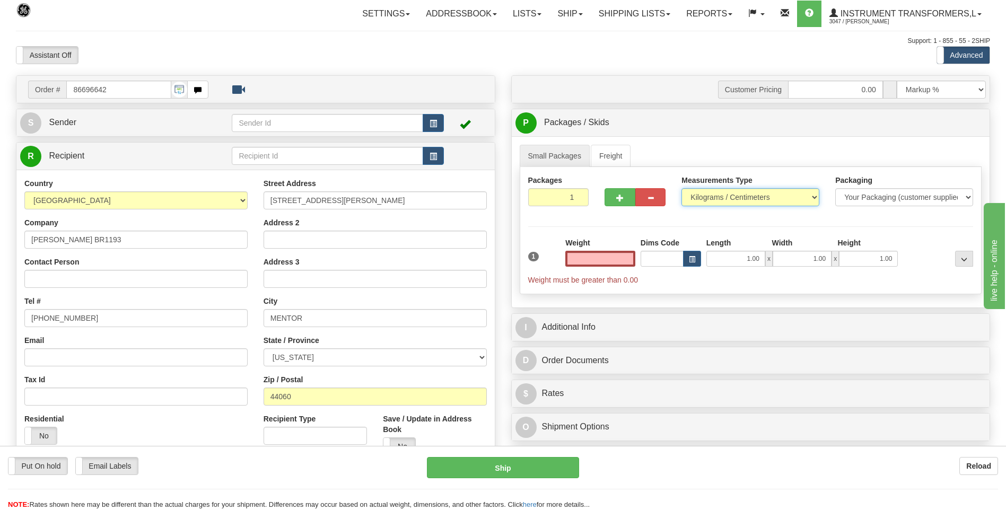
type input "0.00"
click at [697, 203] on select "Pounds / Inches Kilograms / Centimeters" at bounding box center [750, 197] width 138 height 18
select select "0"
click at [681, 188] on select "Pounds / Inches Kilograms / Centimeters" at bounding box center [750, 197] width 138 height 18
click at [627, 259] on input "0.00" at bounding box center [600, 259] width 70 height 16
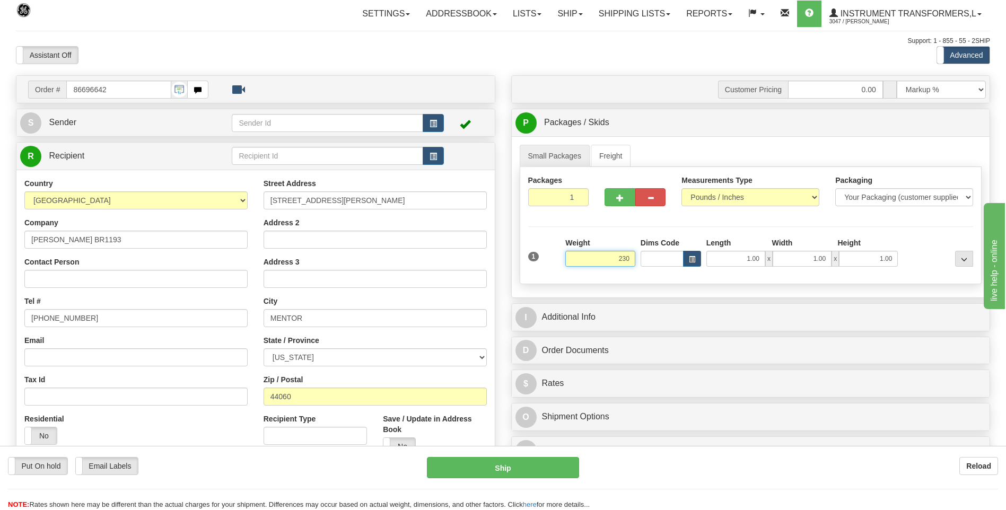
click button "Delete" at bounding box center [0, 0] width 0 height 0
type input "230.00"
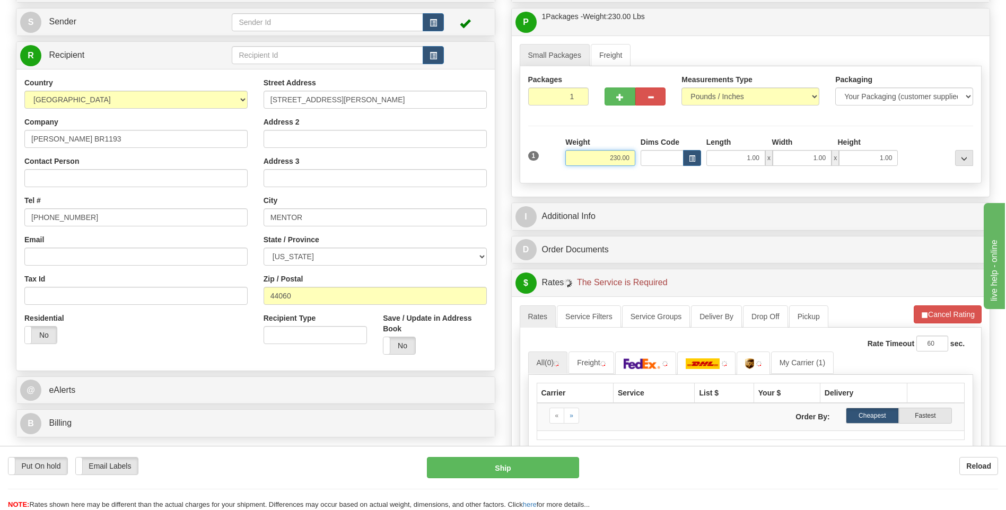
scroll to position [212, 0]
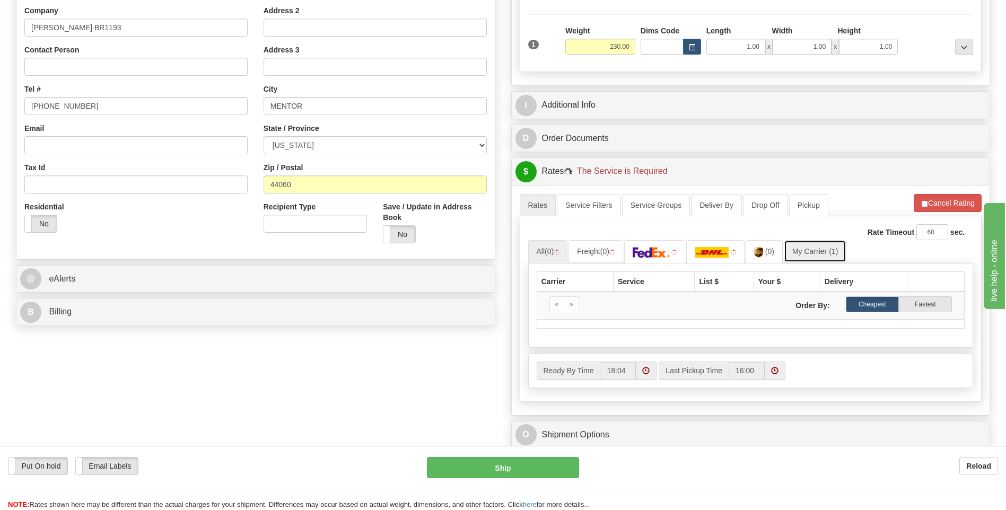
click at [816, 257] on link "My Carrier (1)" at bounding box center [815, 251] width 63 height 22
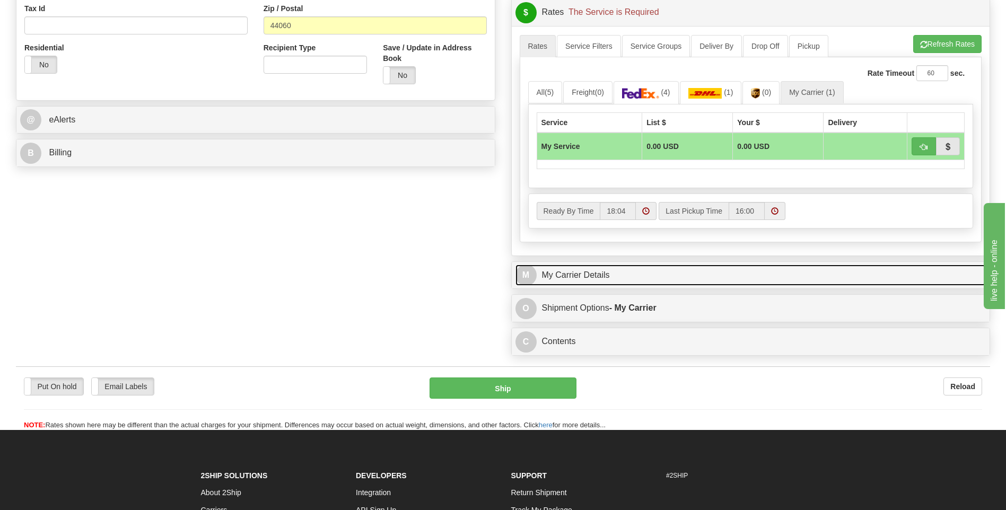
click at [618, 275] on link "M My Carrier Details" at bounding box center [750, 276] width 471 height 22
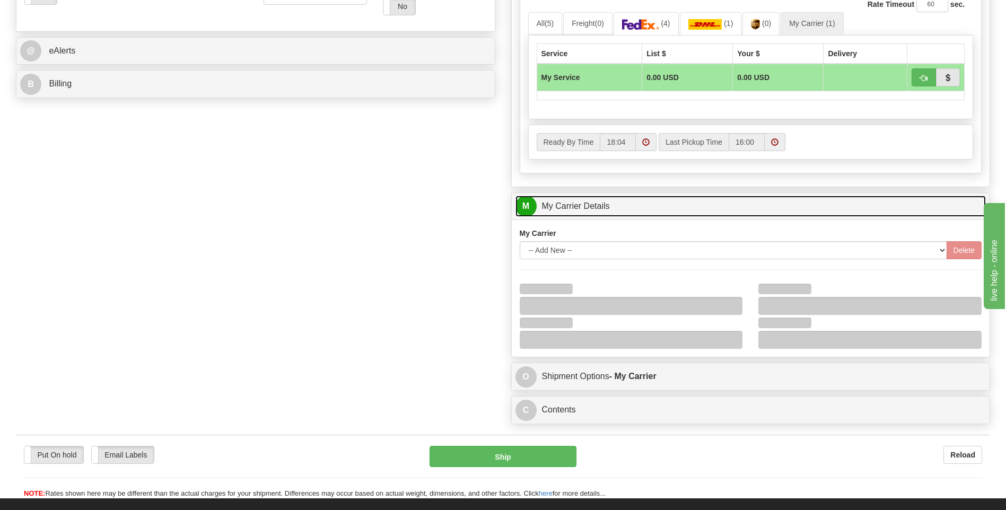
scroll to position [530, 0]
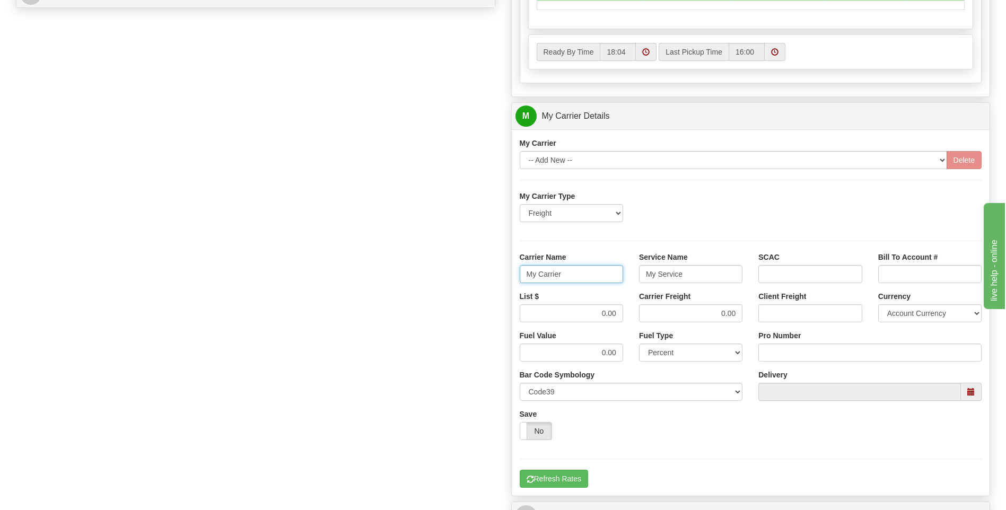
drag, startPoint x: 574, startPoint y: 276, endPoint x: 469, endPoint y: 277, distance: 104.5
click at [469, 277] on div "Order # 86696642 S Sender" at bounding box center [503, 56] width 990 height 1023
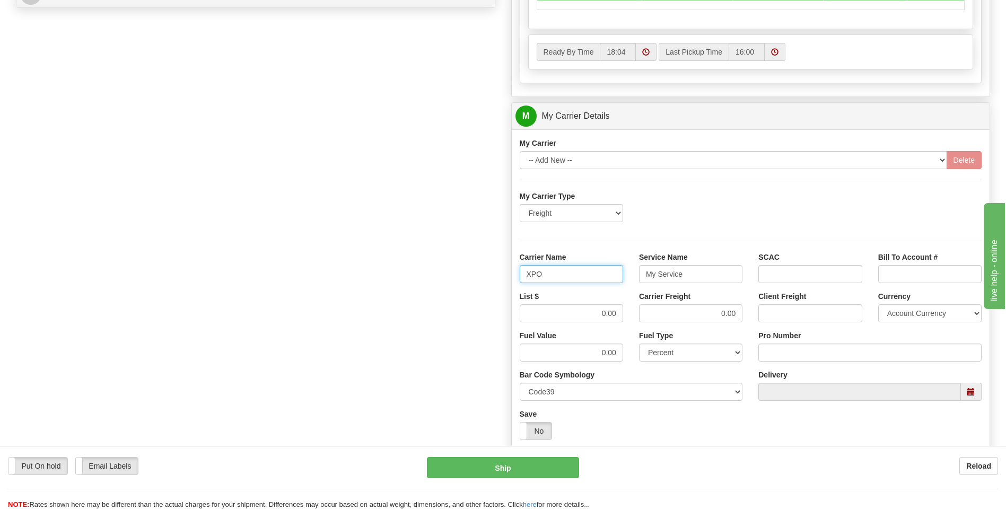
type input "XPO"
type input "LTL"
click at [633, 312] on div "List $ 0.00 Carrier Freight 0.00 Client Freight Currency Account Currency ARN A…" at bounding box center [751, 310] width 478 height 39
type input "385"
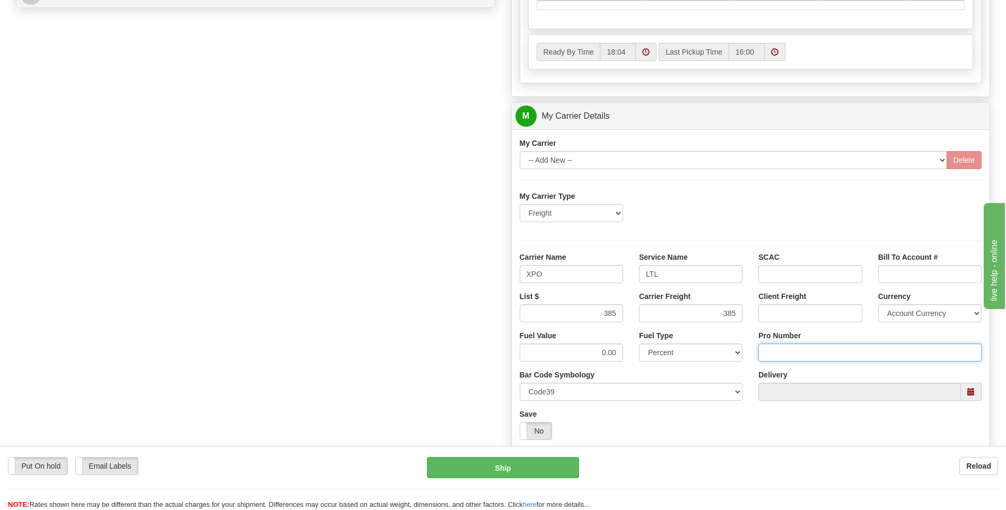
click at [790, 350] on input "Pro Number" at bounding box center [869, 353] width 223 height 18
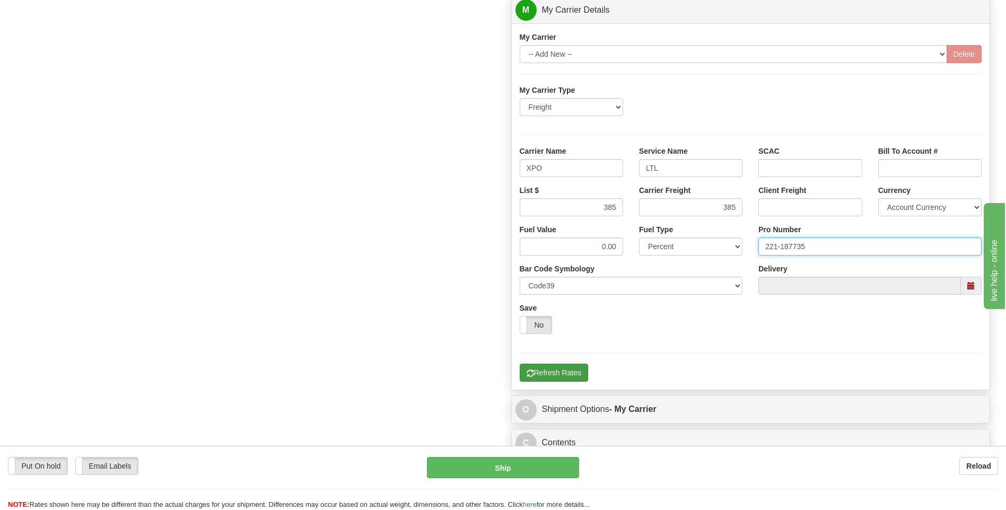
type input "221-187735"
click at [563, 377] on button "Refresh Rates" at bounding box center [554, 373] width 68 height 18
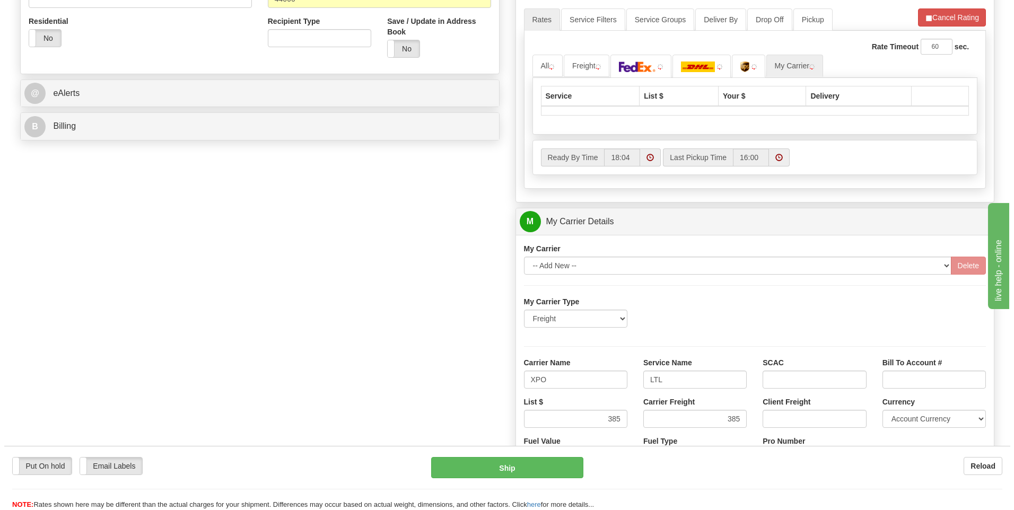
scroll to position [185, 0]
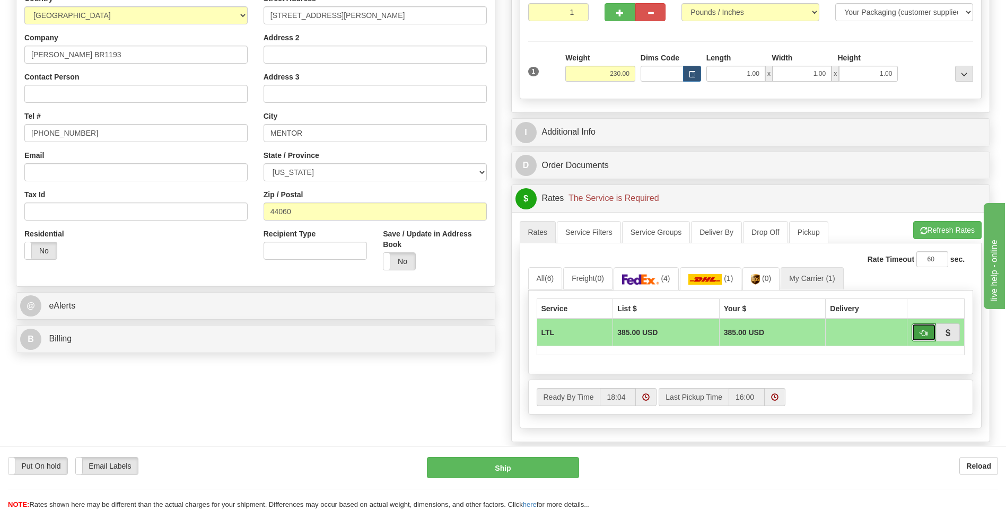
click at [921, 335] on span "button" at bounding box center [923, 333] width 7 height 7
type input "00"
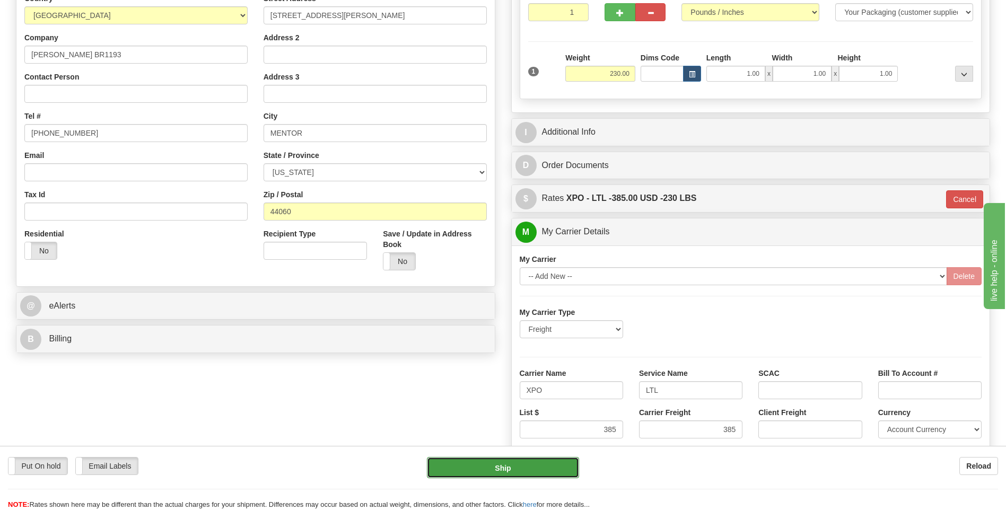
click at [484, 472] on button "Ship" at bounding box center [503, 467] width 152 height 21
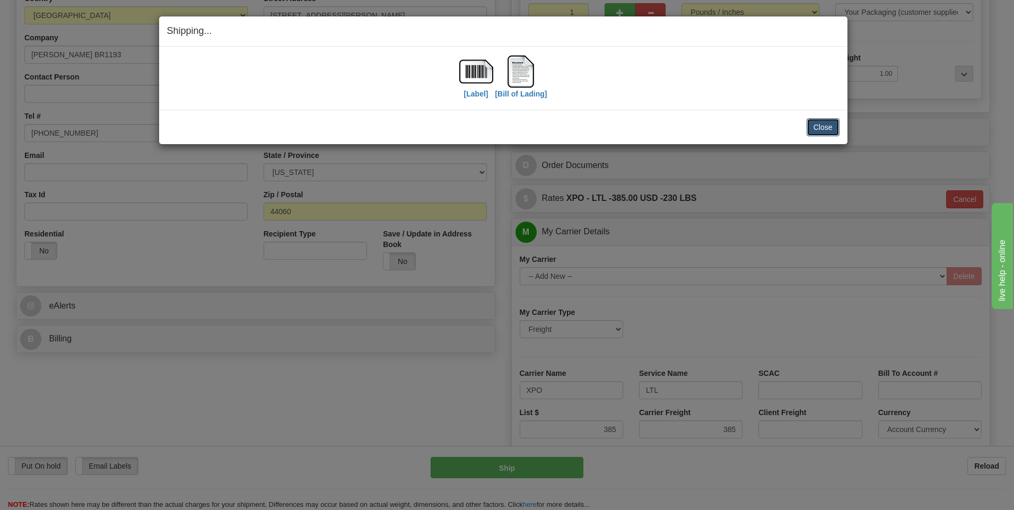
click at [811, 127] on button "Close" at bounding box center [822, 127] width 33 height 18
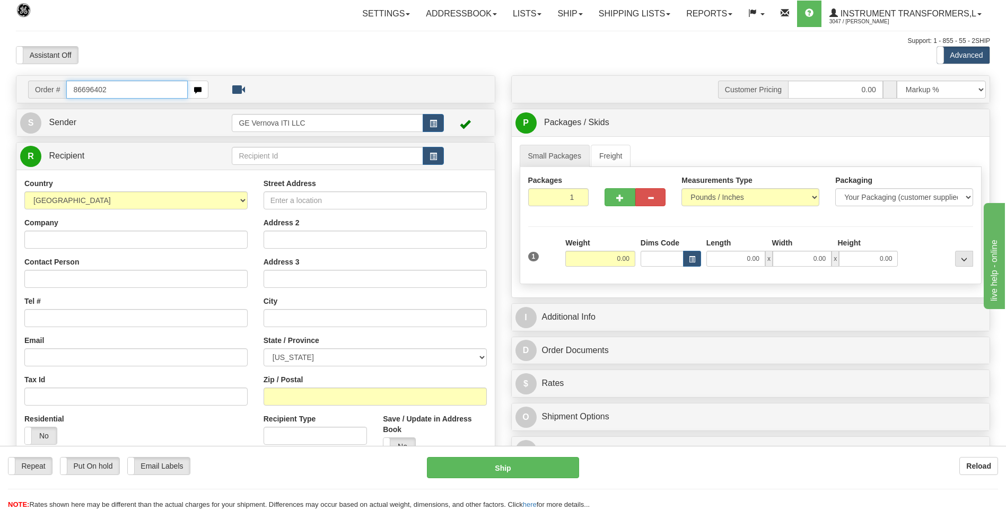
type input "86696402"
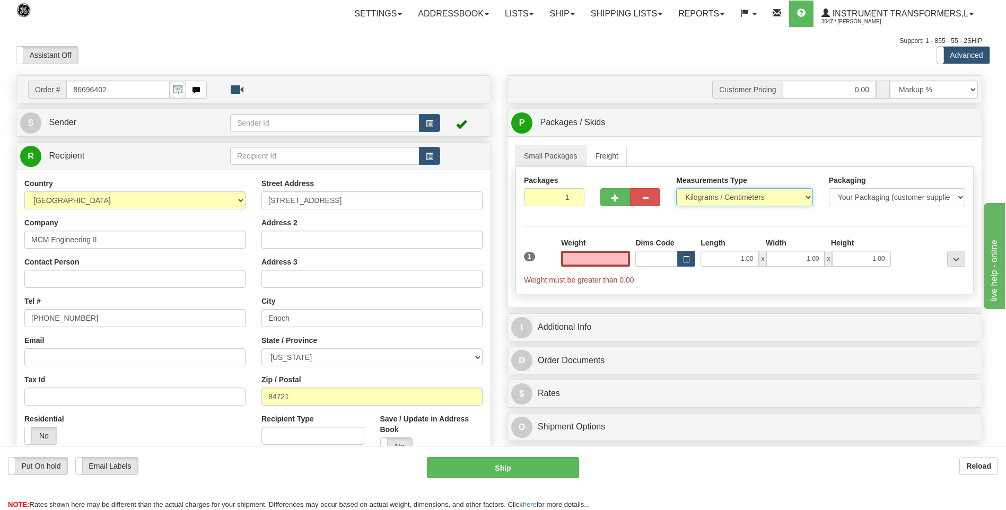
type input "0.00"
click at [733, 196] on select "Pounds / Inches Kilograms / Centimeters" at bounding box center [744, 197] width 136 height 18
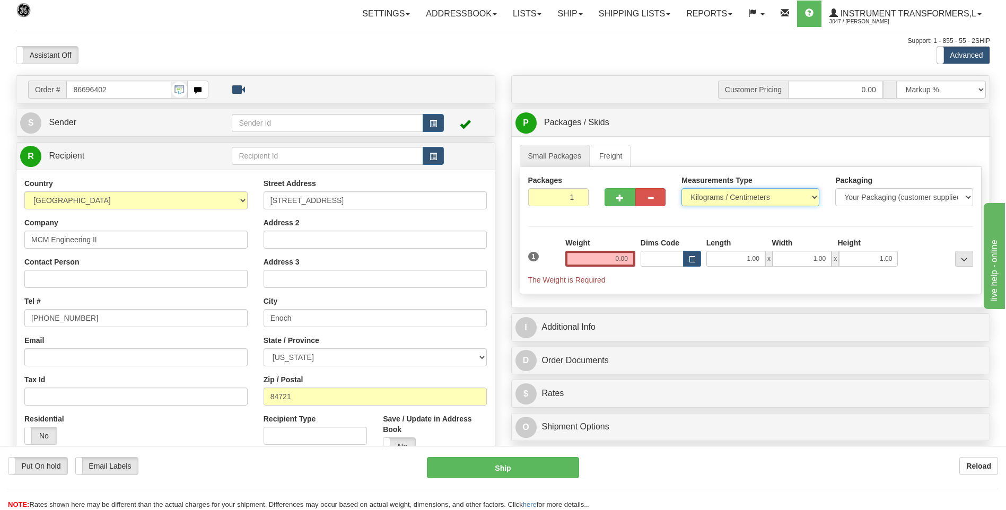
select select "0"
click at [681, 188] on select "Pounds / Inches Kilograms / Centimeters" at bounding box center [750, 197] width 138 height 18
click at [633, 257] on input "0.00" at bounding box center [600, 259] width 70 height 16
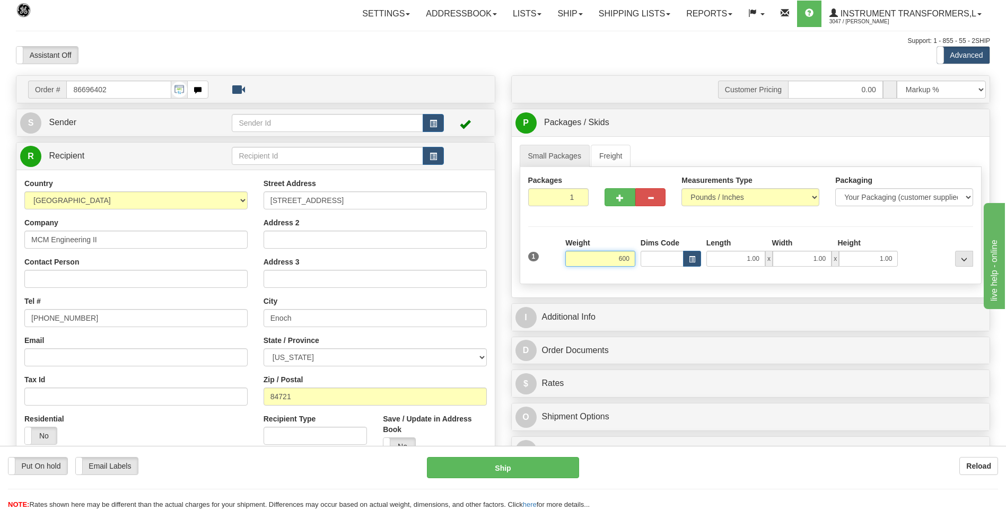
click button "Delete" at bounding box center [0, 0] width 0 height 0
type input "600.00"
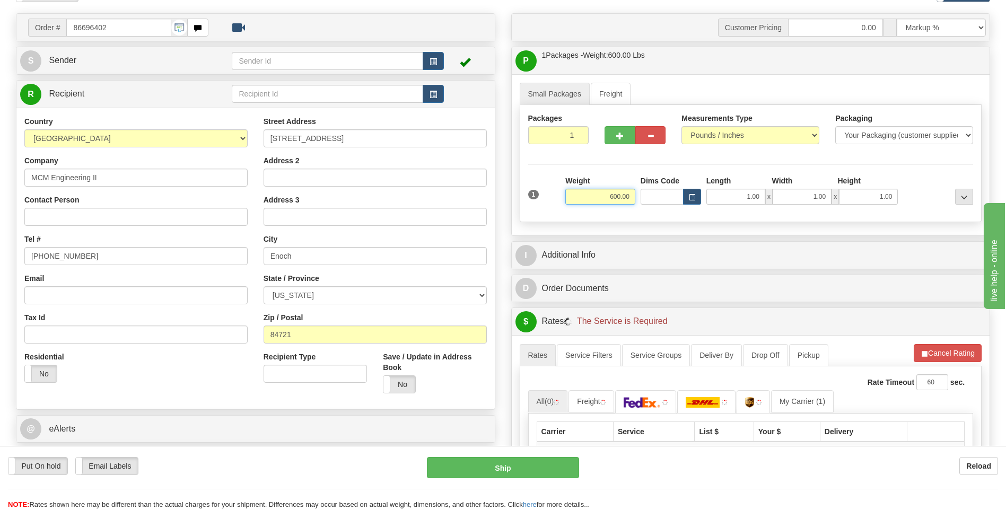
scroll to position [159, 0]
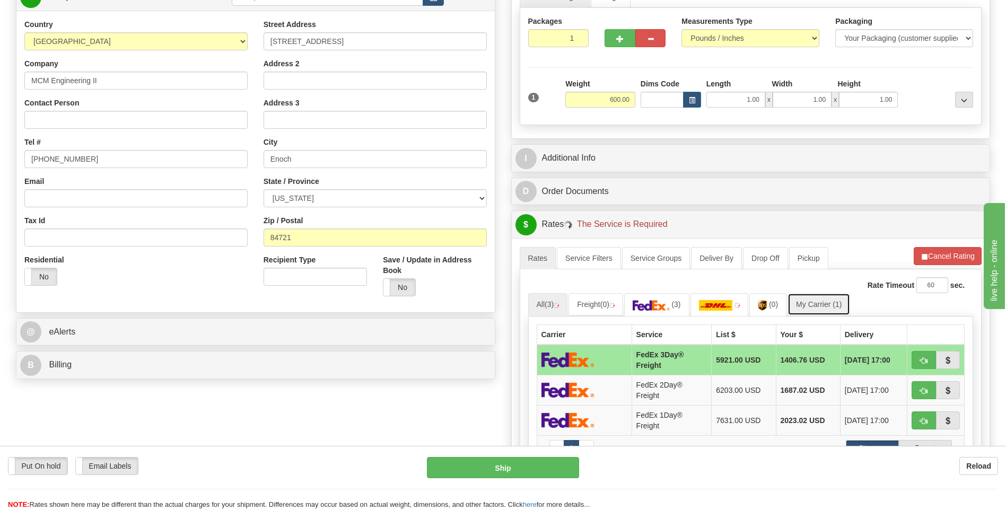
click at [804, 300] on link "My Carrier (1)" at bounding box center [818, 304] width 63 height 22
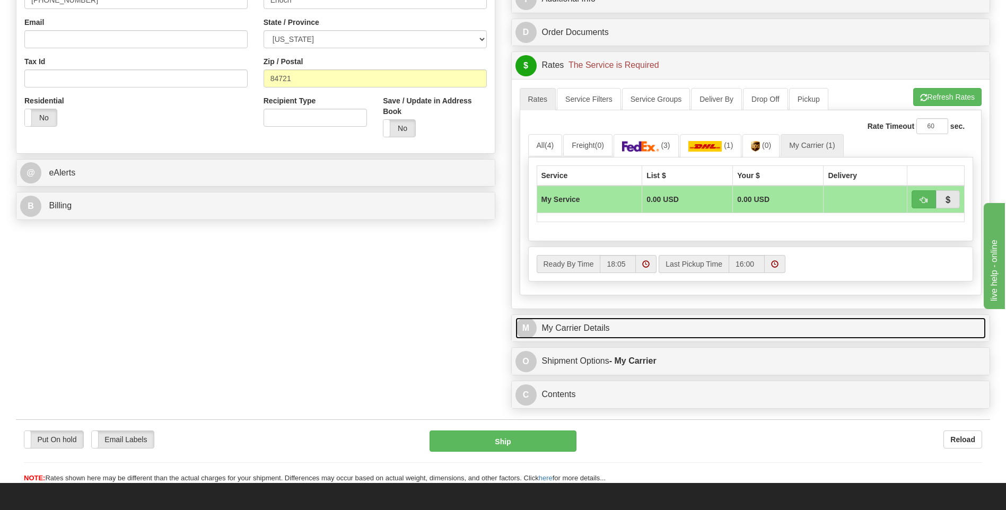
click at [624, 327] on link "M My Carrier Details" at bounding box center [750, 329] width 471 height 22
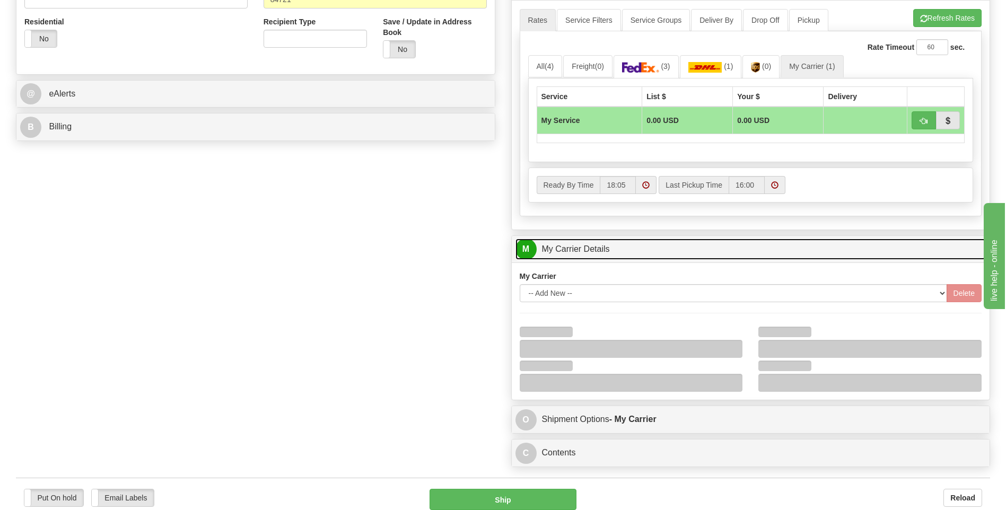
scroll to position [477, 0]
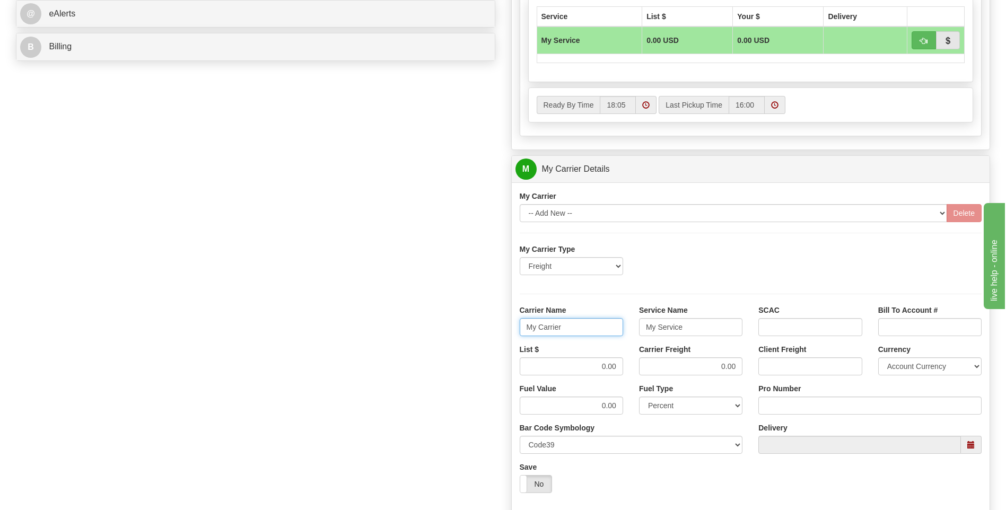
drag, startPoint x: 576, startPoint y: 325, endPoint x: 497, endPoint y: 330, distance: 79.1
click at [497, 330] on div "Order # 86696402 S Sender" at bounding box center [503, 109] width 990 height 1023
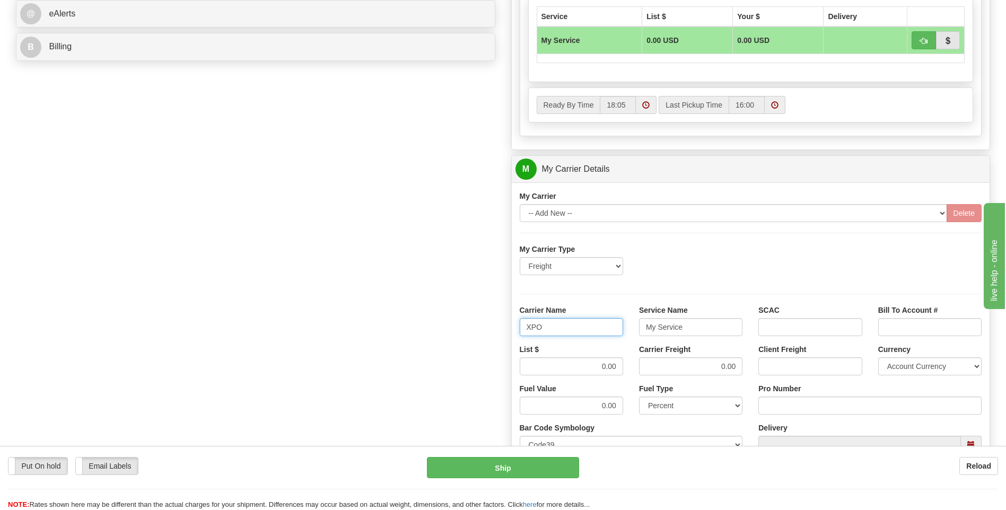
type input "XPO"
type input "LTL"
drag, startPoint x: 565, startPoint y: 368, endPoint x: 632, endPoint y: 368, distance: 66.8
click at [632, 368] on div "List $ 0.00 Carrier Freight 0.00 Client Freight Currency Account Currency ARN A…" at bounding box center [751, 363] width 478 height 39
type input "385"
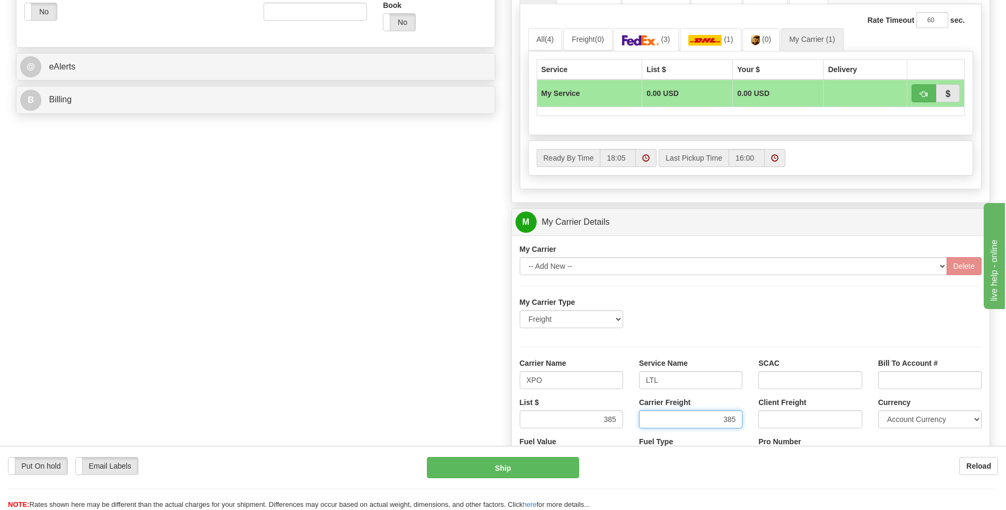
scroll to position [689, 0]
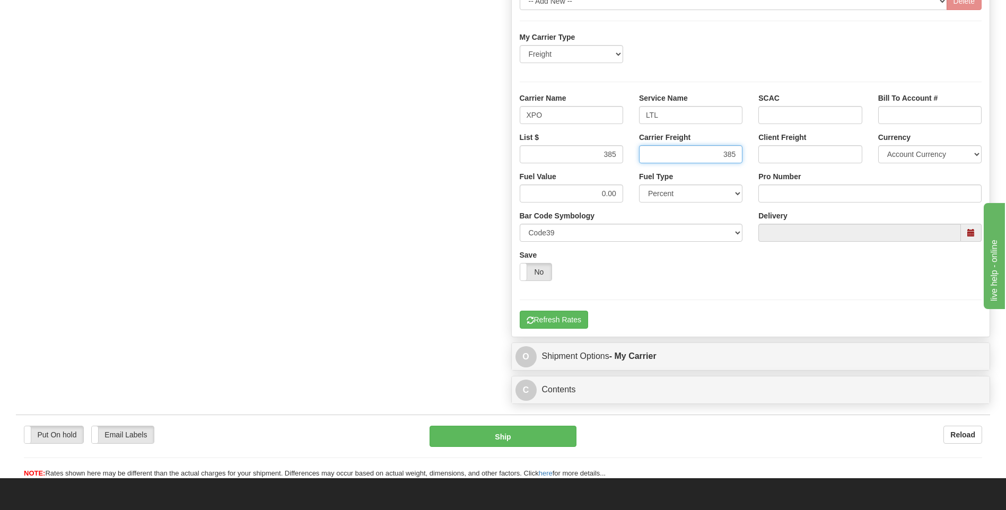
type input "385"
click at [805, 199] on input "Pro Number" at bounding box center [869, 194] width 223 height 18
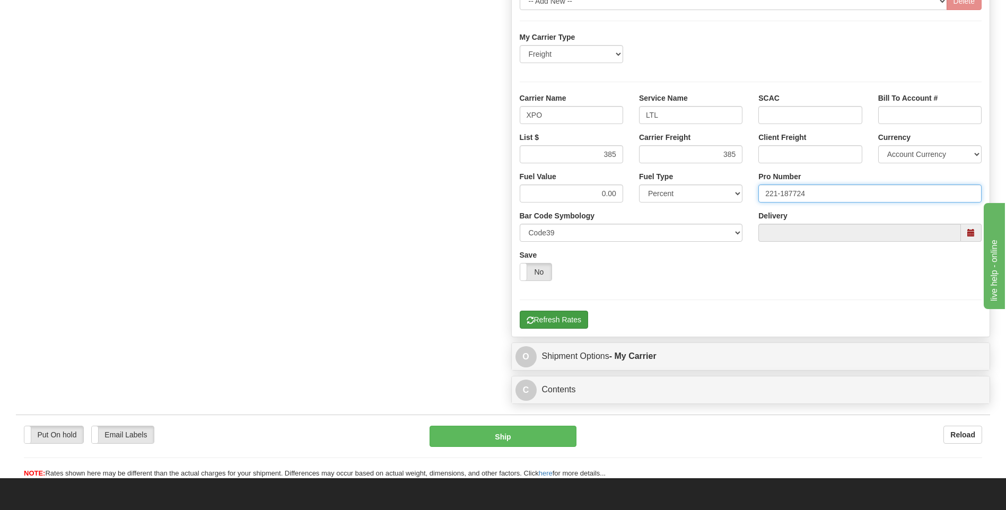
type input "221-187724"
click at [563, 326] on button "Refresh Rates" at bounding box center [554, 320] width 68 height 18
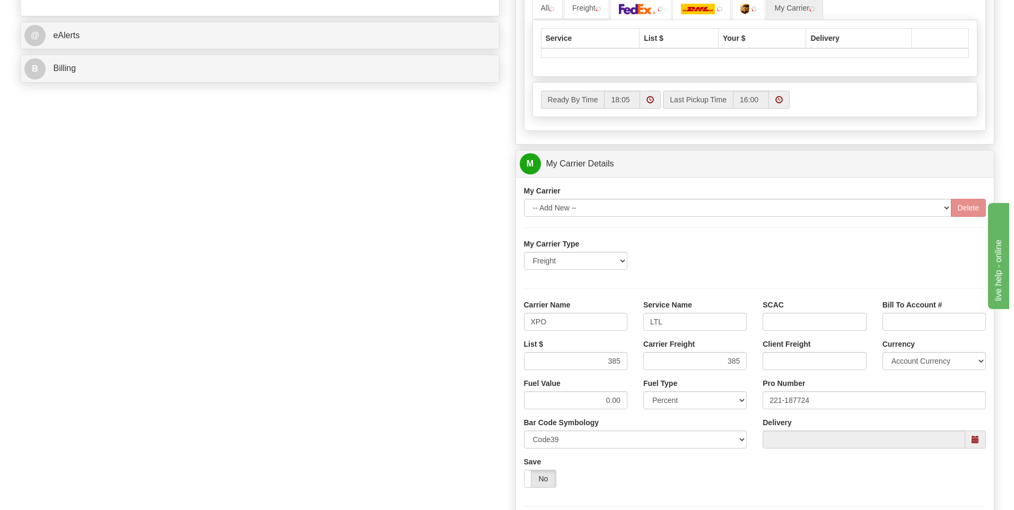
scroll to position [291, 0]
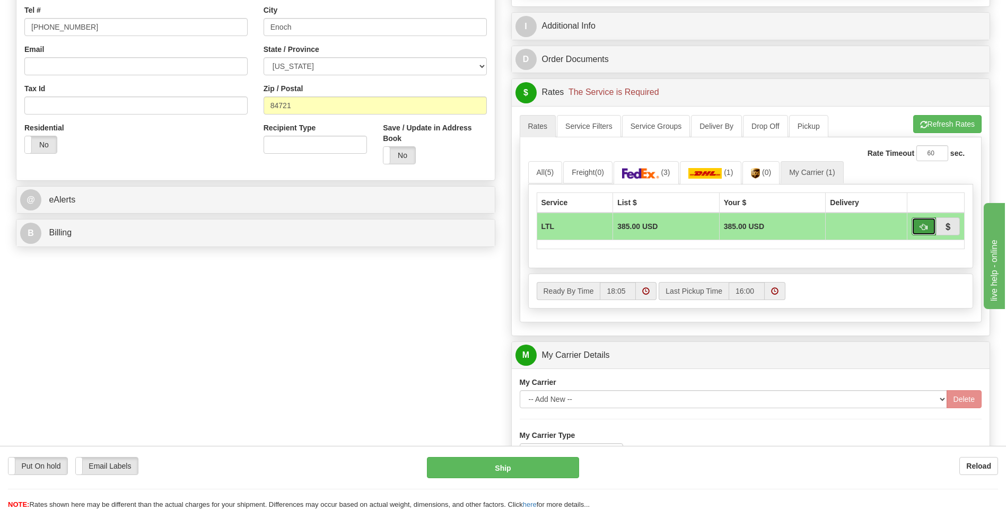
click at [920, 227] on span "button" at bounding box center [923, 227] width 7 height 7
type input "00"
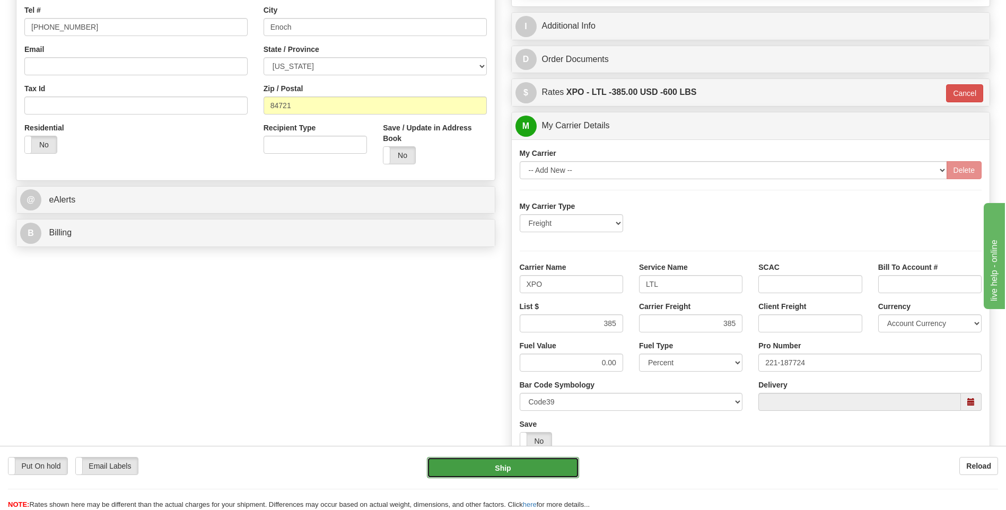
click at [519, 465] on button "Ship" at bounding box center [503, 467] width 152 height 21
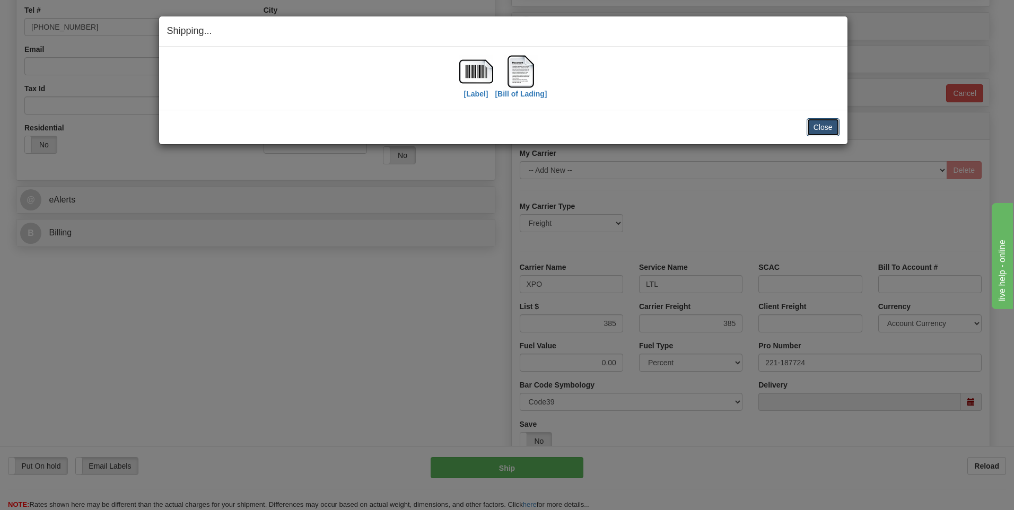
click at [823, 129] on button "Close" at bounding box center [822, 127] width 33 height 18
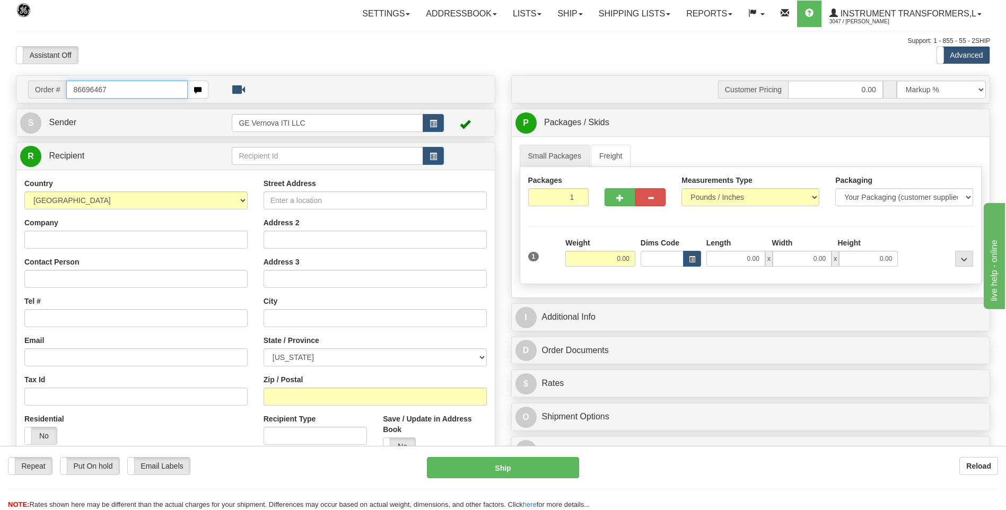
type input "86696467"
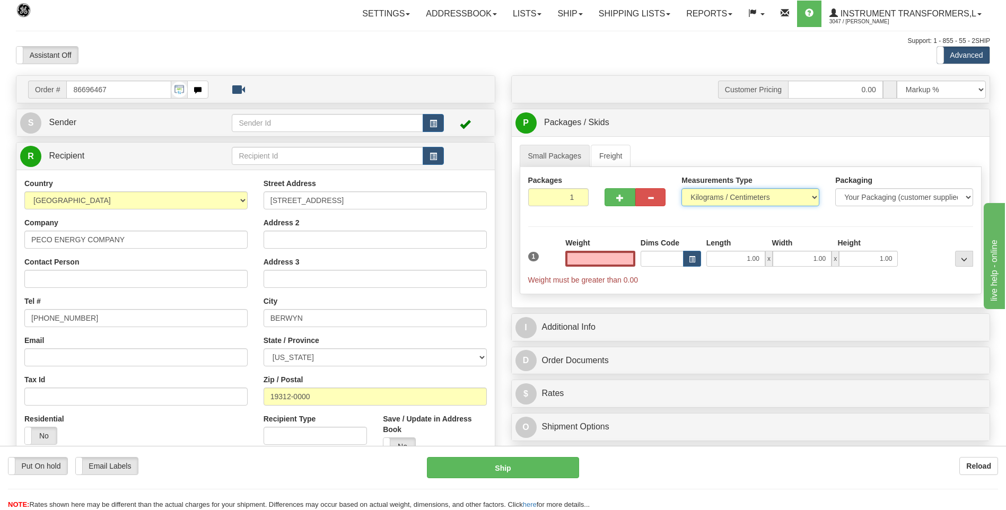
type input "0.00"
click at [695, 199] on select "Pounds / Inches Kilograms / Centimeters" at bounding box center [750, 197] width 138 height 18
select select "0"
click at [681, 188] on select "Pounds / Inches Kilograms / Centimeters" at bounding box center [750, 197] width 138 height 18
click at [635, 258] on div "Weight 0.00" at bounding box center [600, 256] width 75 height 37
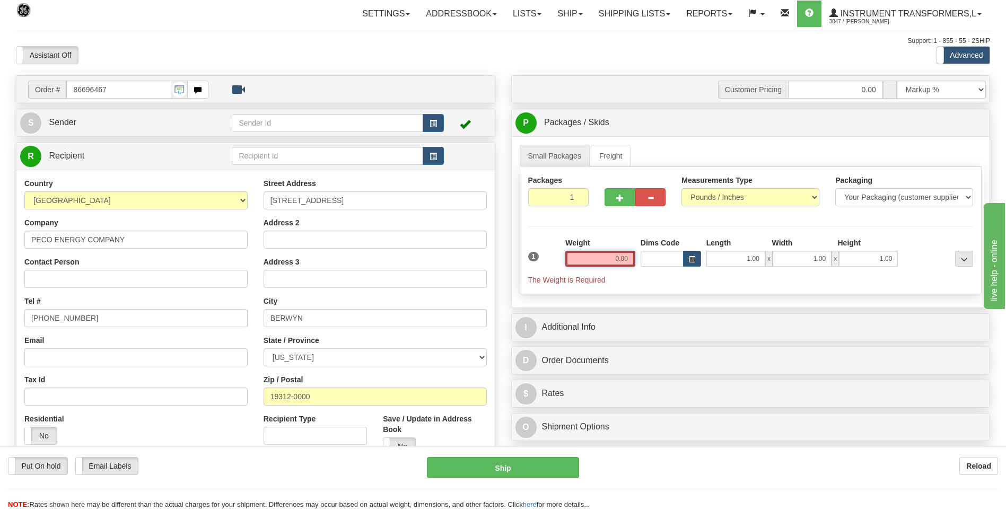
click at [631, 259] on input "0.00" at bounding box center [600, 259] width 70 height 16
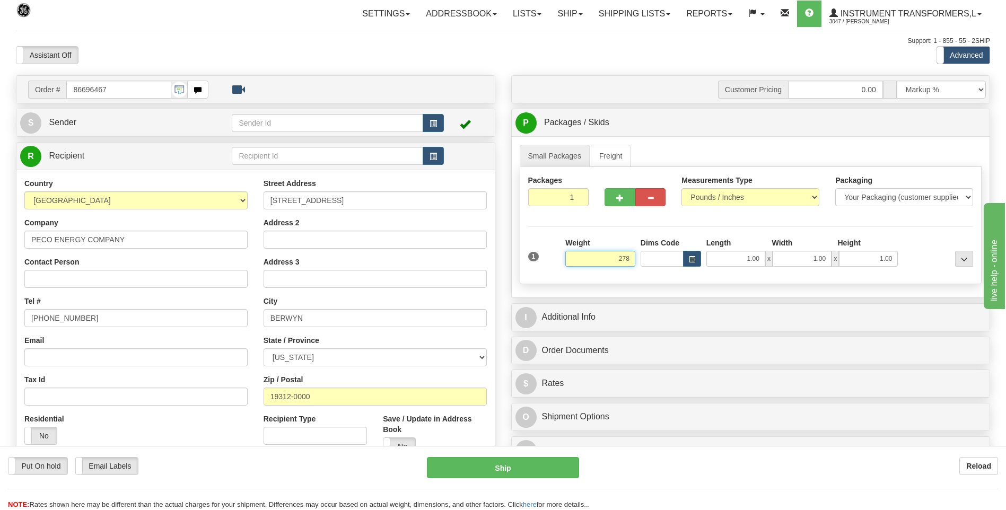
click button "Delete" at bounding box center [0, 0] width 0 height 0
type input "278.00"
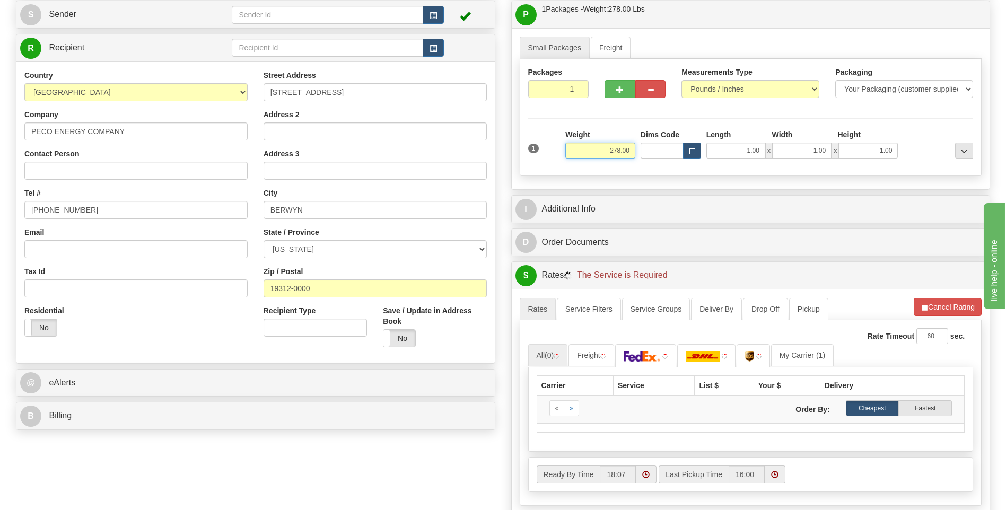
scroll to position [265, 0]
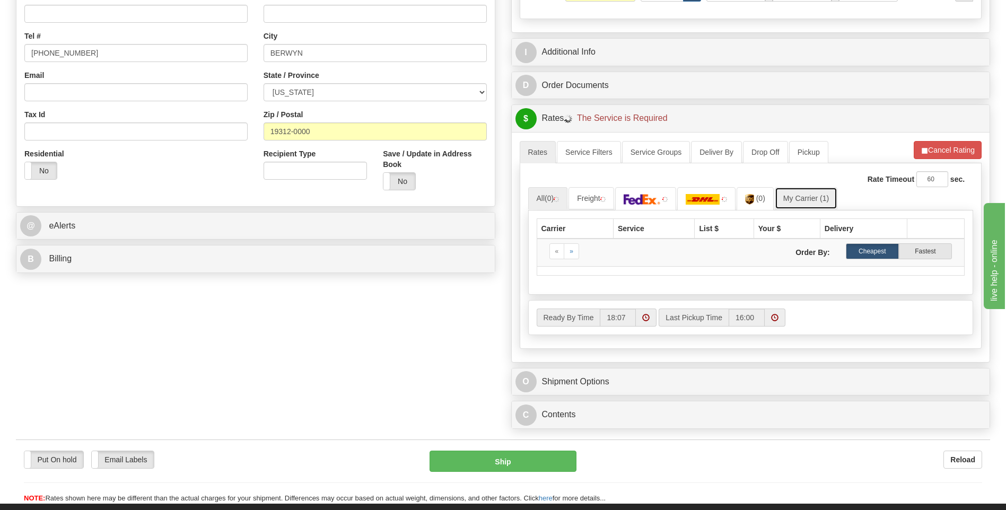
click at [793, 206] on link "My Carrier (1)" at bounding box center [806, 198] width 63 height 22
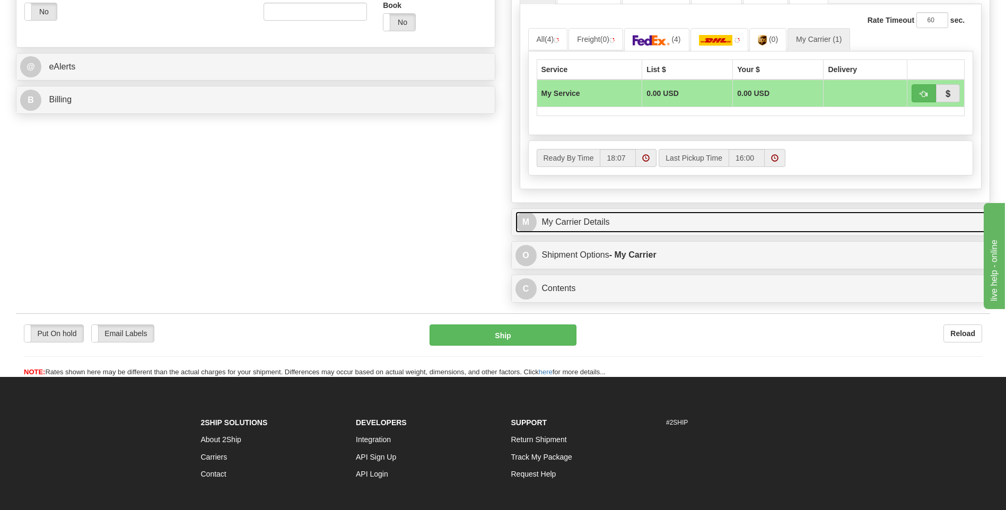
click at [645, 218] on link "M My Carrier Details" at bounding box center [750, 223] width 471 height 22
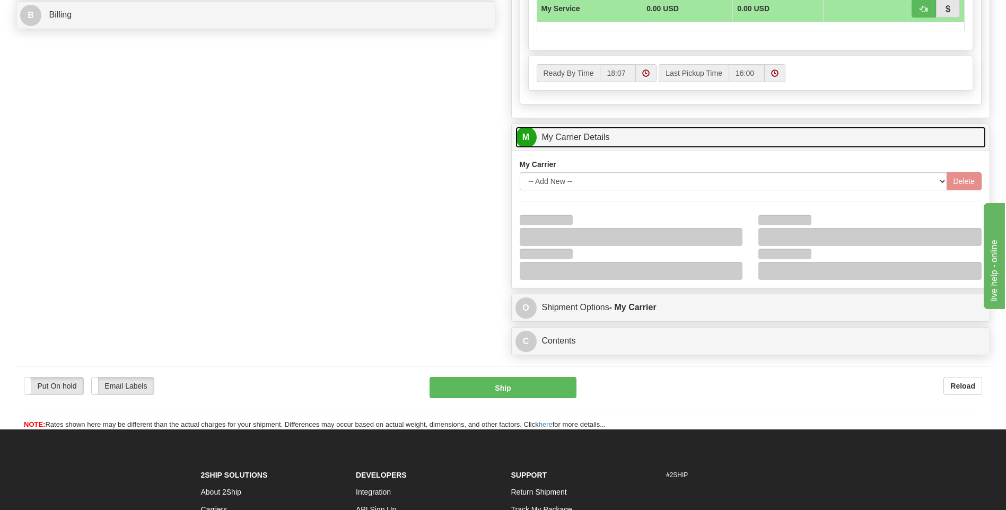
scroll to position [583, 0]
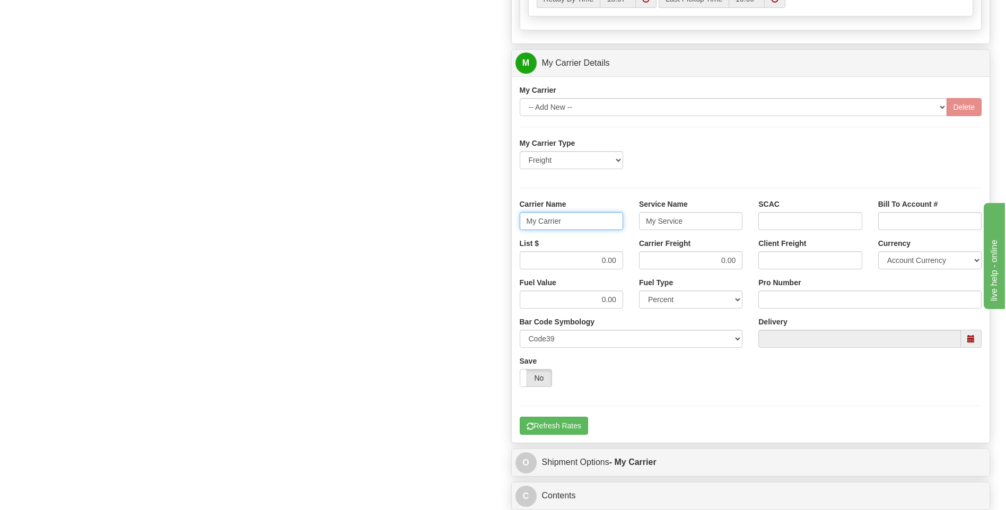
drag, startPoint x: 568, startPoint y: 225, endPoint x: 514, endPoint y: 223, distance: 54.1
click at [515, 223] on div "Carrier Name My Carrier" at bounding box center [571, 218] width 119 height 39
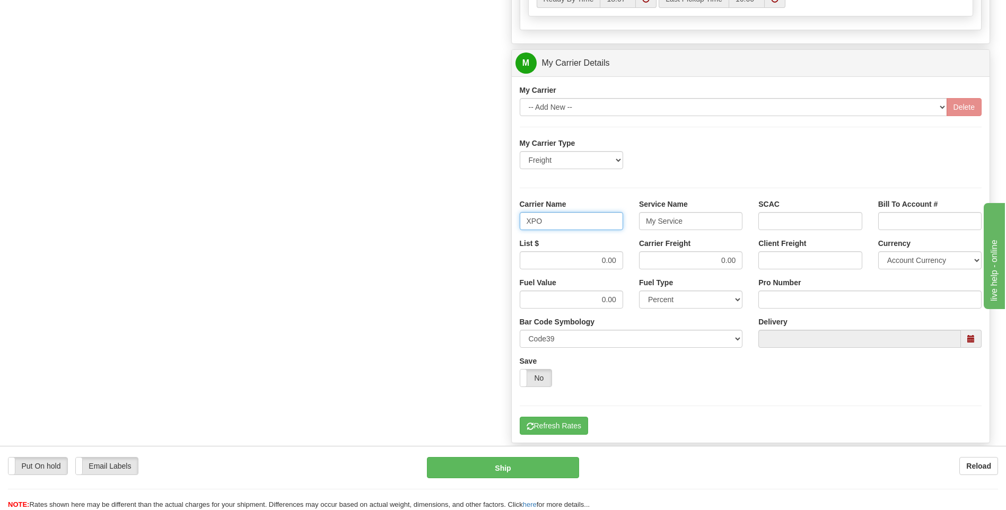
type input "XPO"
type input "LTL"
click at [637, 257] on div "List $ 0.00 Carrier Freight 0.00 Client Freight Currency Account Currency ARN A…" at bounding box center [751, 257] width 478 height 39
type input "2"
type input "385"
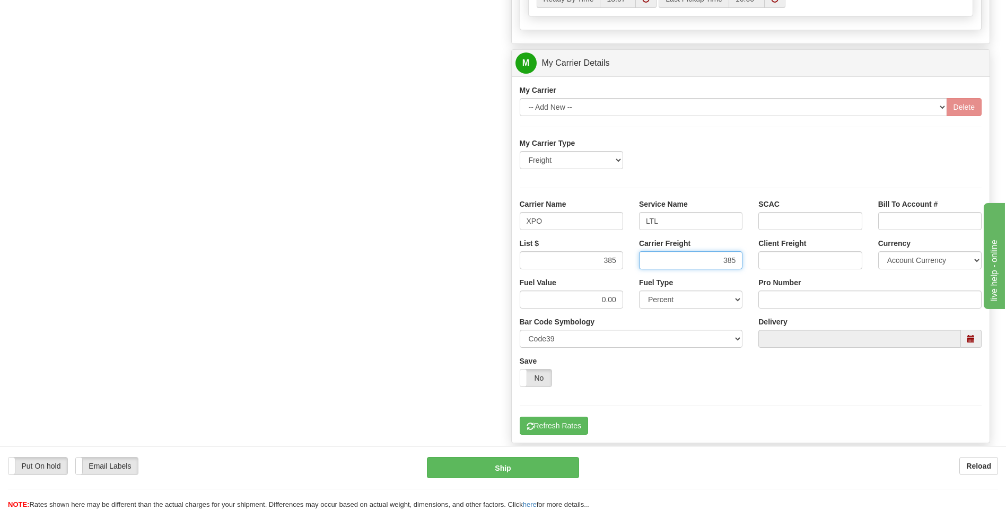
type input "385"
click at [766, 300] on input "Pro Number" at bounding box center [869, 300] width 223 height 18
type input "221-187702"
click at [550, 419] on button "Refresh Rates" at bounding box center [554, 426] width 68 height 18
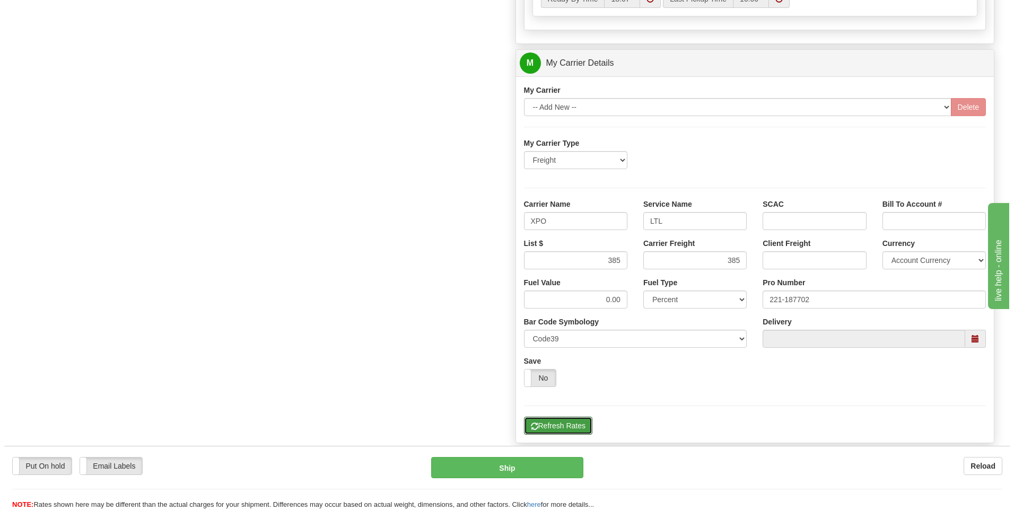
scroll to position [291, 0]
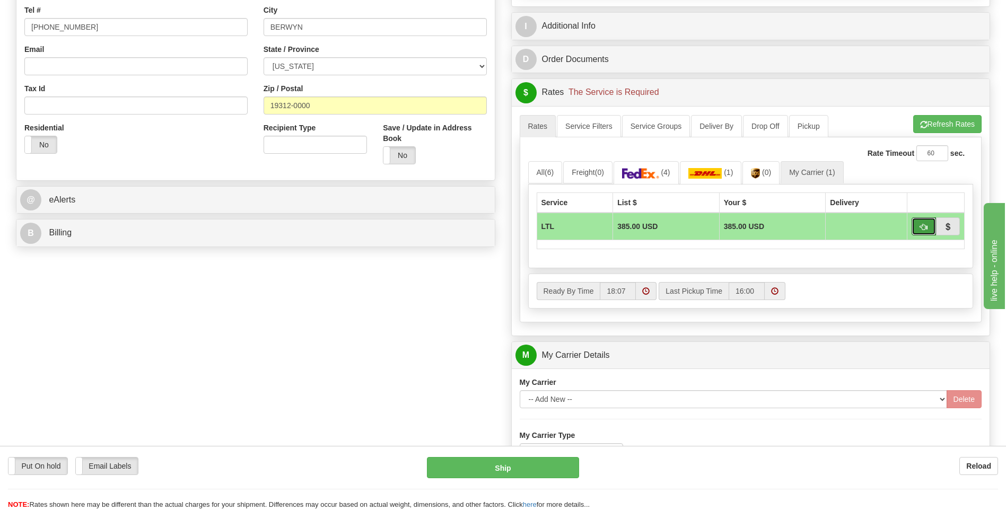
drag, startPoint x: 924, startPoint y: 225, endPoint x: 902, endPoint y: 238, distance: 25.2
click at [924, 225] on span "button" at bounding box center [923, 227] width 7 height 7
type input "00"
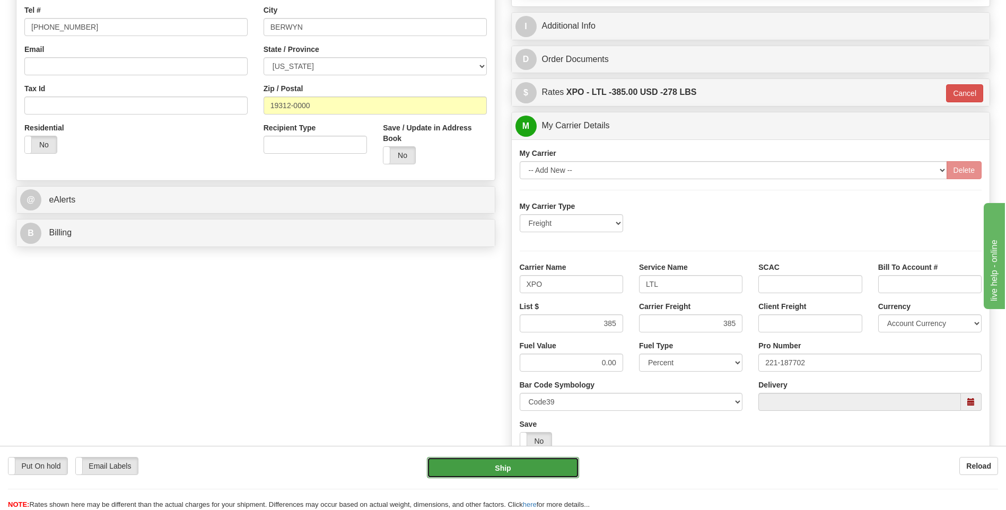
click at [496, 463] on button "Ship" at bounding box center [503, 467] width 152 height 21
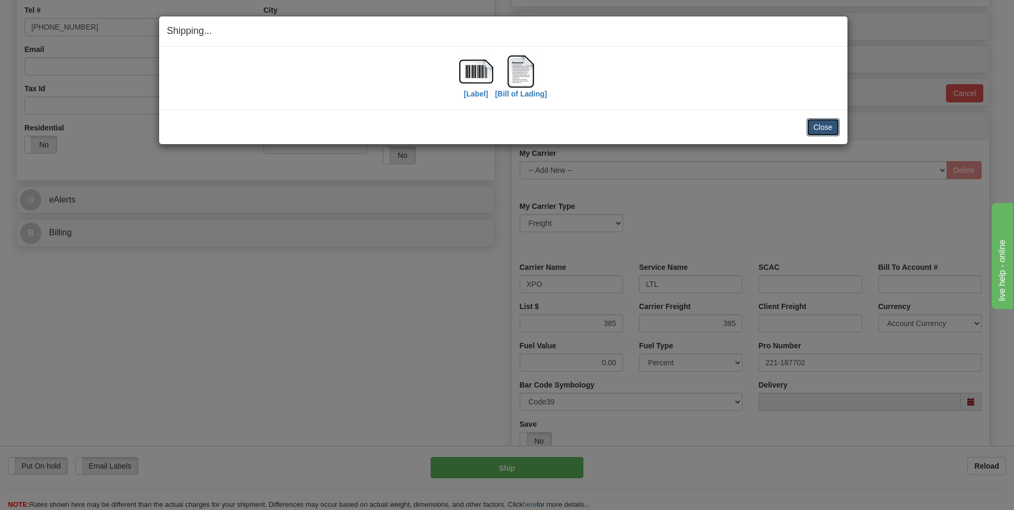
click at [829, 131] on button "Close" at bounding box center [822, 127] width 33 height 18
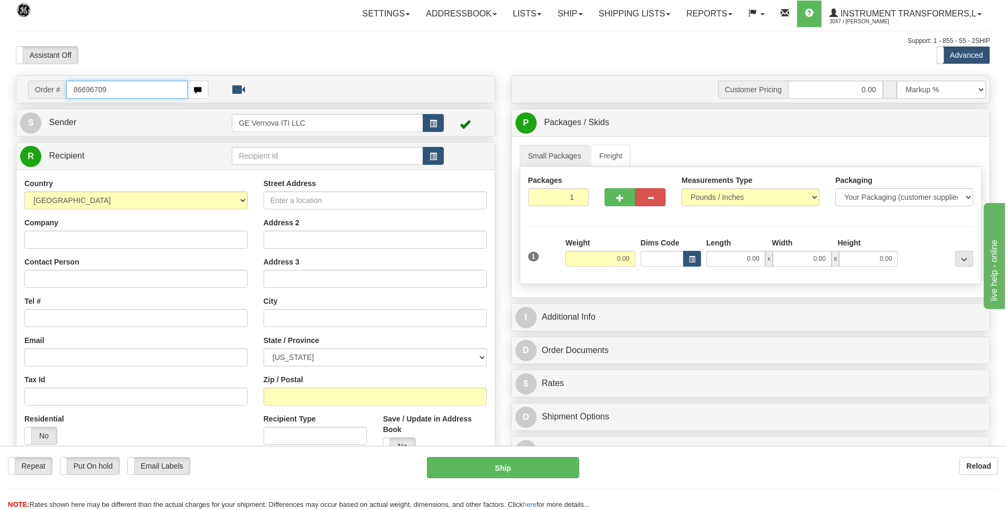
type input "86696709"
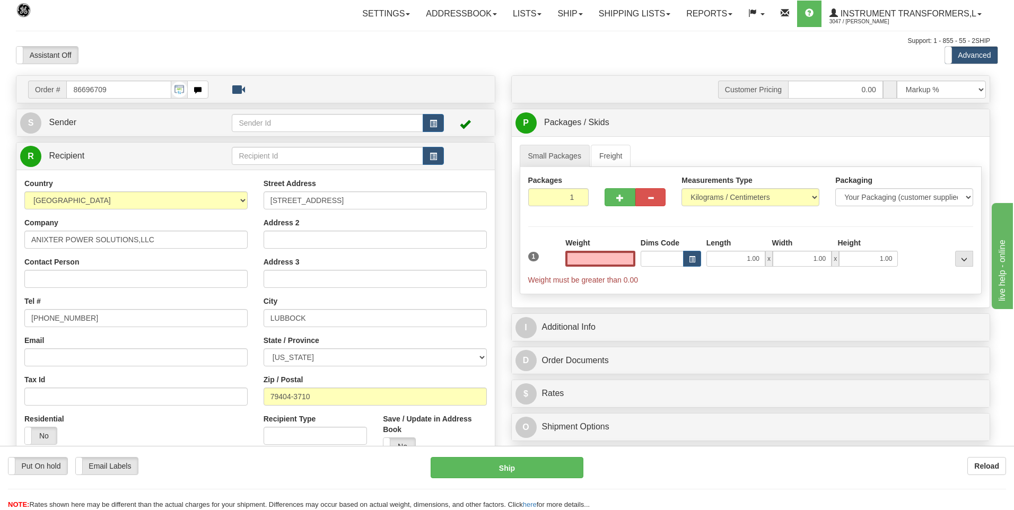
type input "0.00"
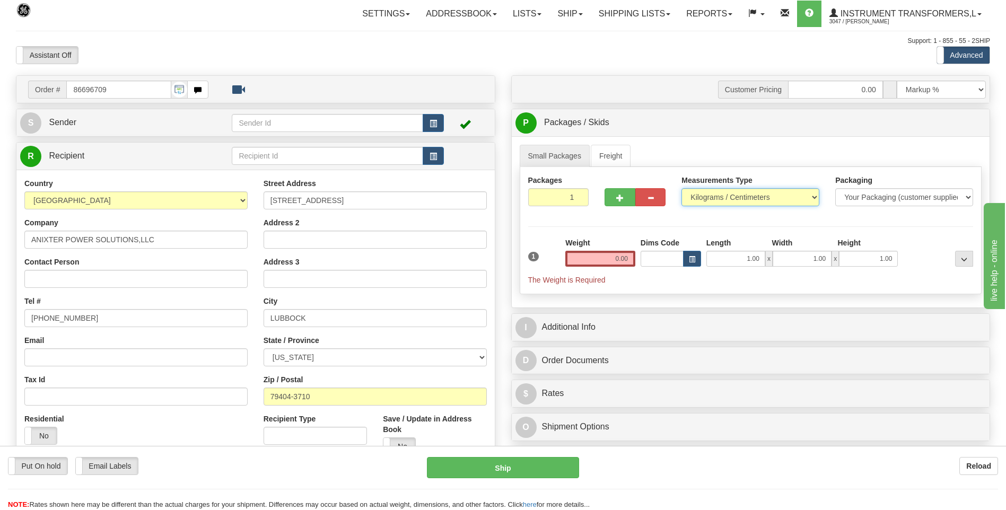
drag, startPoint x: 709, startPoint y: 197, endPoint x: 705, endPoint y: 206, distance: 9.3
click at [709, 198] on select "Pounds / Inches Kilograms / Centimeters" at bounding box center [750, 197] width 138 height 18
click at [681, 188] on select "Pounds / Inches Kilograms / Centimeters" at bounding box center [750, 197] width 138 height 18
click at [713, 198] on select "Pounds / Inches Kilograms / Centimeters" at bounding box center [750, 197] width 138 height 18
select select "0"
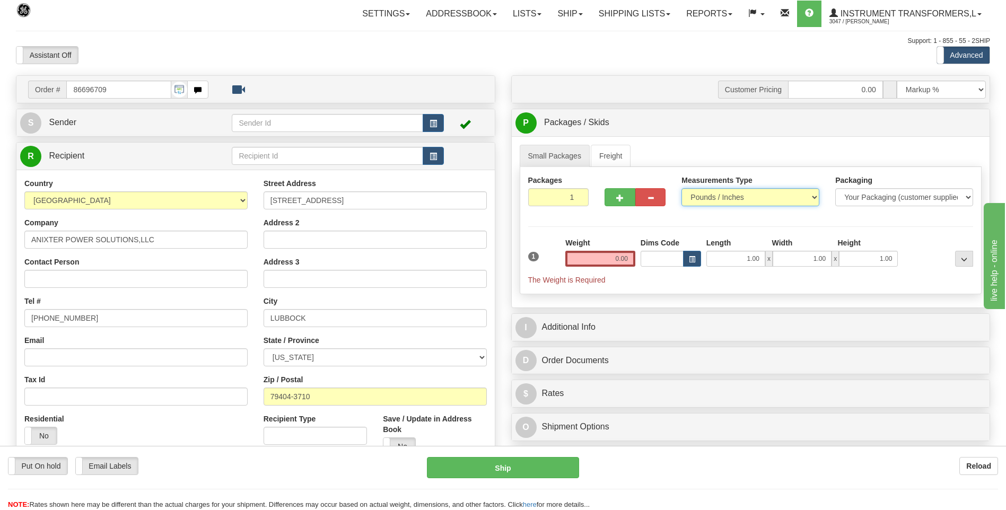
click at [681, 188] on select "Pounds / Inches Kilograms / Centimeters" at bounding box center [750, 197] width 138 height 18
click at [633, 254] on input "0.00" at bounding box center [600, 259] width 70 height 16
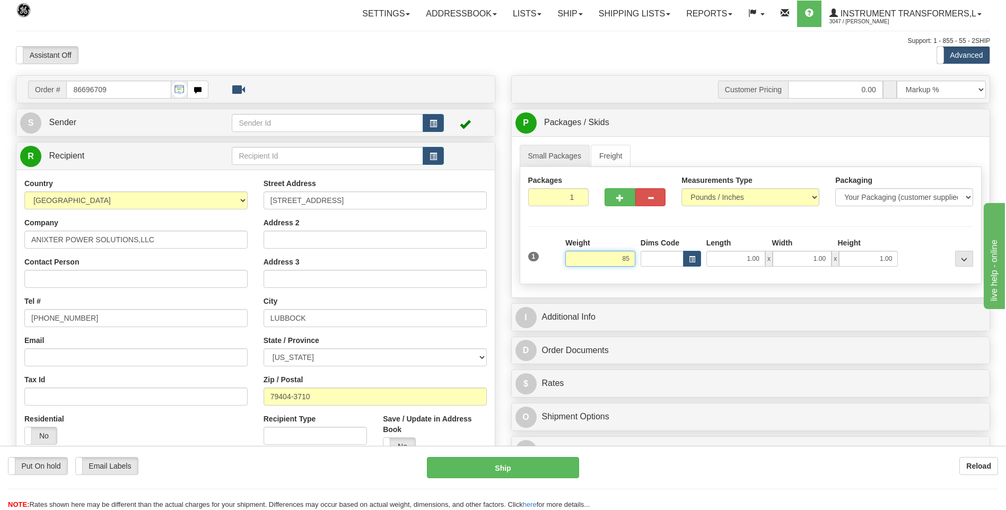
click button "Delete" at bounding box center [0, 0] width 0 height 0
type input "85.00"
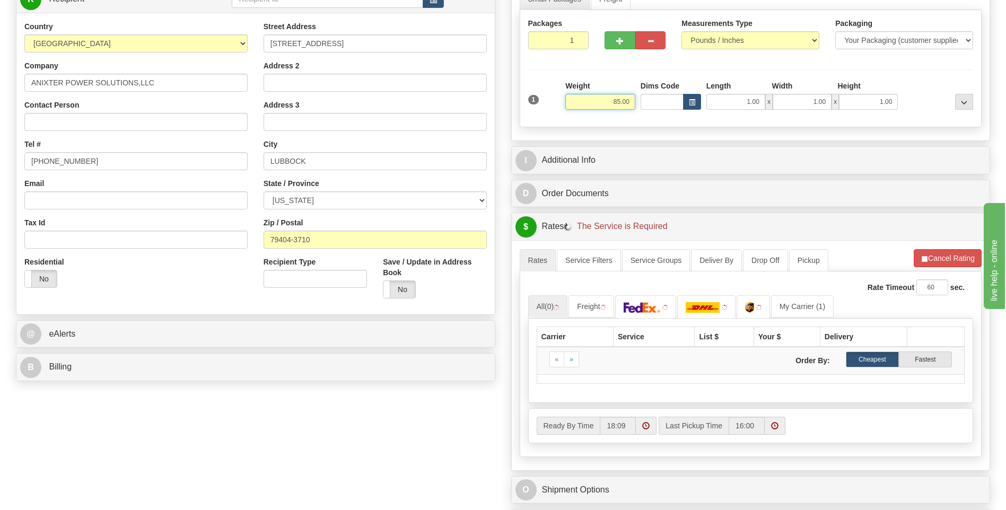
scroll to position [265, 0]
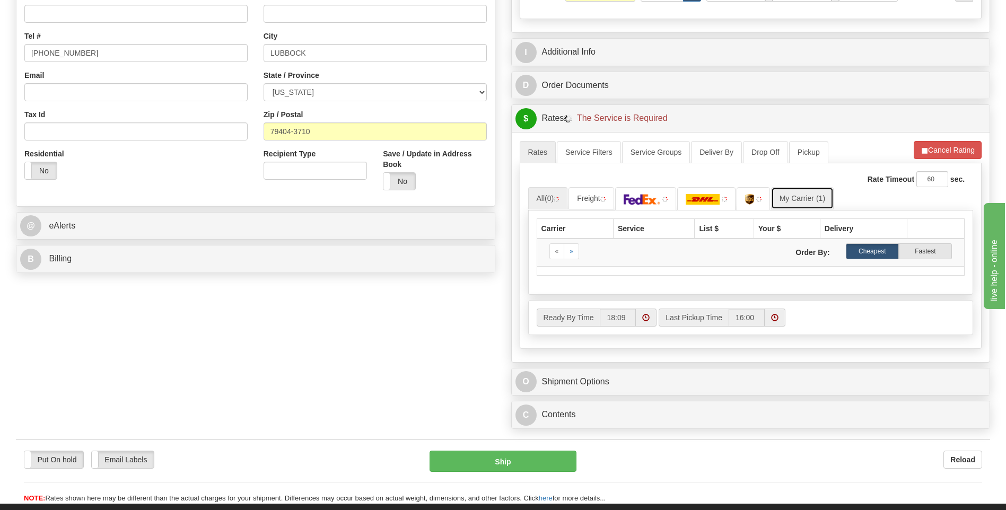
click at [817, 189] on link "My Carrier (1)" at bounding box center [802, 198] width 63 height 22
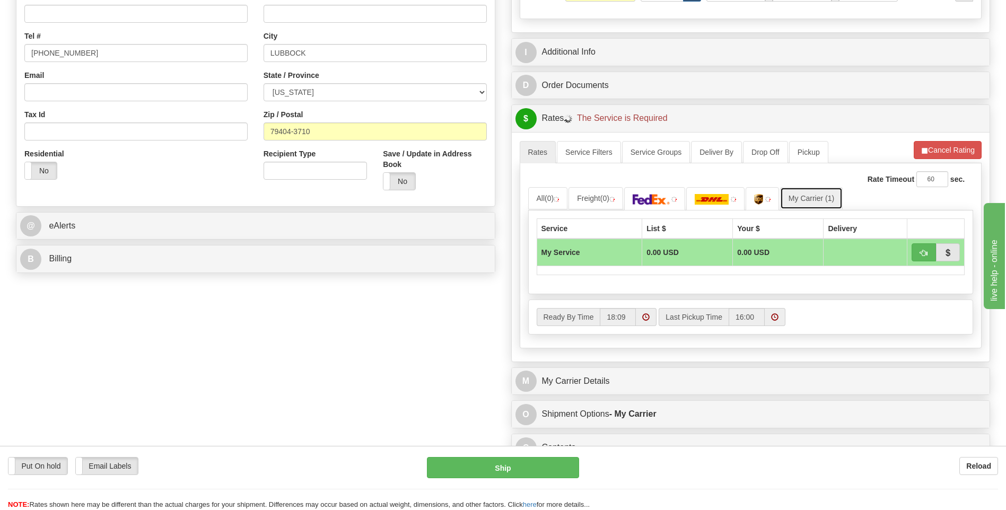
click at [818, 198] on link "My Carrier (1)" at bounding box center [811, 198] width 63 height 22
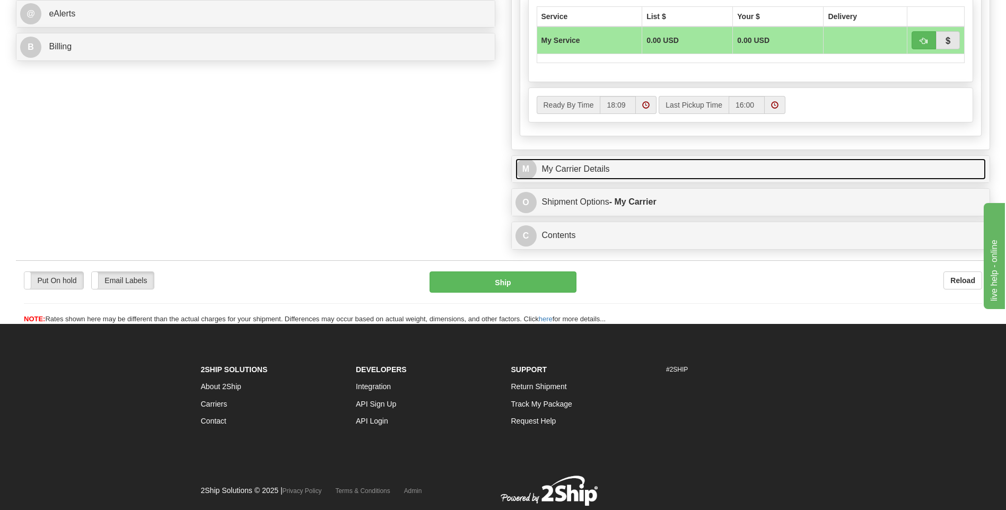
click at [657, 168] on link "M My Carrier Details" at bounding box center [750, 170] width 471 height 22
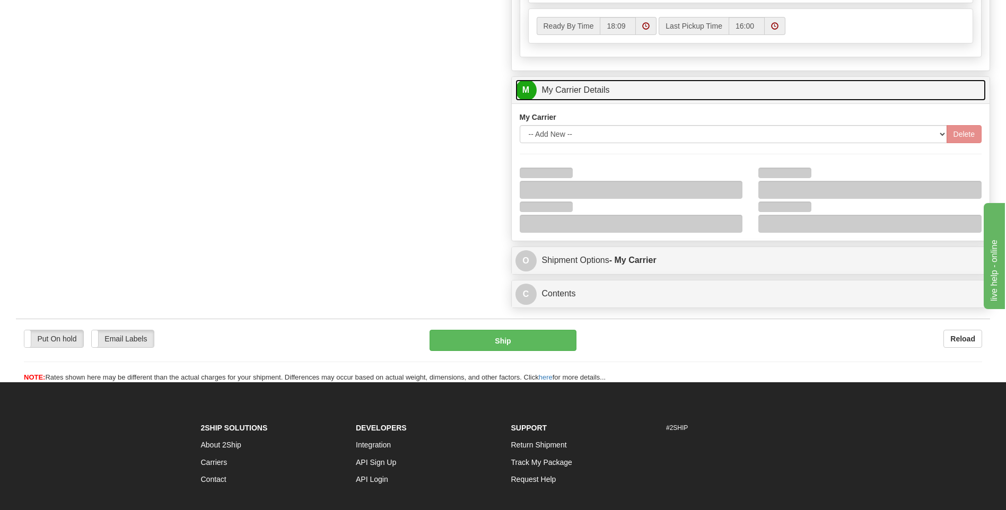
scroll to position [635, 0]
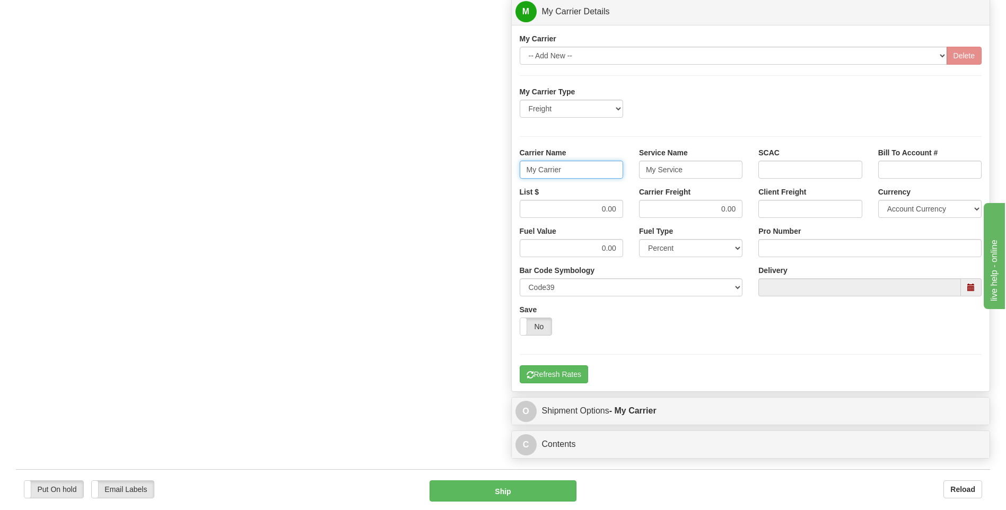
drag, startPoint x: 552, startPoint y: 173, endPoint x: 477, endPoint y: 175, distance: 75.3
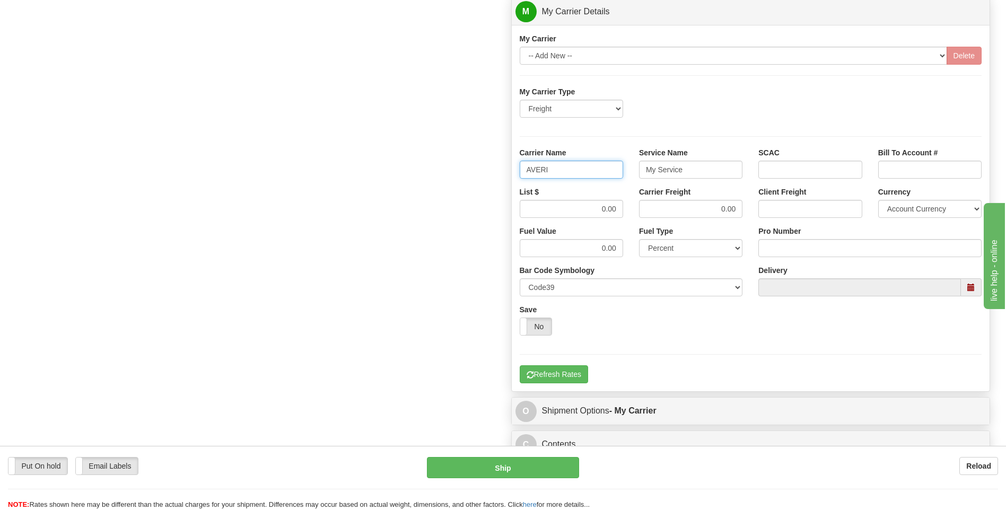
type input "AVERI"
type input "LTL"
drag, startPoint x: 629, startPoint y: 207, endPoint x: 647, endPoint y: 207, distance: 18.0
click at [647, 207] on div "List $ 0.00 Carrier Freight 0.00 Client Freight Currency Account Currency ARN A…" at bounding box center [751, 206] width 478 height 39
type input "320"
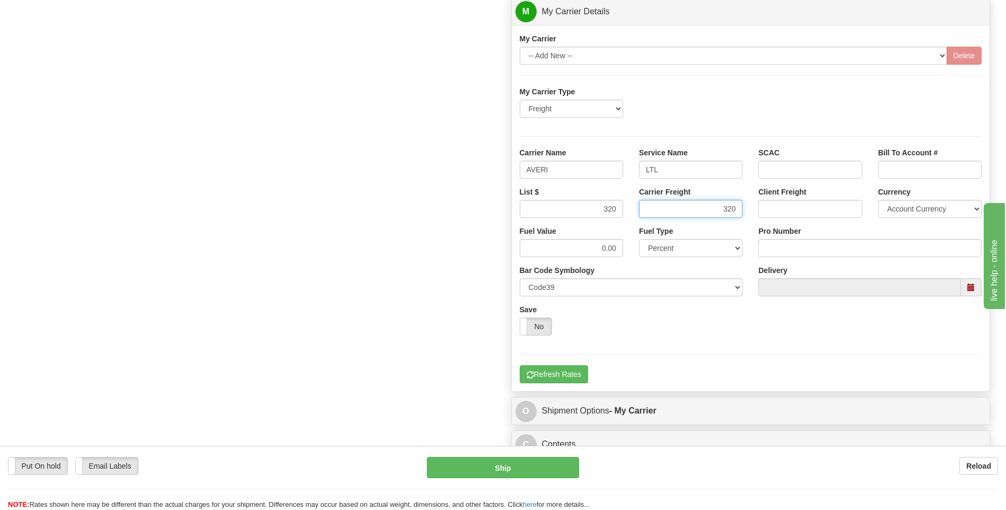
type input "320"
click at [794, 256] on input "Pro Number" at bounding box center [869, 248] width 223 height 18
type input "0760161023"
click at [560, 370] on button "Refresh Rates" at bounding box center [554, 374] width 68 height 18
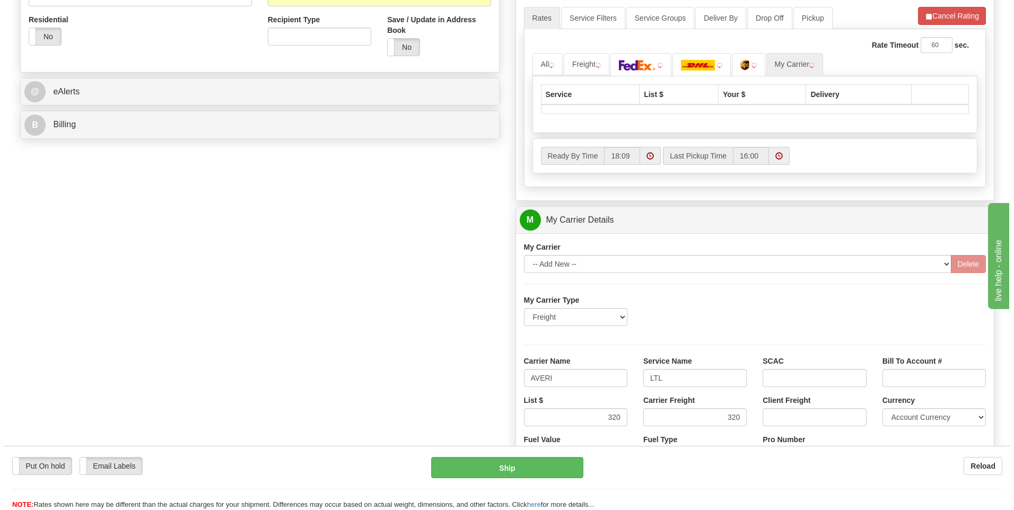
scroll to position [183, 0]
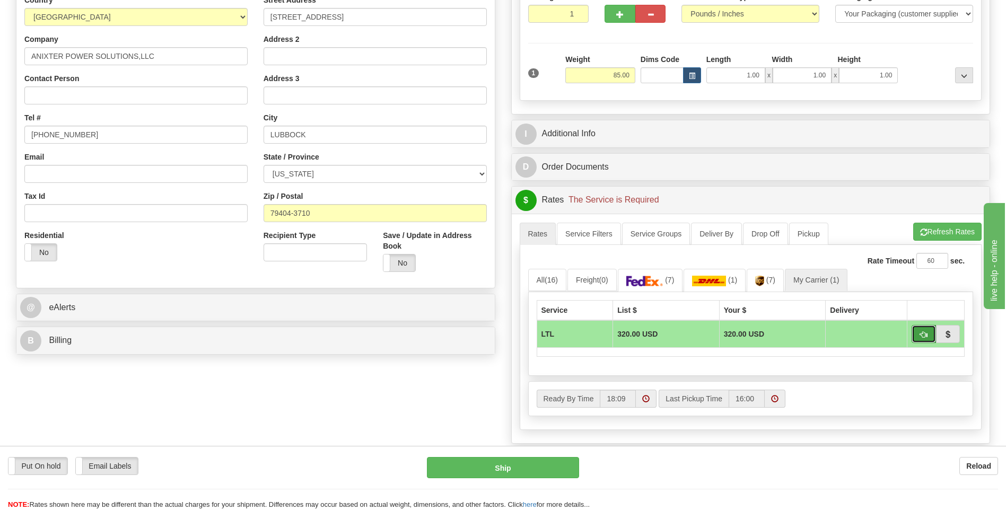
click at [923, 335] on span "button" at bounding box center [923, 334] width 7 height 7
type input "00"
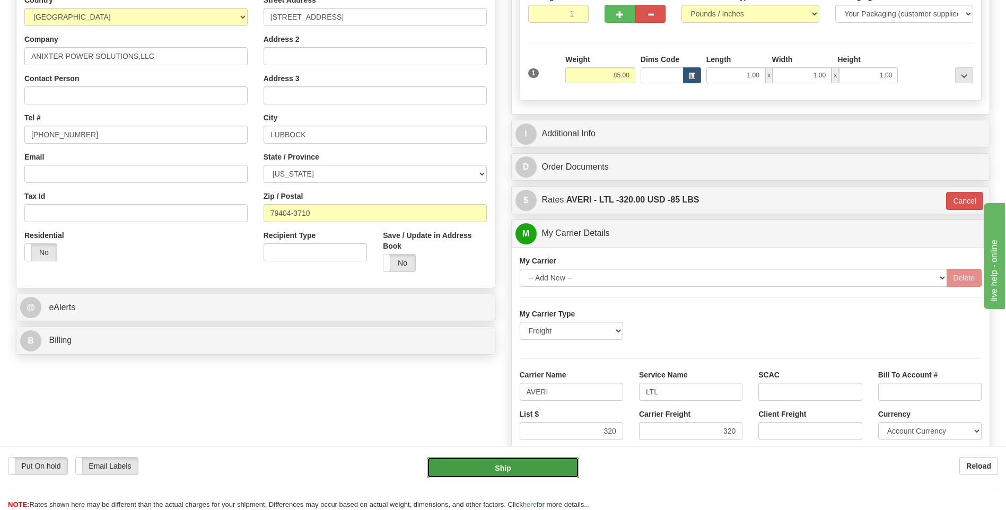
click at [532, 467] on button "Ship" at bounding box center [503, 467] width 152 height 21
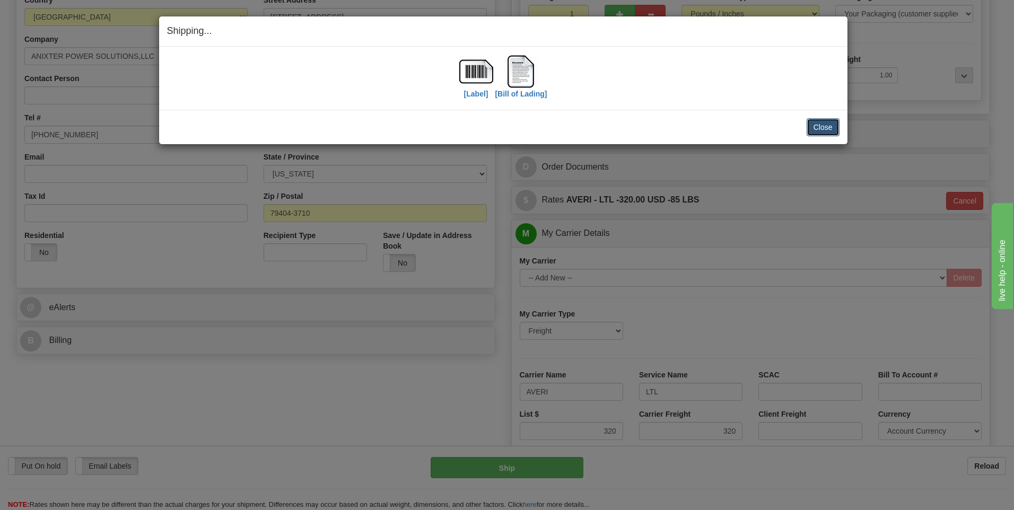
click at [822, 126] on button "Close" at bounding box center [822, 127] width 33 height 18
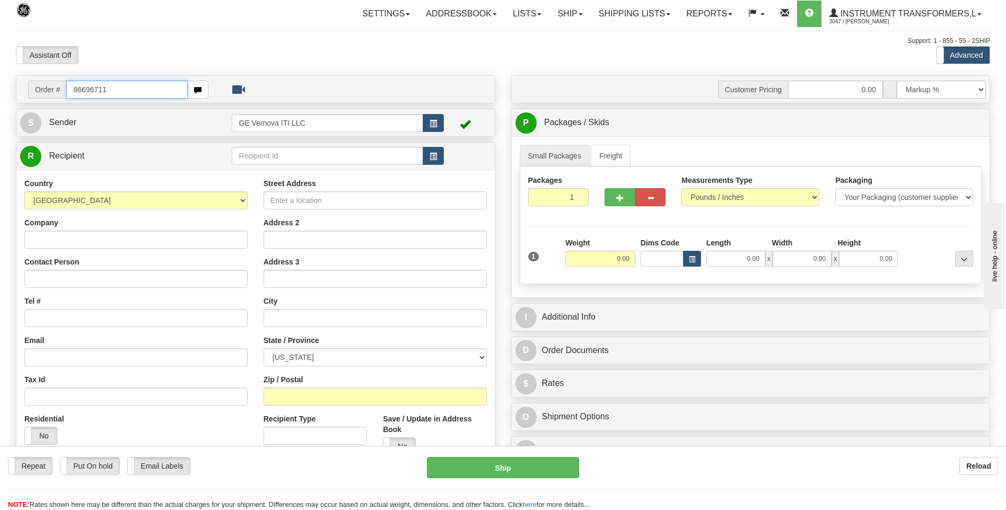
type input "86696711"
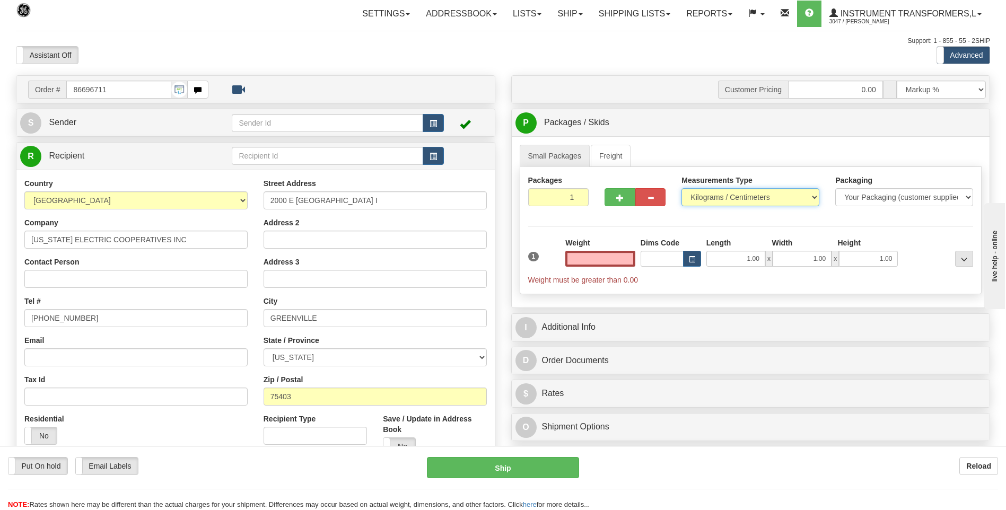
type input "0.00"
drag, startPoint x: 690, startPoint y: 195, endPoint x: 704, endPoint y: 198, distance: 14.1
click at [690, 195] on select "Pounds / Inches Kilograms / Centimeters" at bounding box center [750, 197] width 138 height 18
select select "0"
click at [681, 188] on select "Pounds / Inches Kilograms / Centimeters" at bounding box center [750, 197] width 138 height 18
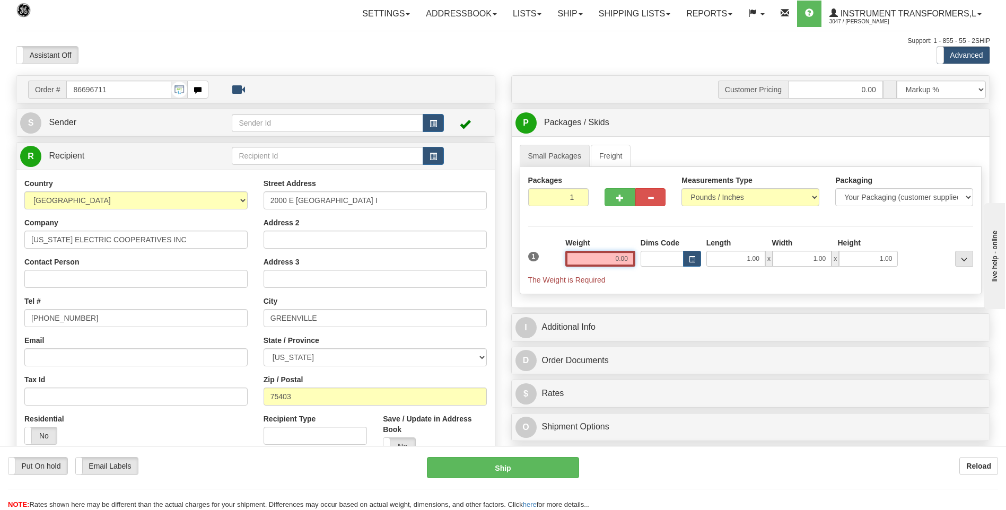
drag, startPoint x: 618, startPoint y: 260, endPoint x: 639, endPoint y: 260, distance: 20.7
click at [626, 260] on input "0.00" at bounding box center [600, 259] width 70 height 16
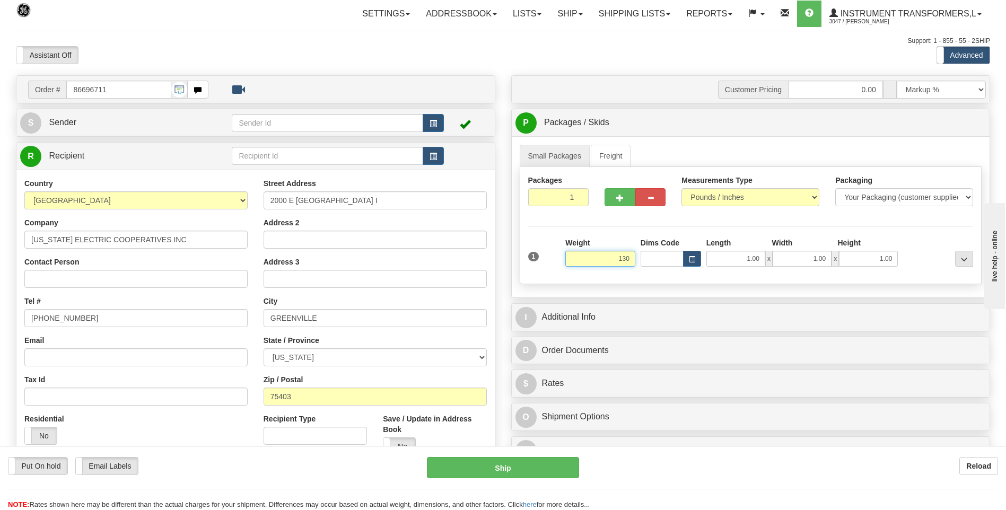
click button "Delete" at bounding box center [0, 0] width 0 height 0
type input "130.00"
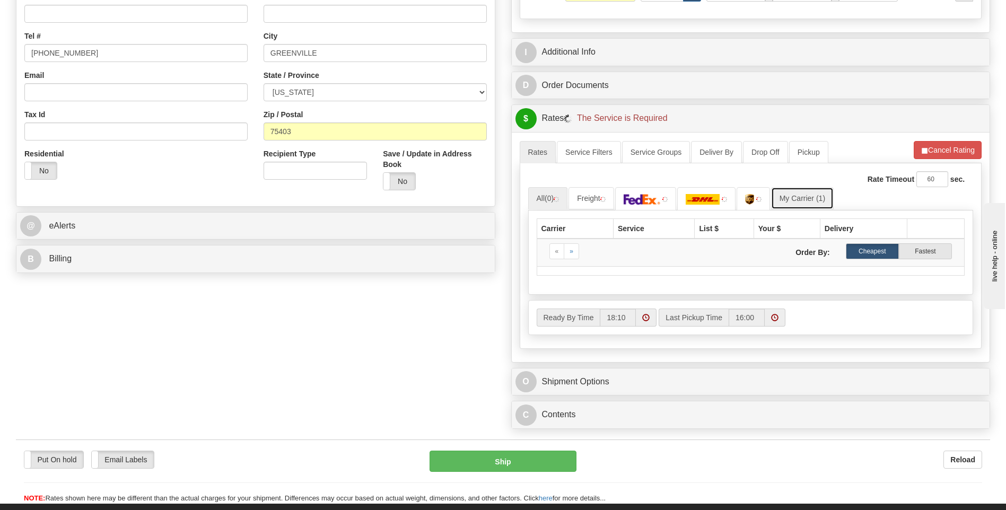
click at [806, 191] on link "My Carrier (1)" at bounding box center [802, 198] width 63 height 22
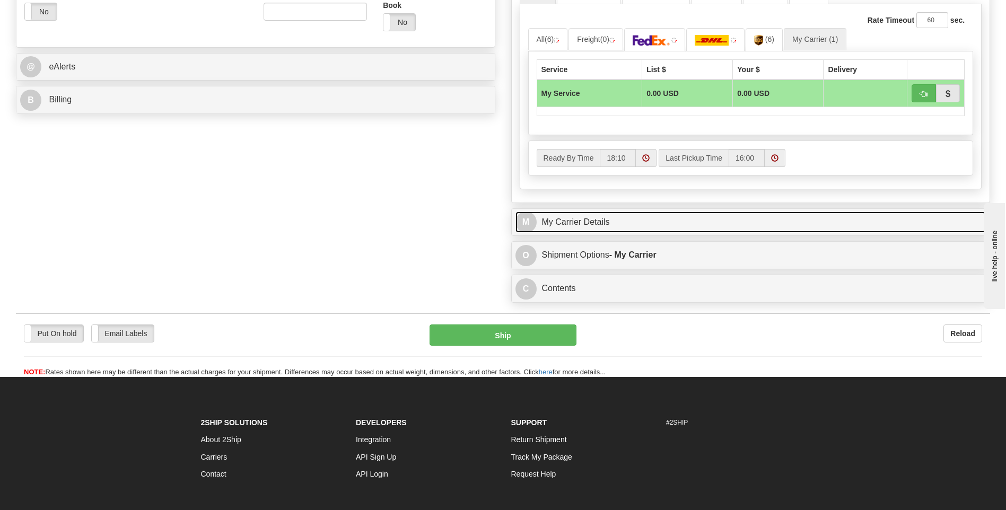
click at [620, 222] on link "M My Carrier Details" at bounding box center [750, 223] width 471 height 22
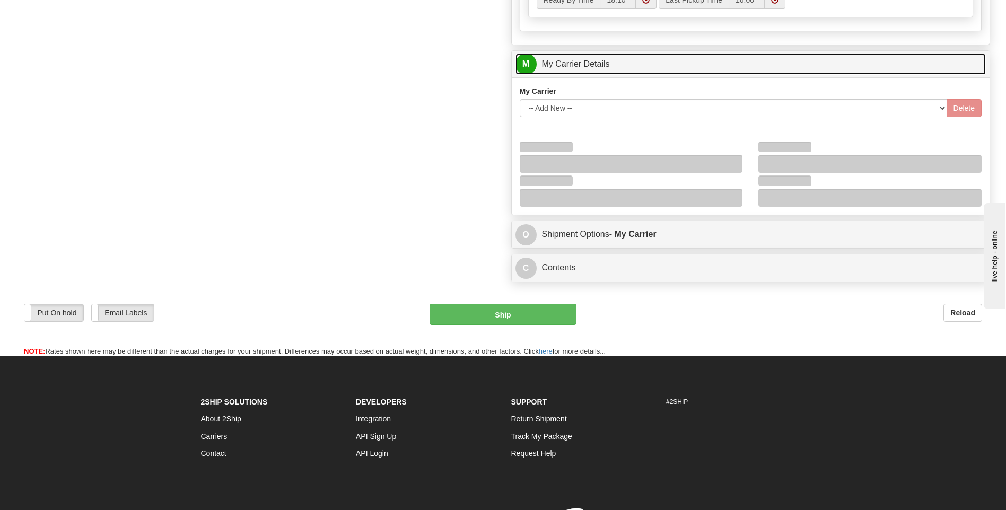
scroll to position [583, 0]
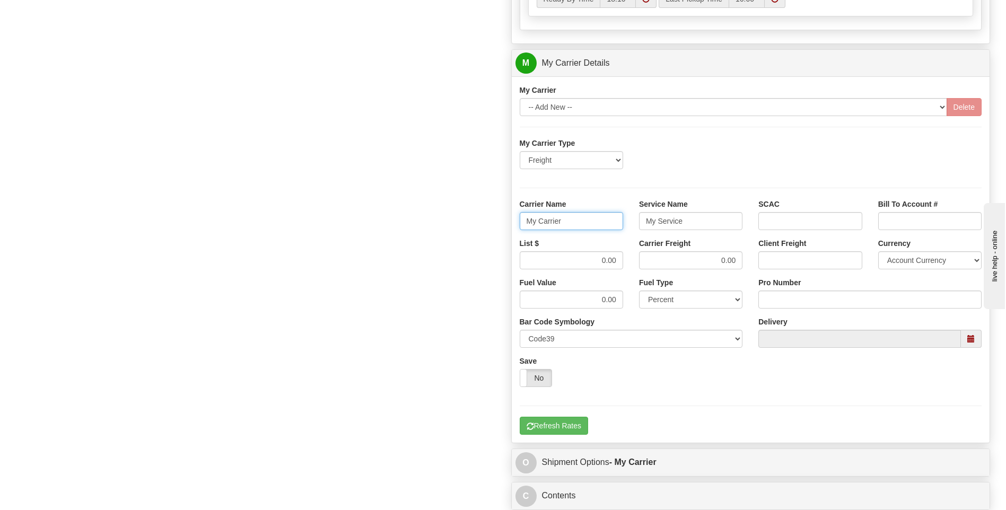
drag, startPoint x: 582, startPoint y: 222, endPoint x: 481, endPoint y: 221, distance: 100.2
click at [481, 221] on div "Order # 86696711 S Sender" at bounding box center [503, 3] width 990 height 1023
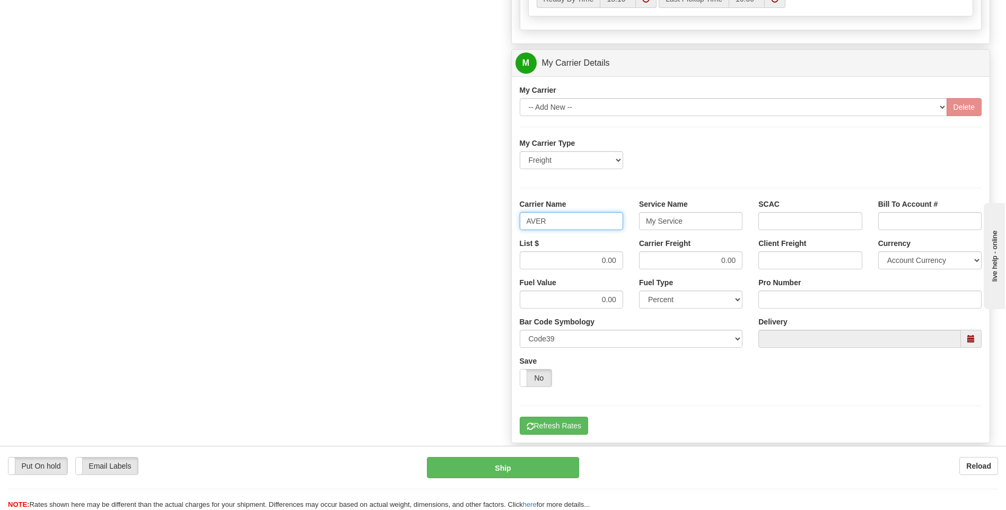
type input "AVERI"
type input "LTL"
drag, startPoint x: 608, startPoint y: 256, endPoint x: 654, endPoint y: 253, distance: 46.2
click at [653, 253] on div "List $ 0.00 Carrier Freight 0.00 Client Freight Currency Account Currency ARN A…" at bounding box center [751, 257] width 478 height 39
type input "320"
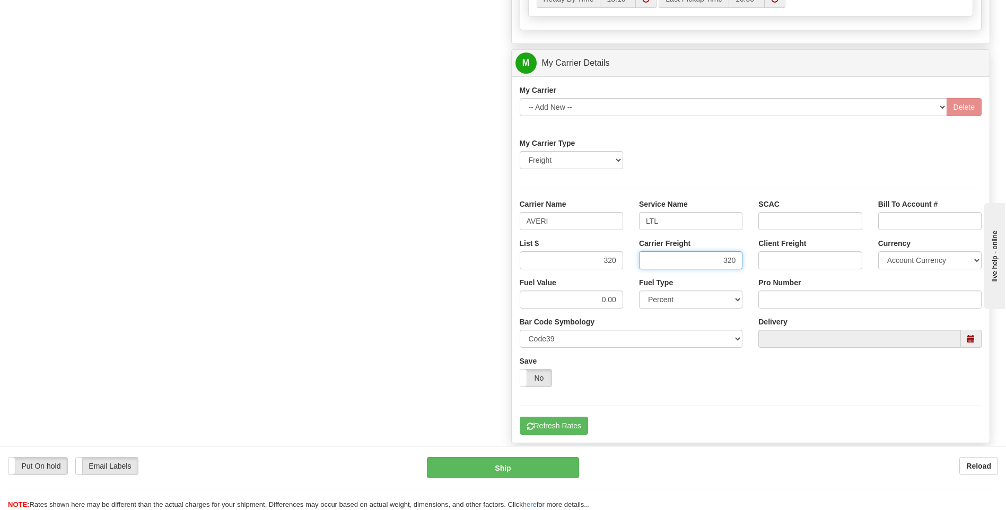
type input "320"
click at [796, 300] on input "Pro Number" at bounding box center [869, 300] width 223 height 18
type input "0760161022"
click at [570, 422] on button "Refresh Rates" at bounding box center [554, 426] width 68 height 18
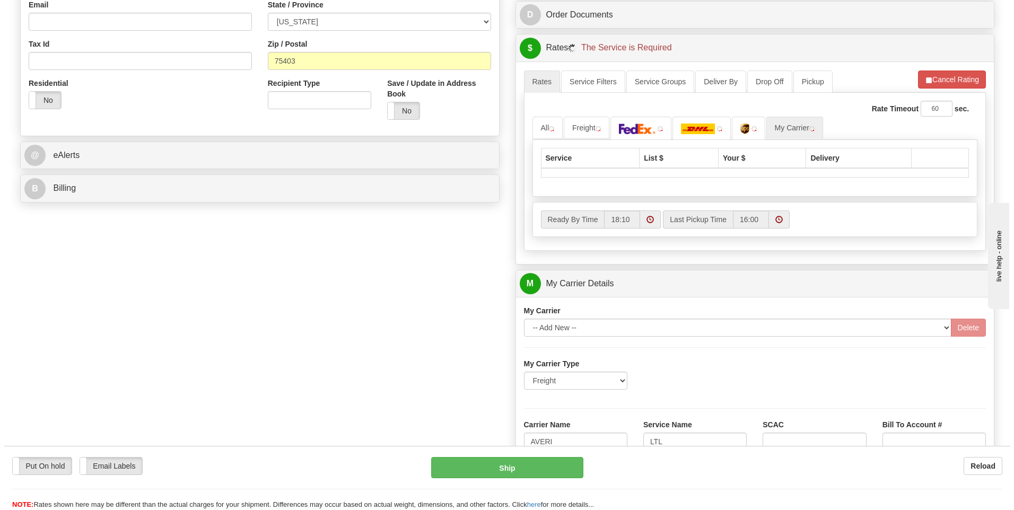
scroll to position [79, 0]
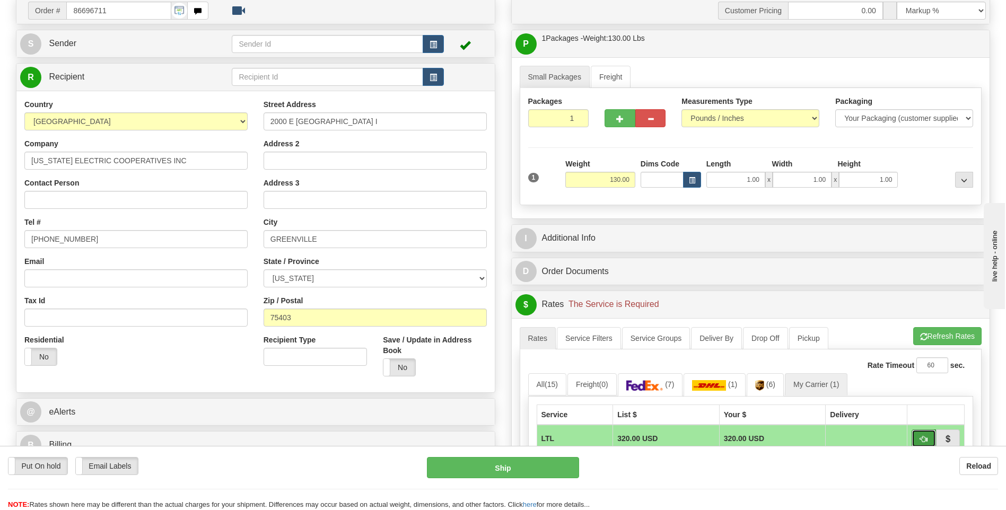
drag, startPoint x: 923, startPoint y: 436, endPoint x: 917, endPoint y: 436, distance: 6.4
click at [923, 436] on span "button" at bounding box center [923, 439] width 7 height 7
type input "00"
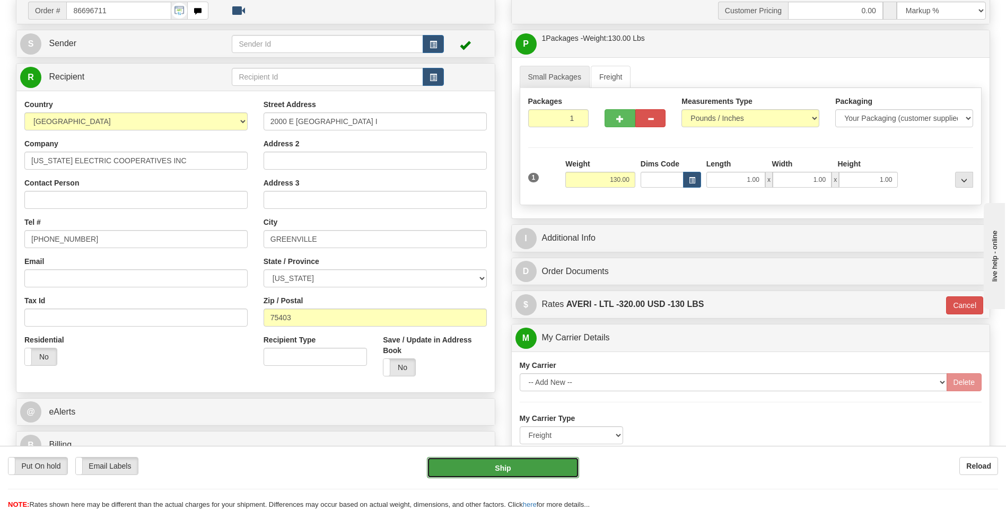
click at [534, 472] on button "Ship" at bounding box center [503, 467] width 152 height 21
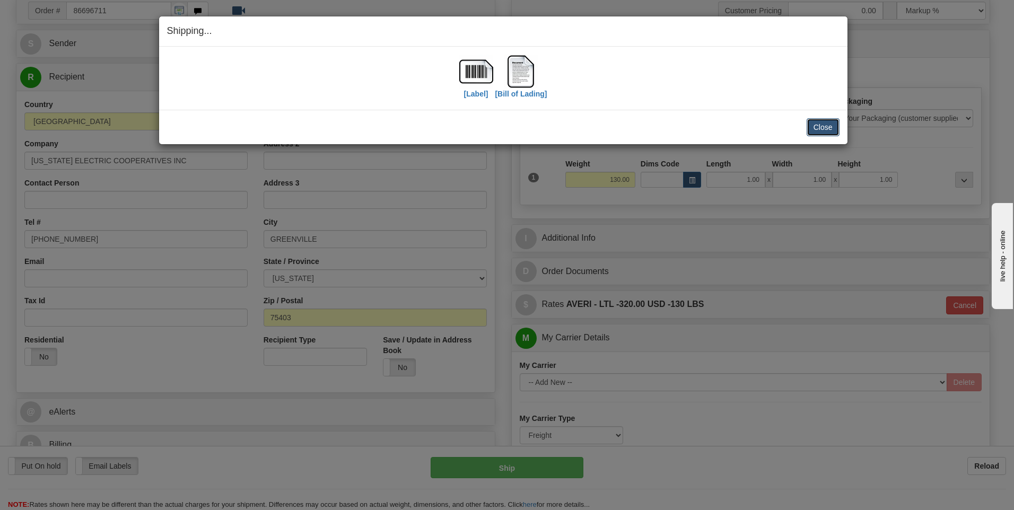
click at [820, 123] on button "Close" at bounding box center [822, 127] width 33 height 18
